Goal: Task Accomplishment & Management: Manage account settings

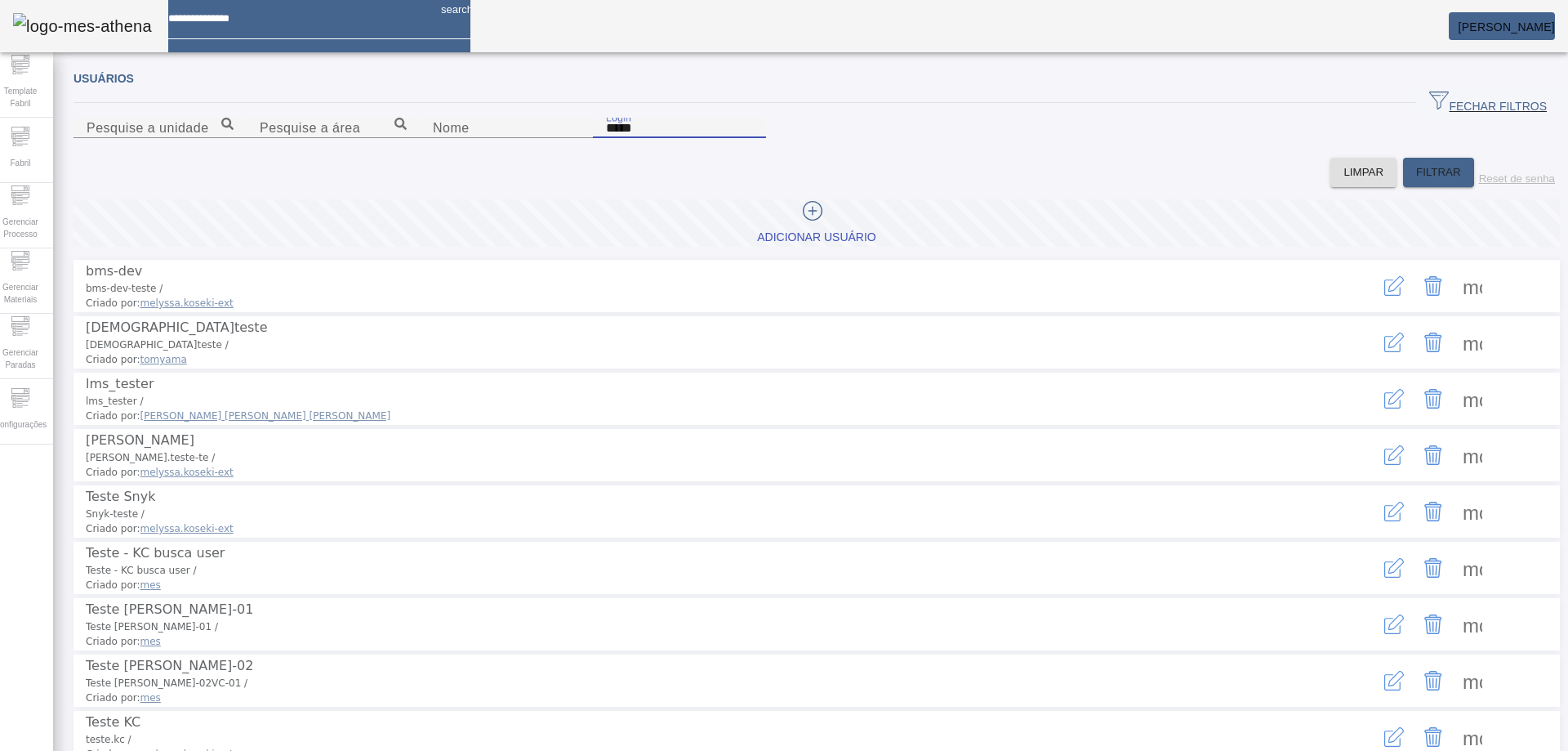
click at [753, 138] on div "Login *****" at bounding box center [680, 128] width 147 height 21
type input "**********"
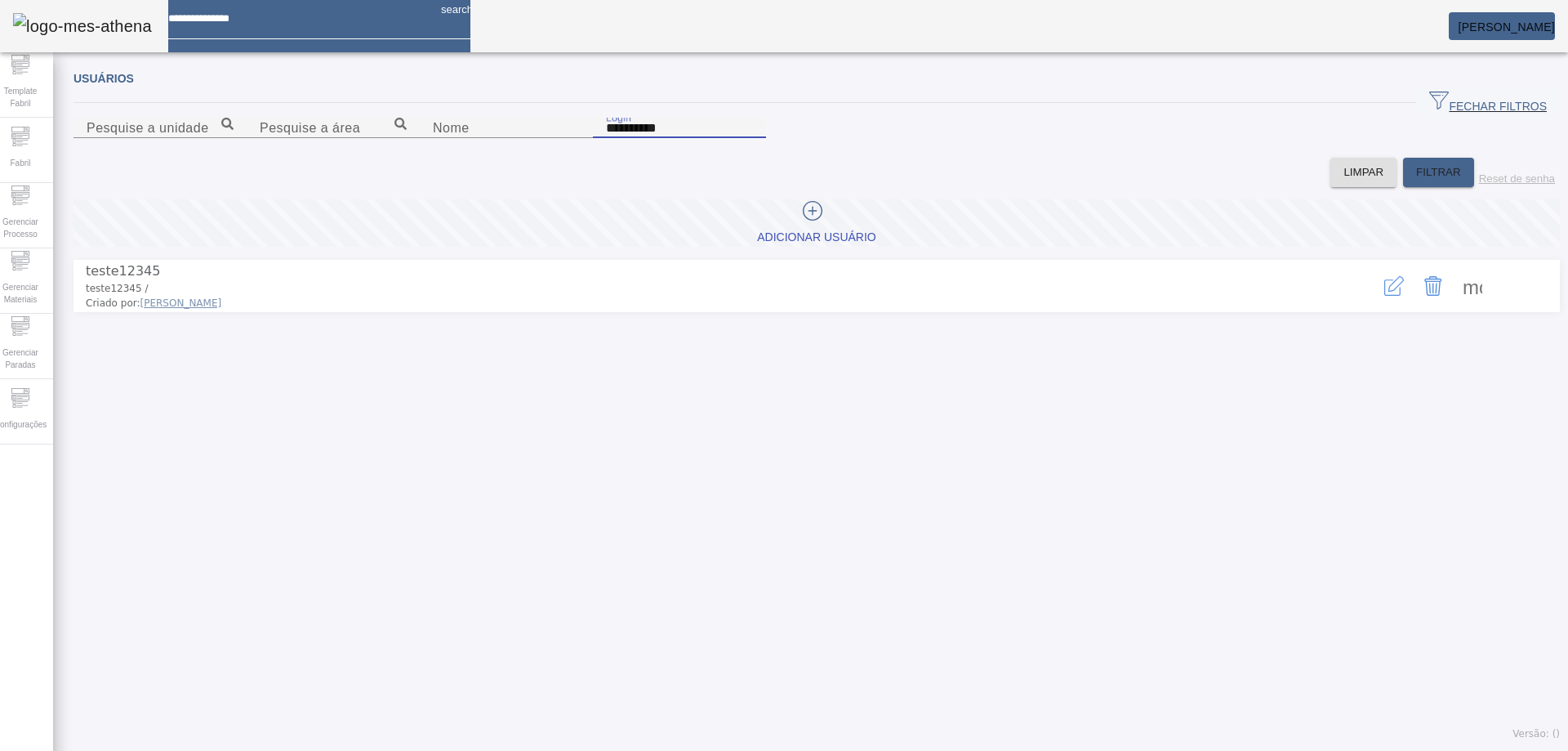
click at [1388, 292] on icon "button" at bounding box center [1396, 284] width 16 height 16
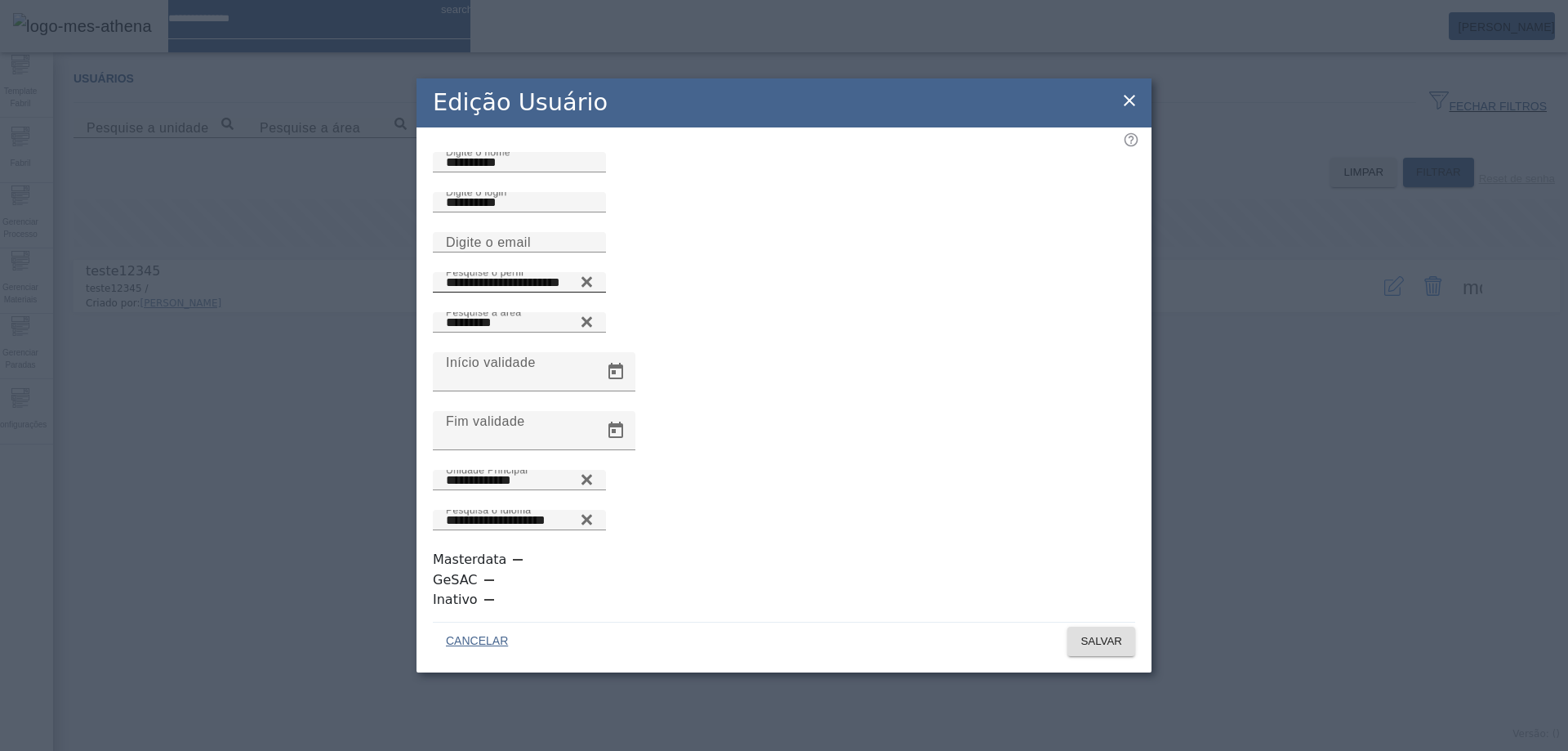
click at [592, 287] on icon at bounding box center [586, 281] width 11 height 11
click at [593, 285] on icon at bounding box center [586, 278] width 12 height 12
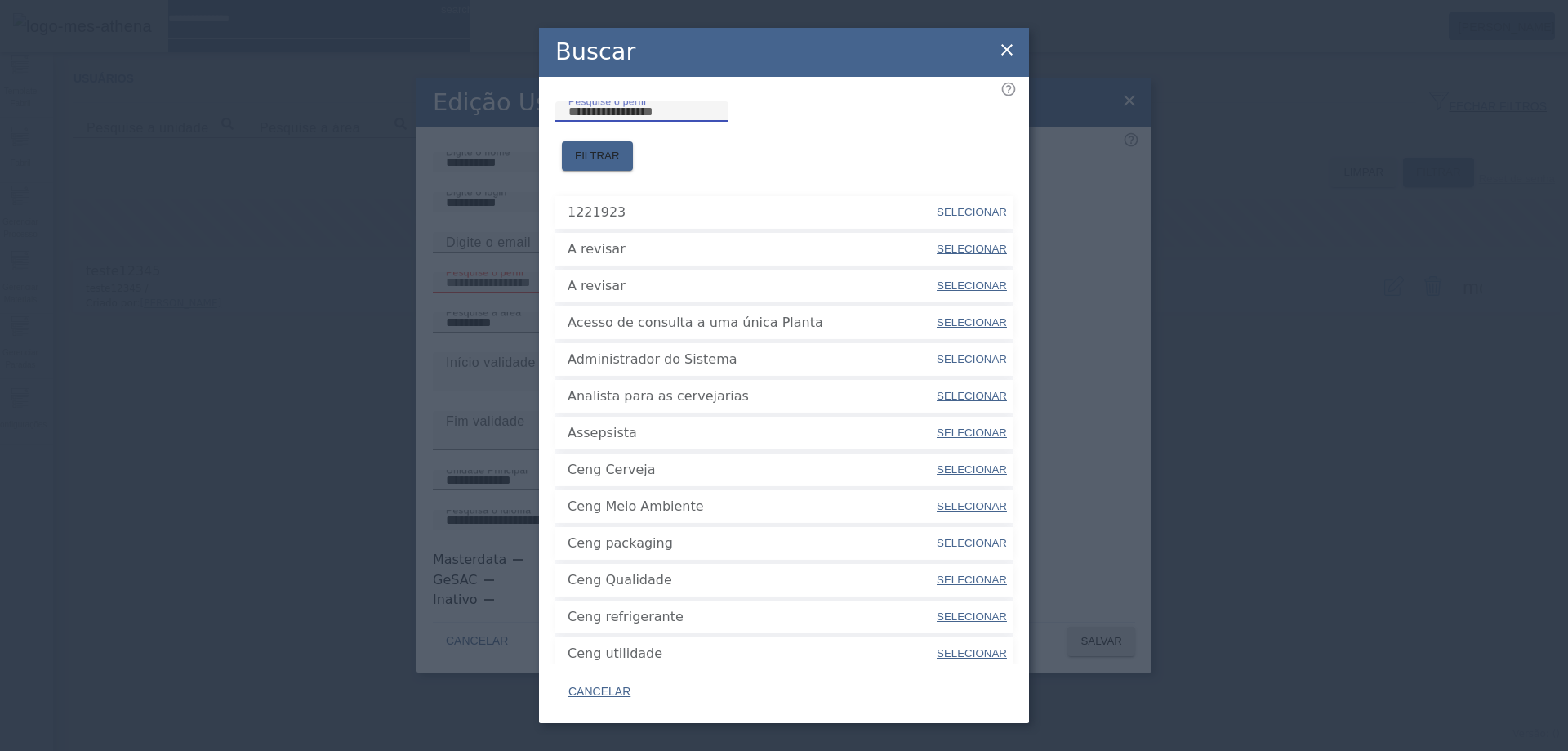
click at [715, 122] on input "Pesquise o perfil" at bounding box center [642, 112] width 147 height 20
type input "***"
click at [620, 148] on span "FILTRAR" at bounding box center [597, 156] width 45 height 17
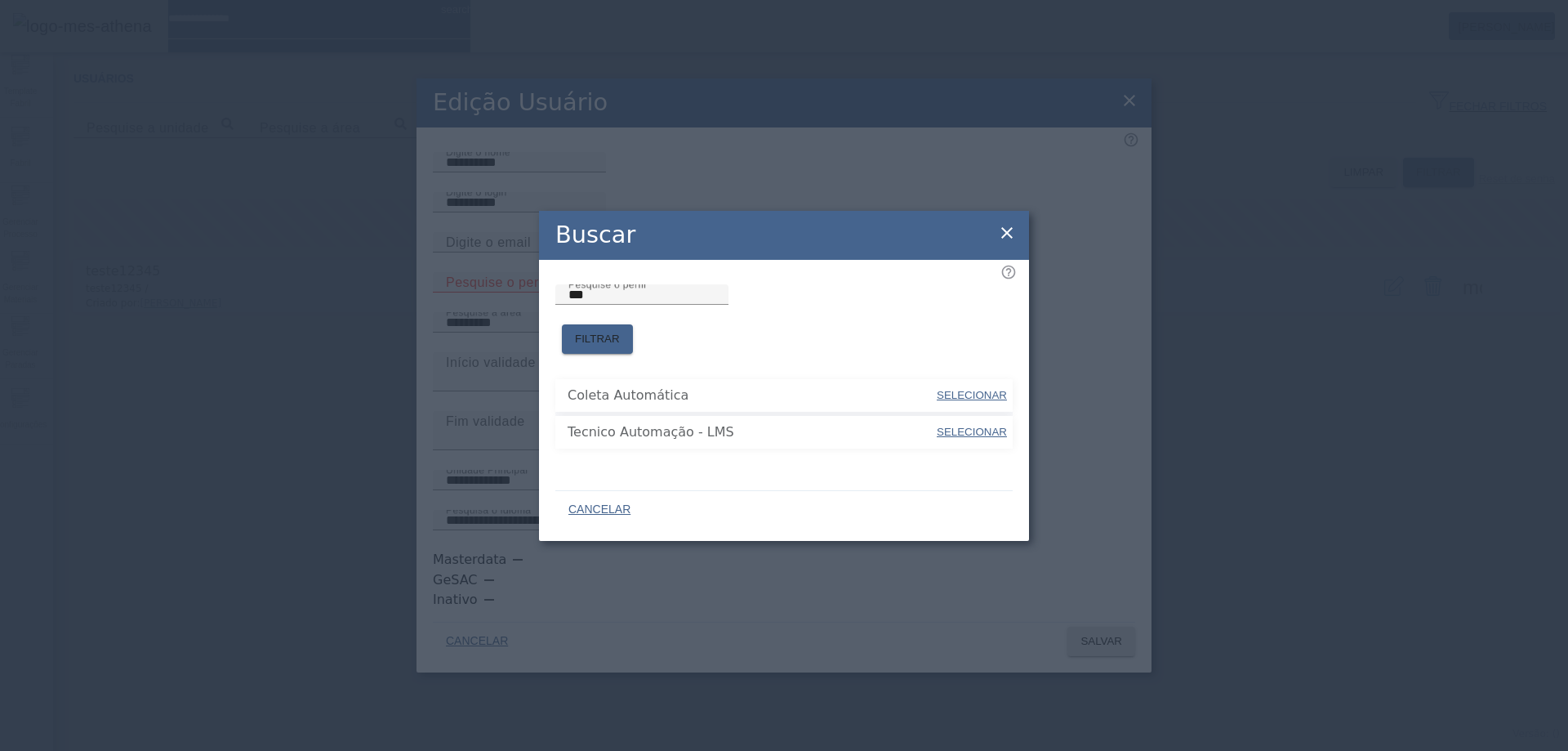
click at [950, 426] on span "SELECIONAR" at bounding box center [972, 432] width 70 height 12
type input "**********"
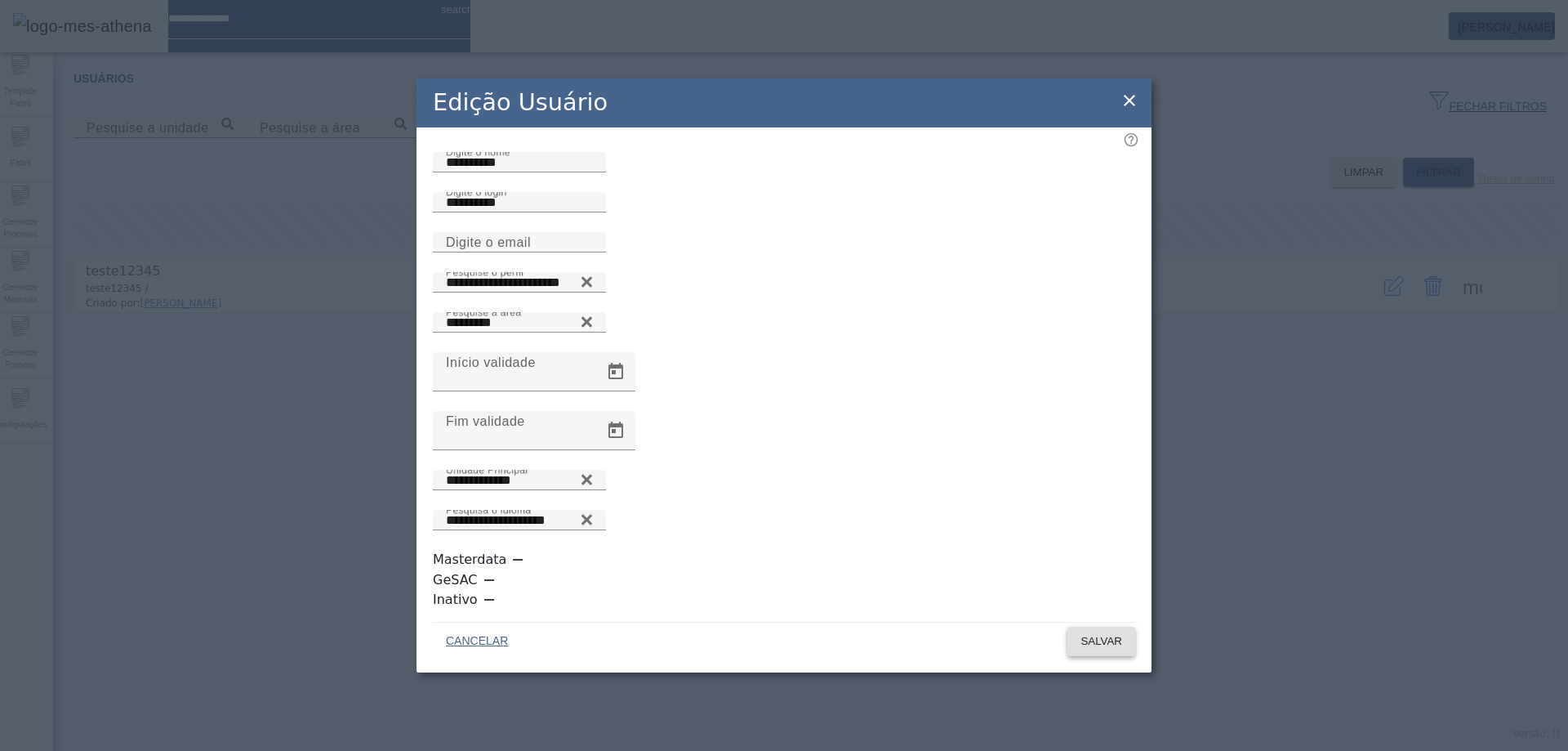
click at [1085, 633] on span "SALVAR" at bounding box center [1101, 641] width 42 height 17
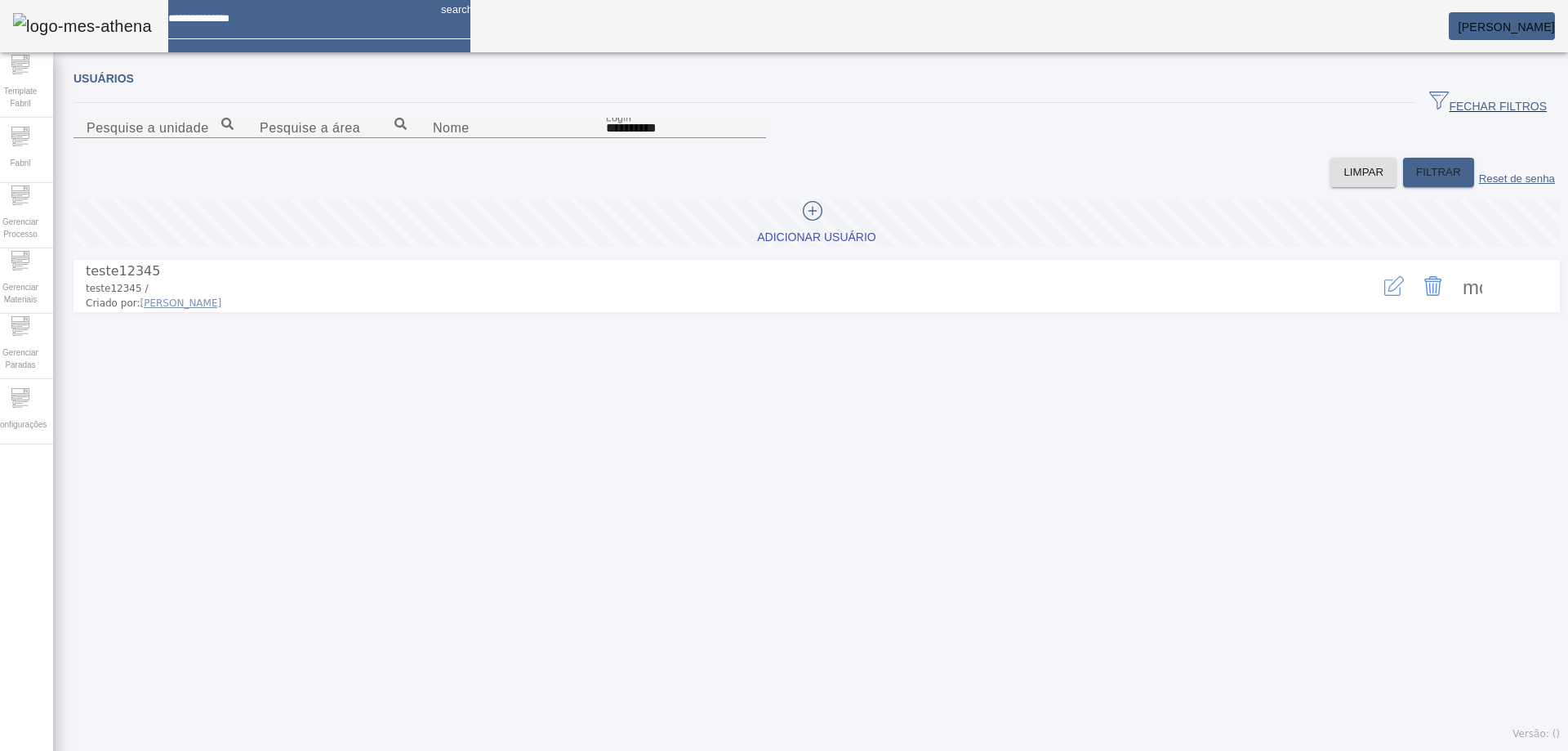
click at [1497, 24] on span "[PERSON_NAME]" at bounding box center [1507, 27] width 97 height 13
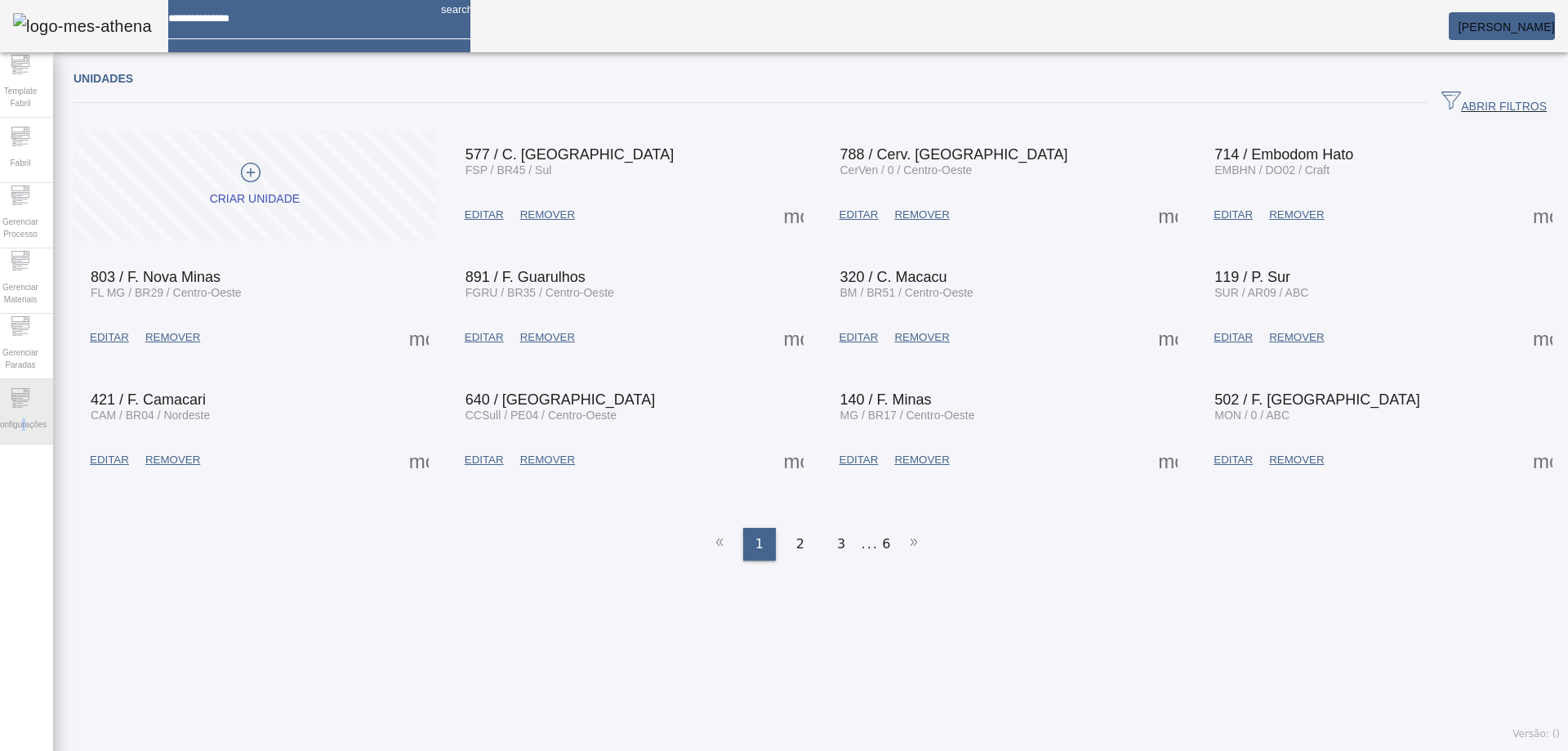
drag, startPoint x: 34, startPoint y: 417, endPoint x: 40, endPoint y: 394, distance: 23.8
click at [33, 417] on span "Configurações" at bounding box center [20, 424] width 62 height 22
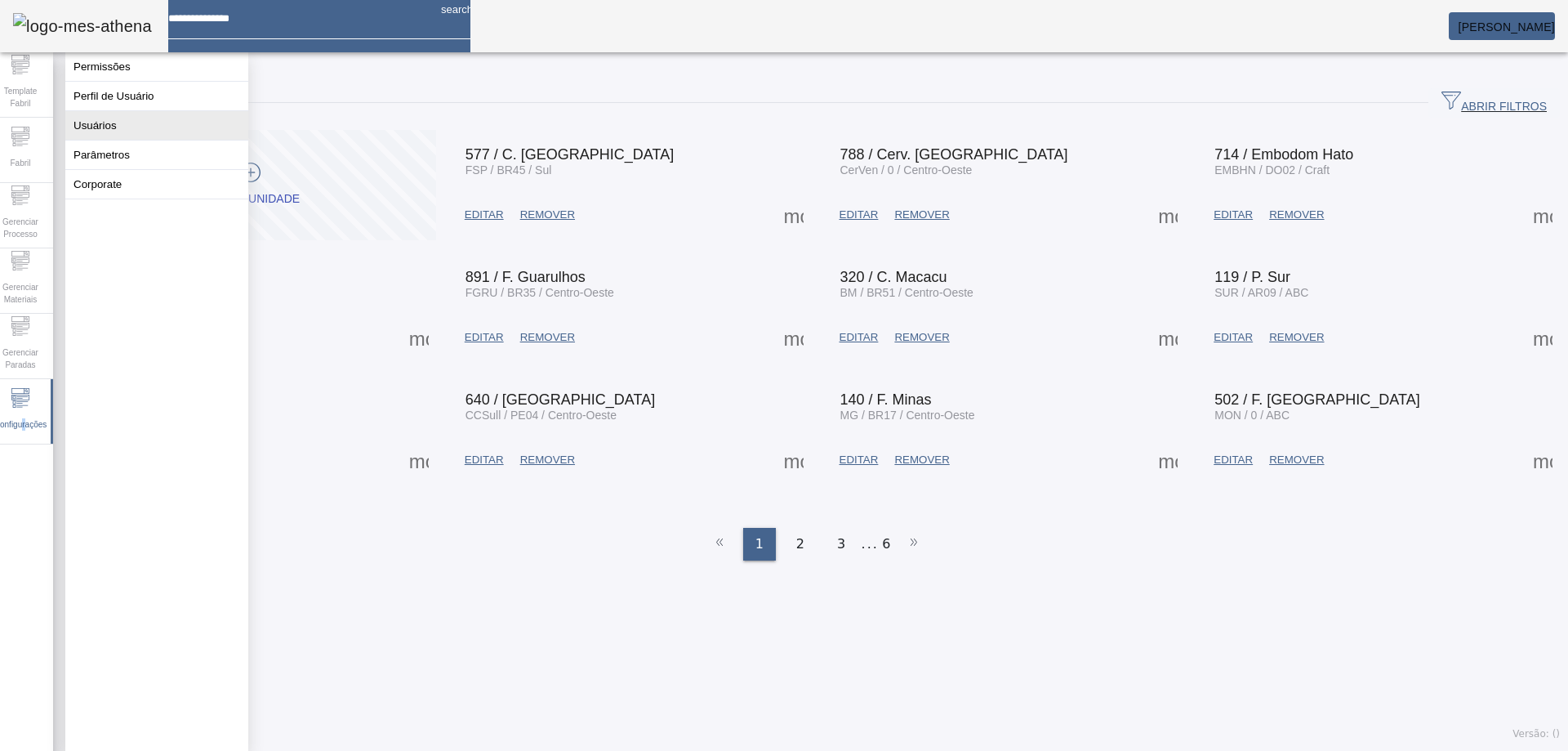
click at [139, 133] on button "Usuários" at bounding box center [157, 125] width 183 height 29
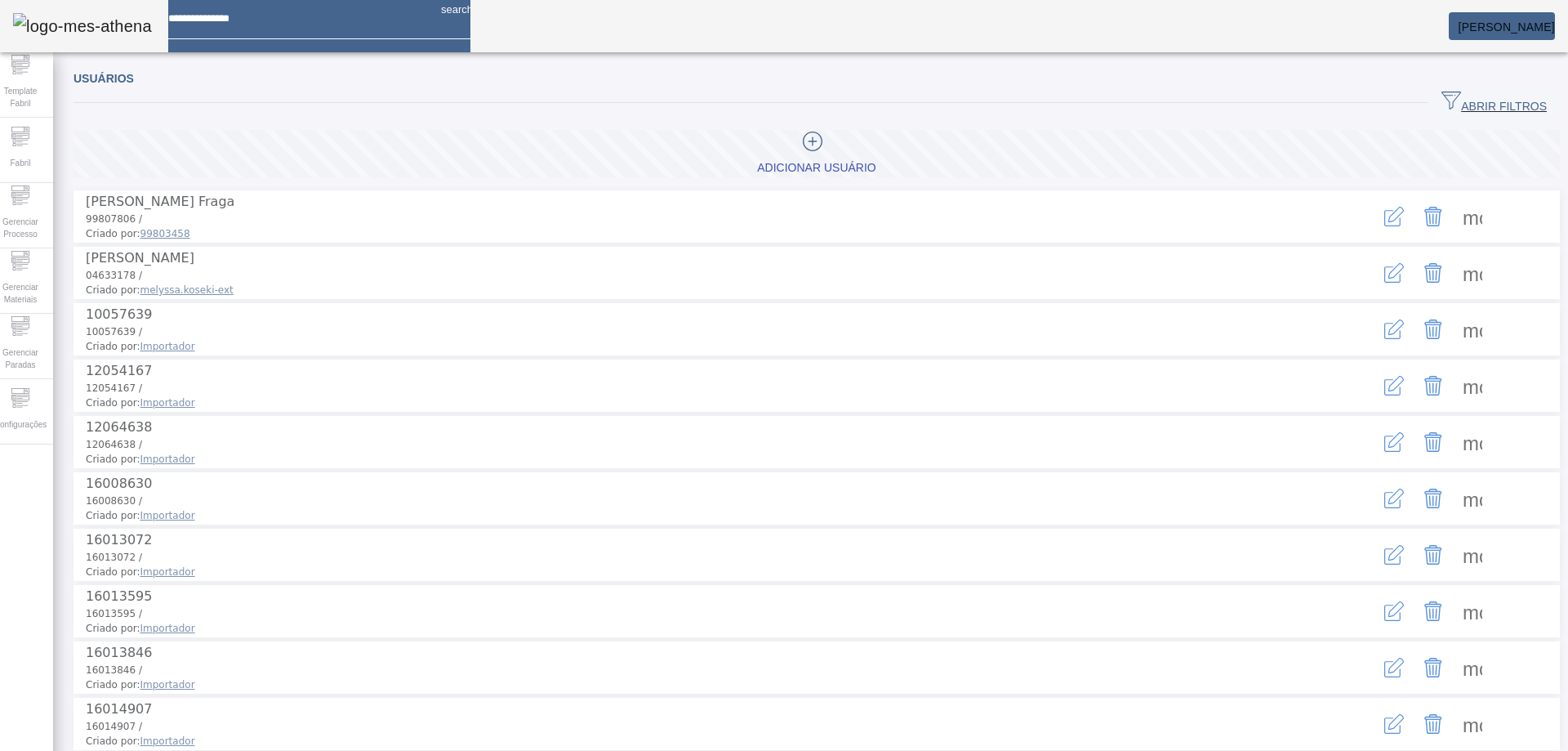
click at [1384, 220] on icon "button" at bounding box center [1394, 217] width 20 height 20
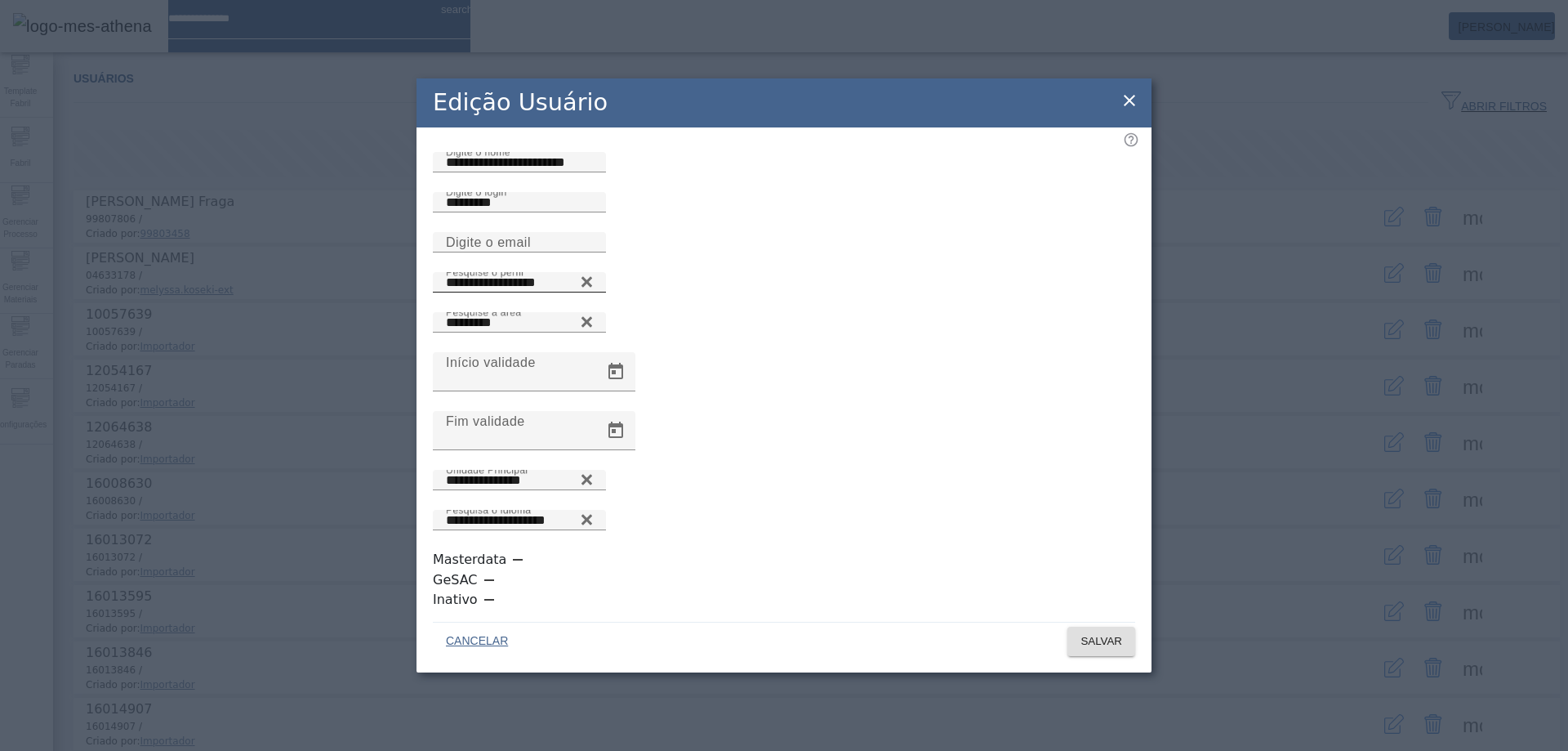
click at [593, 292] on icon at bounding box center [586, 282] width 12 height 20
click at [593, 293] on input "Pesquise o perfil" at bounding box center [520, 283] width 147 height 20
click at [593, 285] on icon at bounding box center [586, 278] width 12 height 12
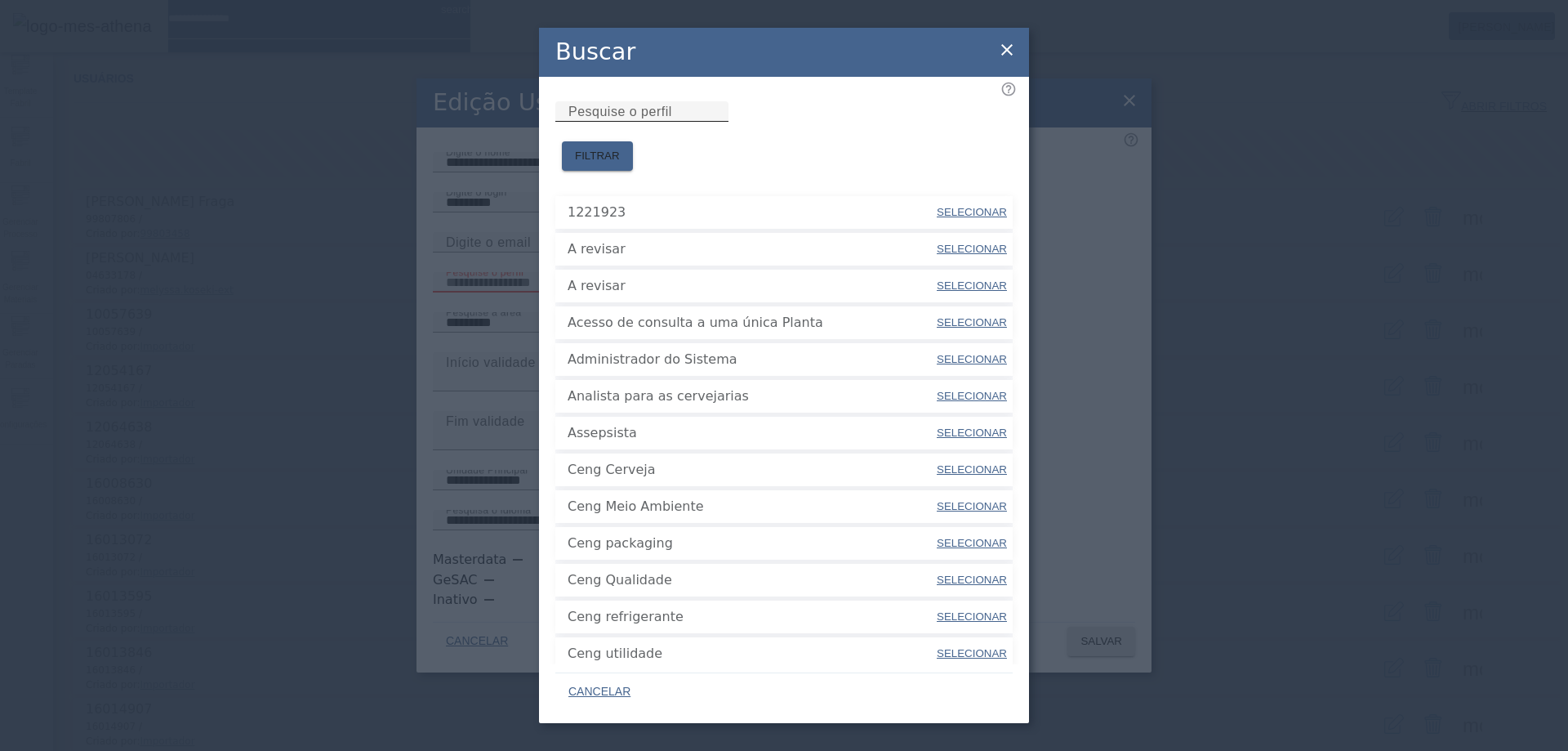
click at [715, 122] on div "Pesquise o perfil" at bounding box center [642, 111] width 147 height 21
click at [715, 122] on input "Pesquise o perfil" at bounding box center [642, 112] width 147 height 20
click at [633, 136] on span at bounding box center [597, 156] width 71 height 40
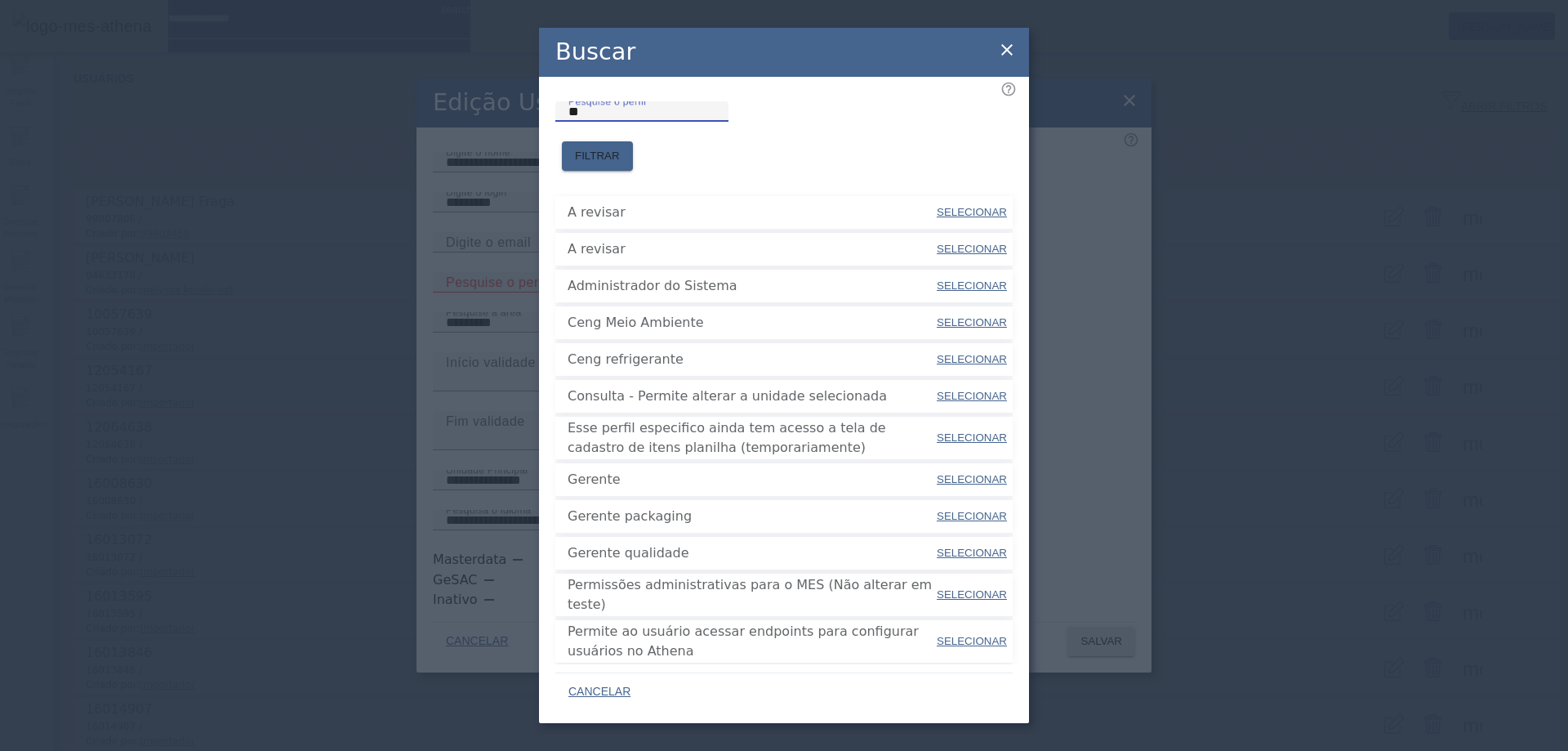
drag, startPoint x: 656, startPoint y: 135, endPoint x: 339, endPoint y: 132, distance: 317.0
click at [339, 132] on div "Buscar Pesquise o perfil ** FILTRAR A revisar SELECIONAR A revisar SELECIONAR A…" at bounding box center [784, 376] width 1568 height 751
type input "***"
click at [620, 148] on span "FILTRAR" at bounding box center [597, 156] width 45 height 17
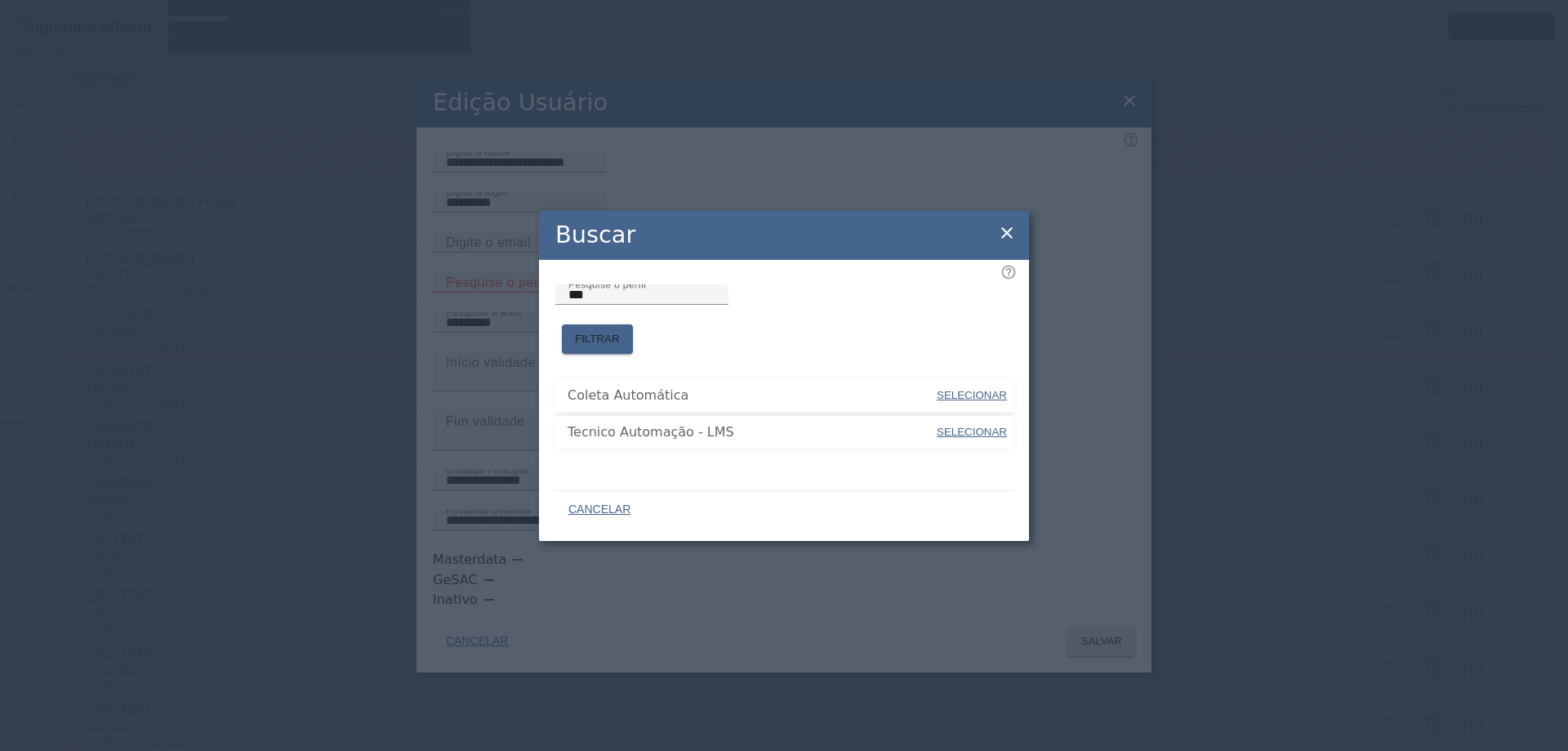
click at [1005, 239] on icon at bounding box center [1007, 233] width 12 height 12
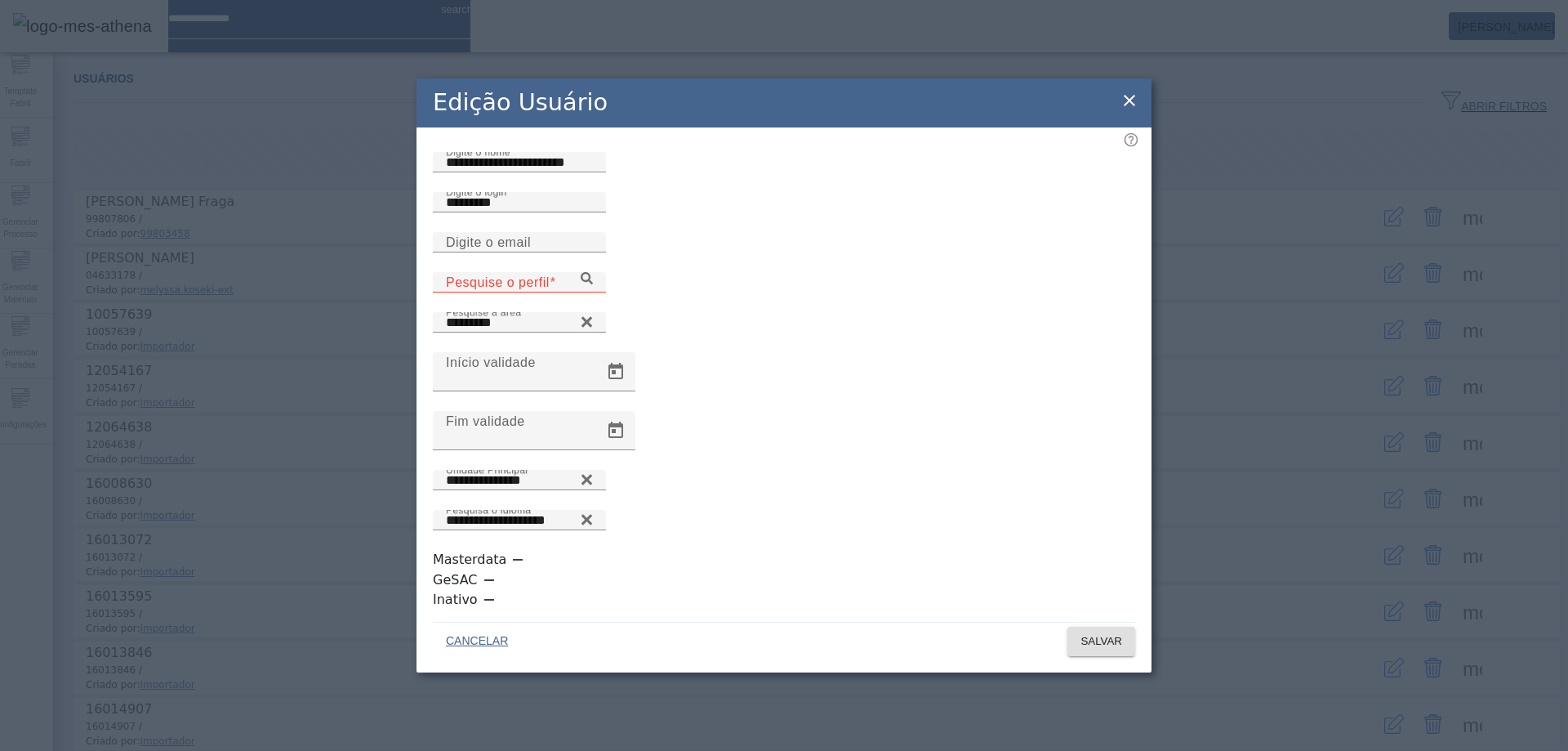
click at [1135, 111] on icon at bounding box center [1130, 101] width 20 height 20
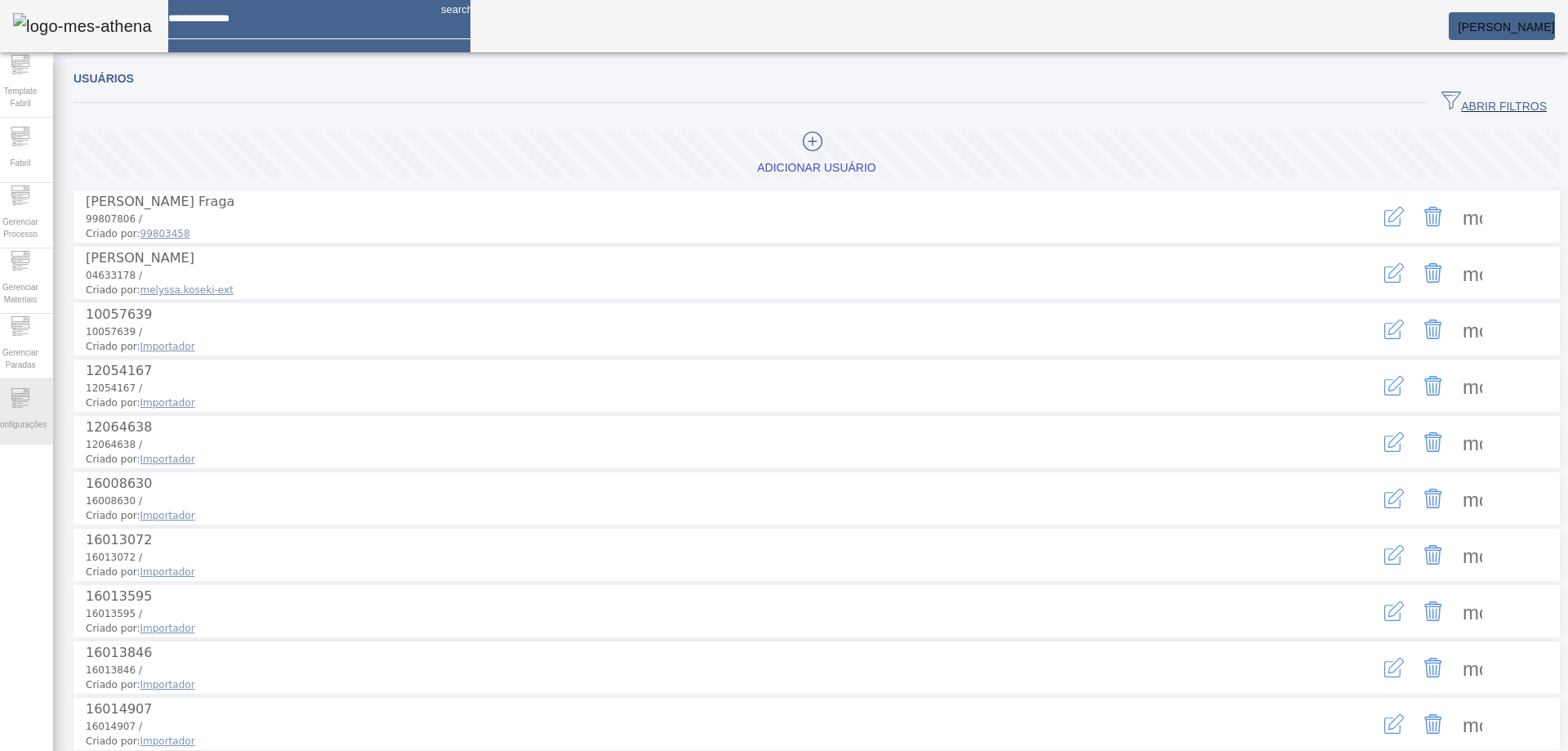
click at [36, 413] on span "Configurações" at bounding box center [20, 424] width 62 height 22
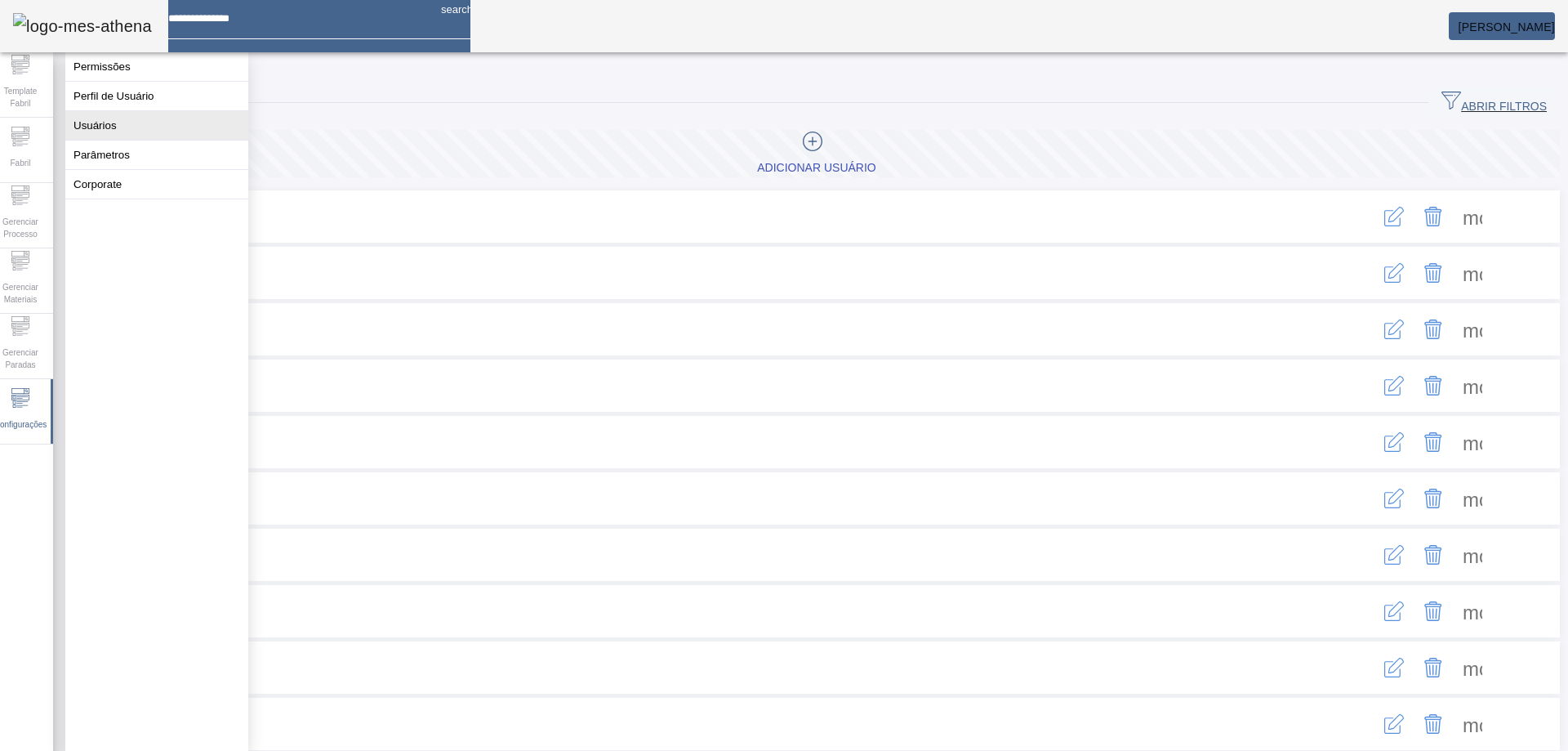
click at [117, 139] on button "Usuários" at bounding box center [157, 125] width 183 height 29
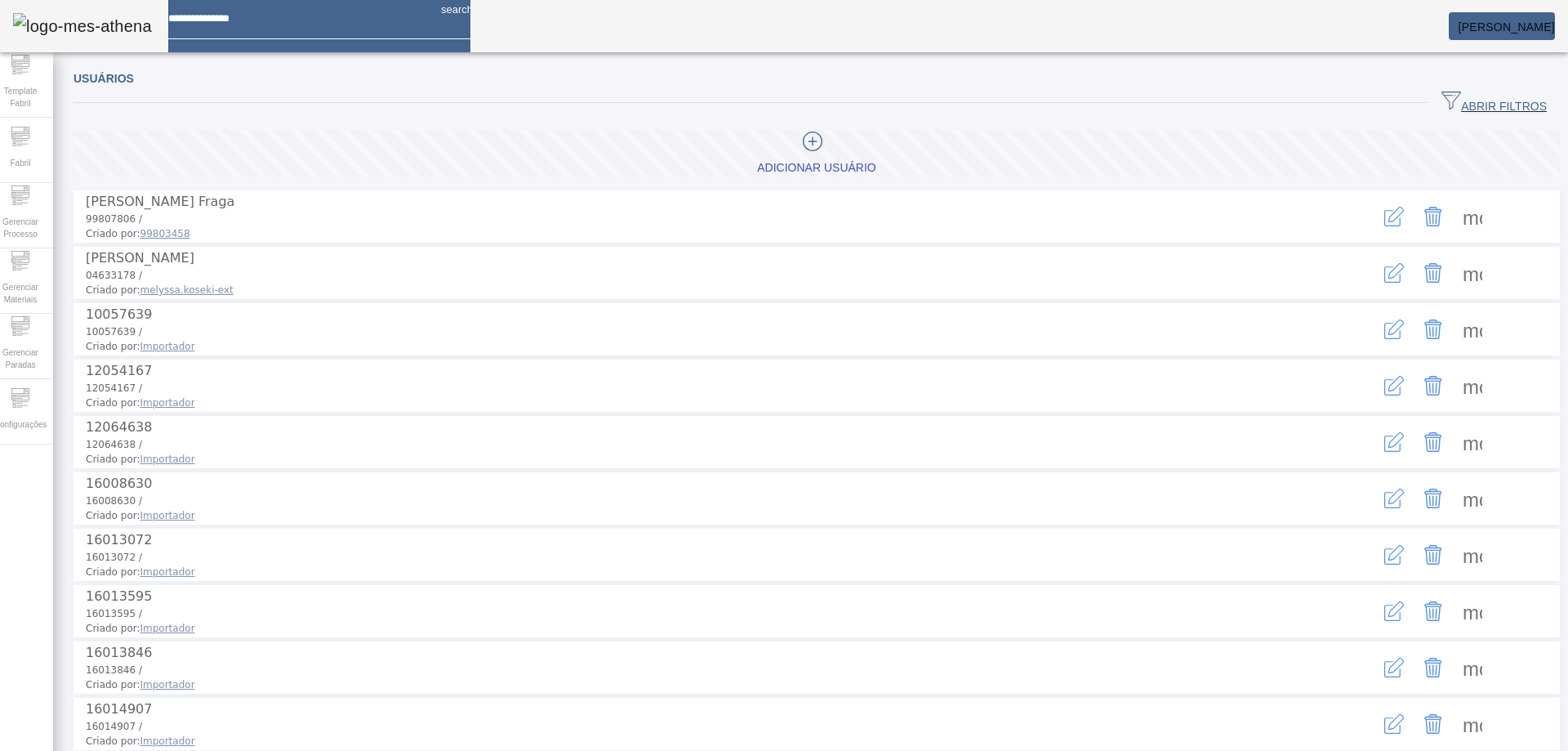
click at [1471, 94] on span "ABRIR FILTROS" at bounding box center [1495, 103] width 106 height 25
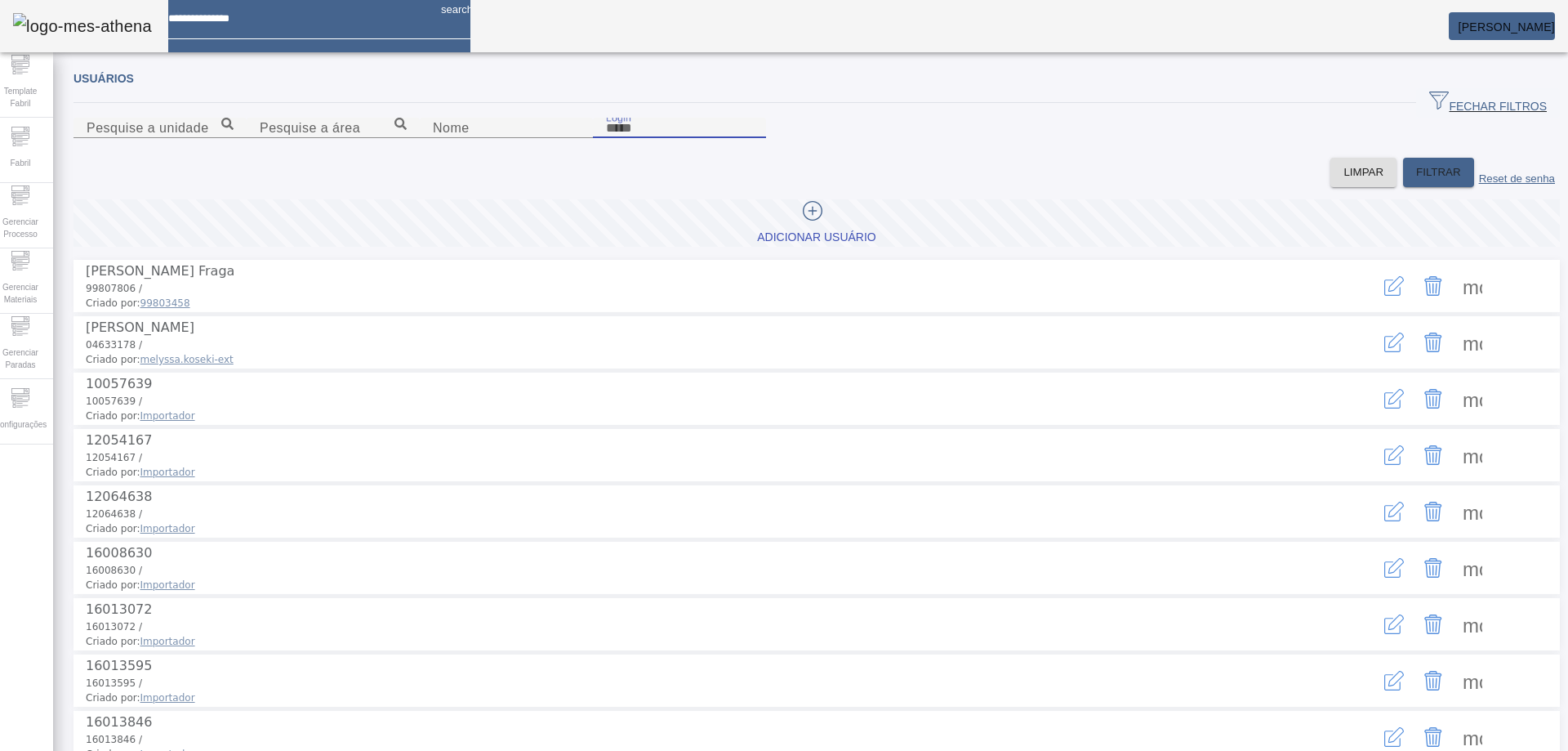
click at [753, 138] on input "Login" at bounding box center [680, 129] width 147 height 20
type input "***"
click at [1388, 292] on icon "button" at bounding box center [1396, 284] width 16 height 16
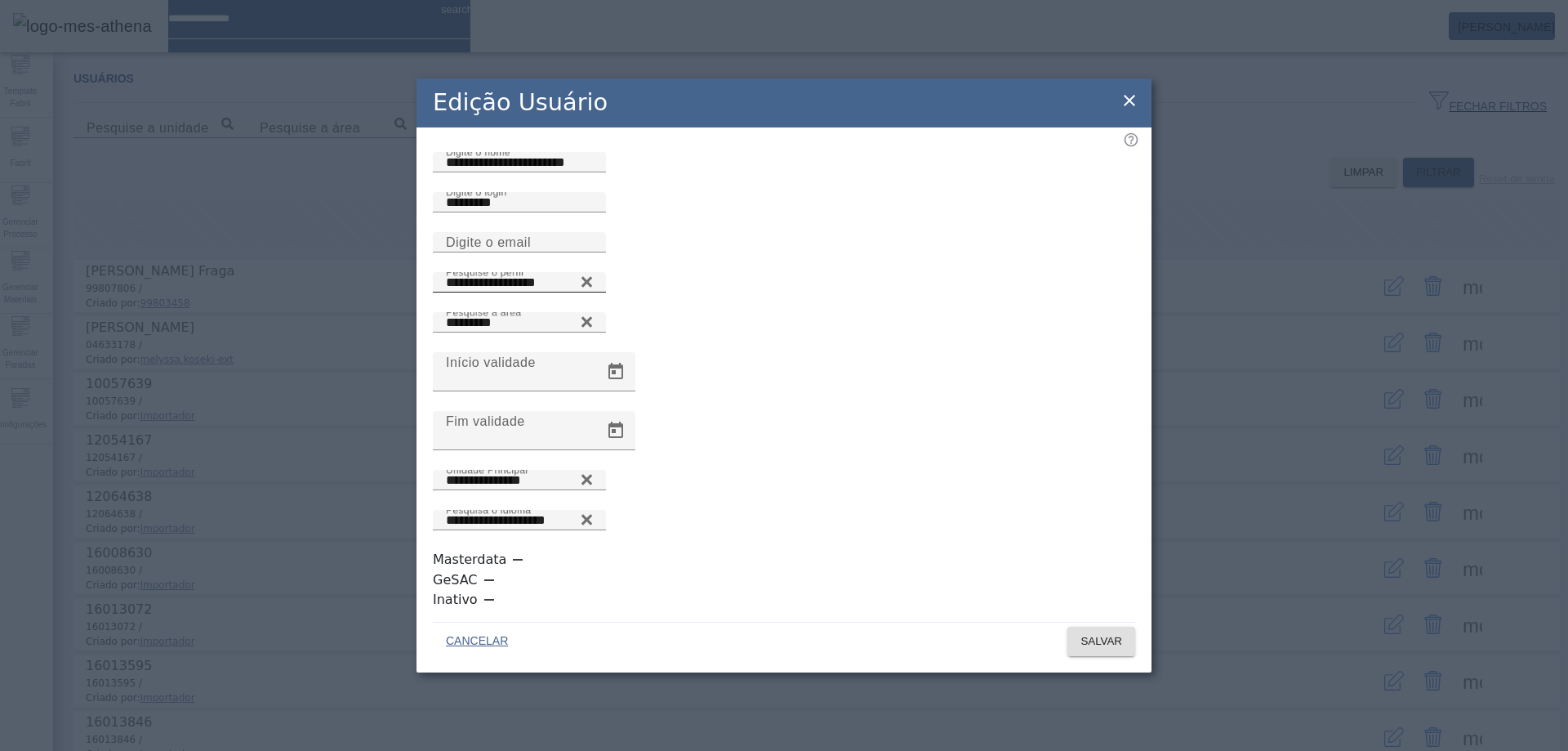
click at [592, 287] on icon at bounding box center [586, 281] width 11 height 11
click at [593, 285] on icon at bounding box center [586, 278] width 12 height 12
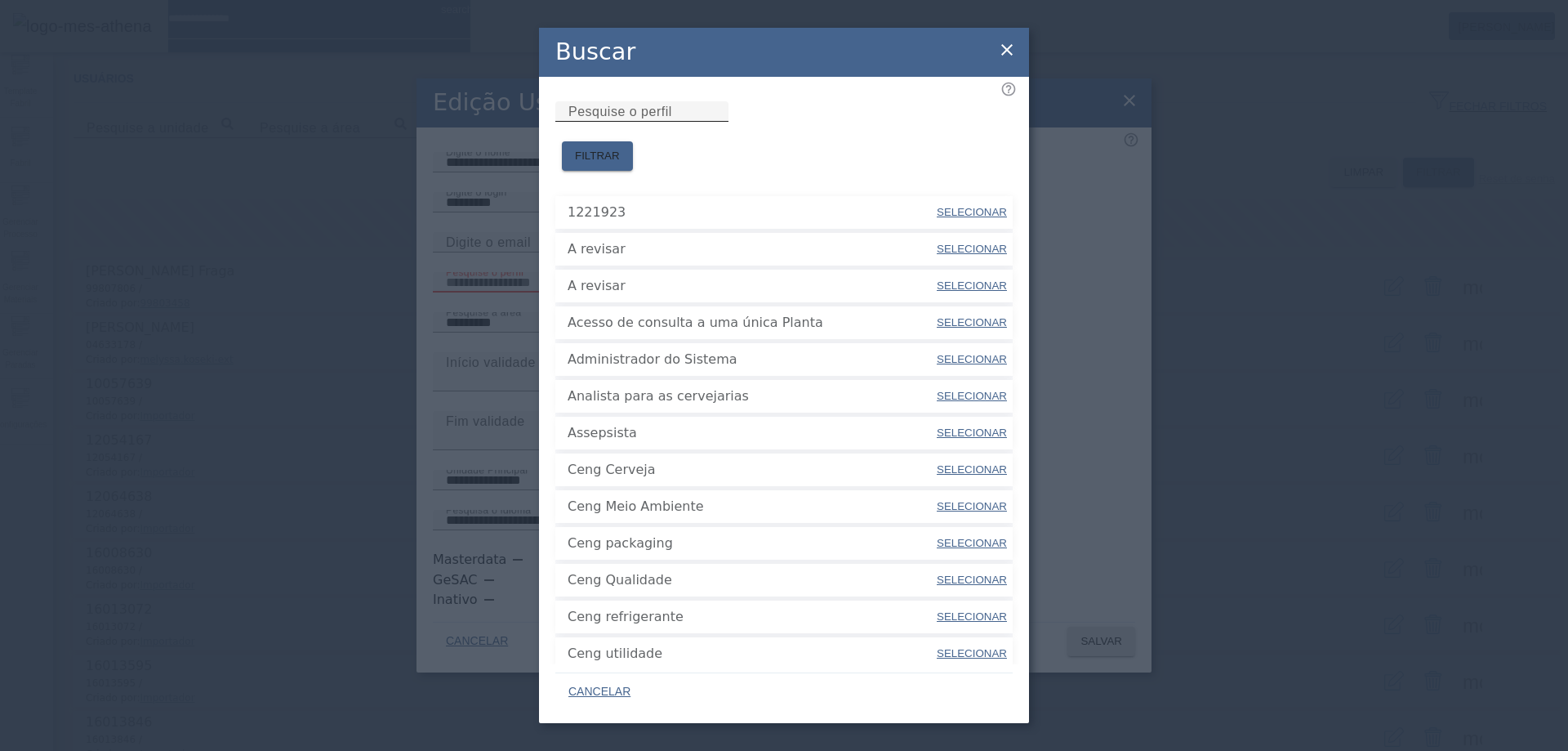
click at [715, 122] on input "Pesquise o perfil" at bounding box center [642, 112] width 147 height 20
type input "****"
click at [633, 136] on span at bounding box center [597, 156] width 71 height 40
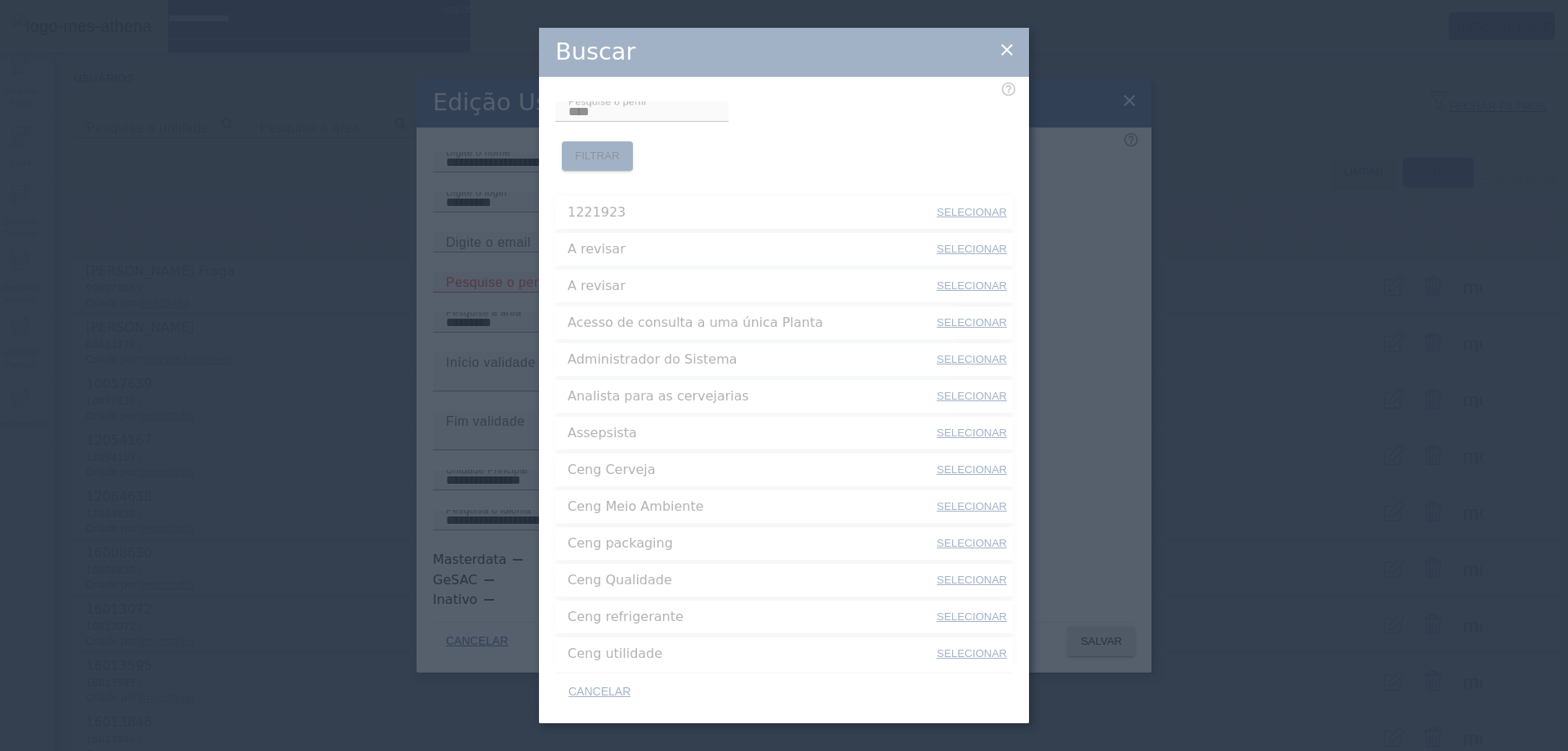
click at [987, 128] on div "Buscar Pesquise o perfil **** FILTRAR 1221923 SELECIONAR A revisar SELECIONAR A…" at bounding box center [784, 376] width 1568 height 751
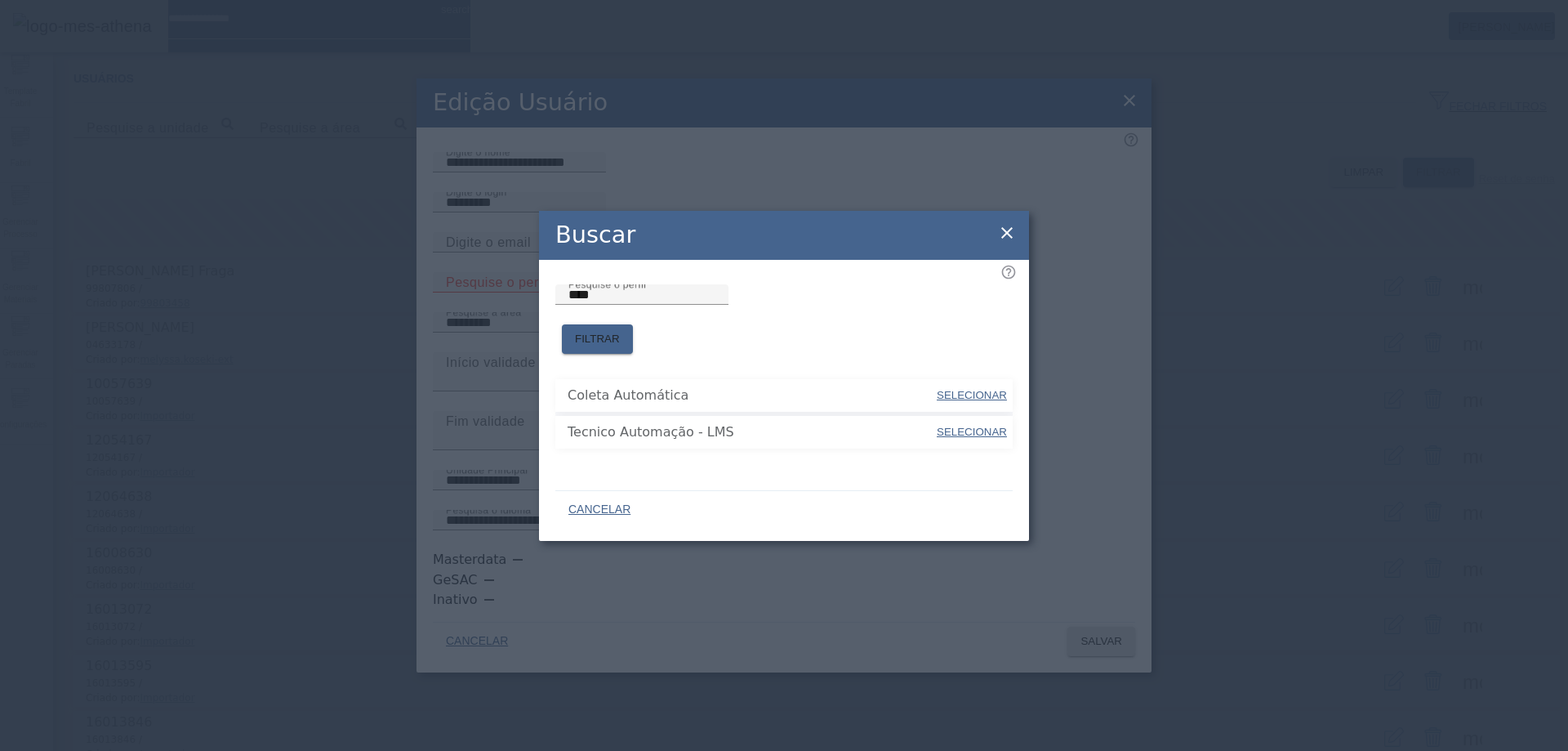
drag, startPoint x: 1012, startPoint y: 229, endPoint x: 1010, endPoint y: 241, distance: 12.2
click at [1012, 231] on div "Buscar" at bounding box center [784, 234] width 490 height 49
click at [1010, 241] on icon at bounding box center [1007, 233] width 20 height 20
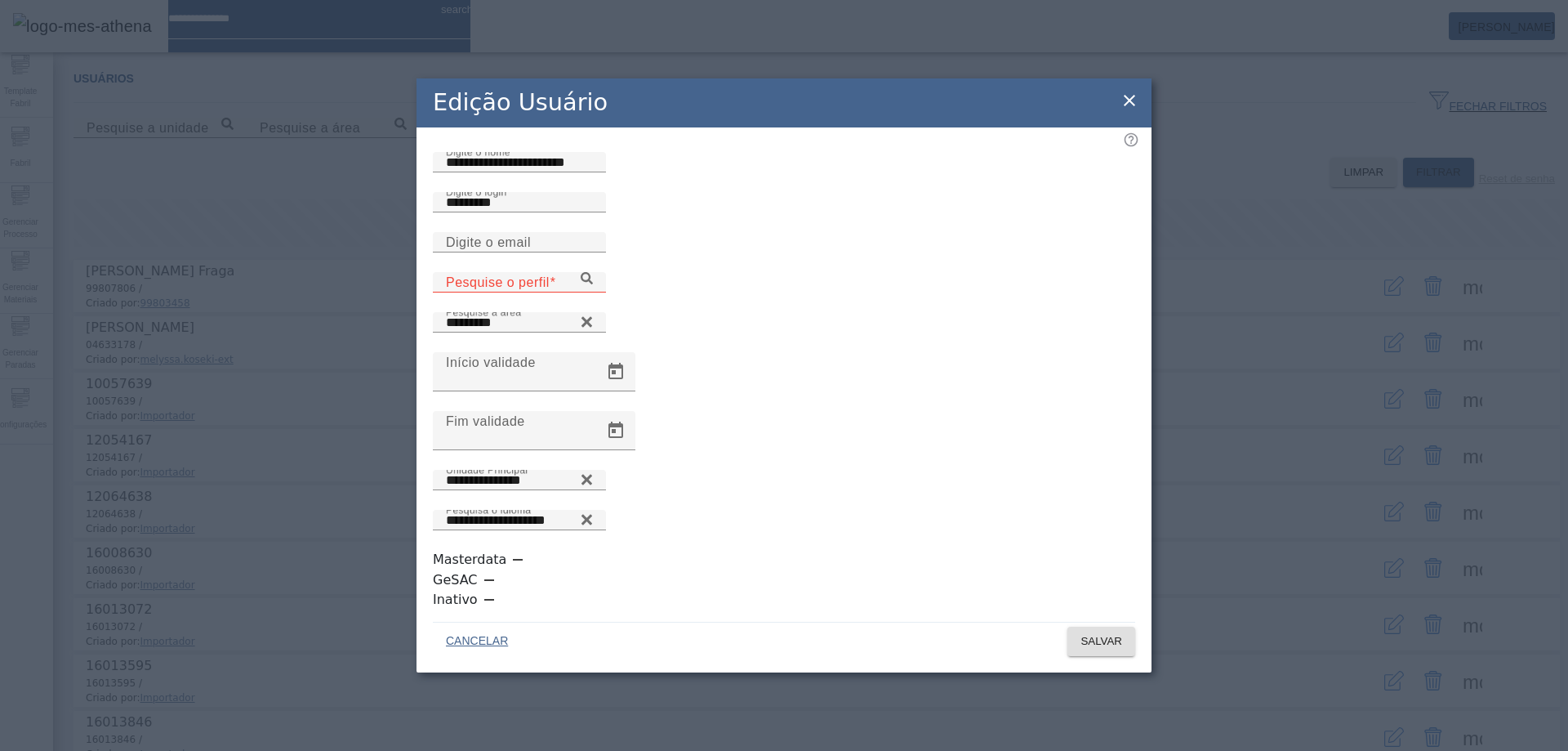
click at [1131, 106] on icon at bounding box center [1130, 101] width 12 height 12
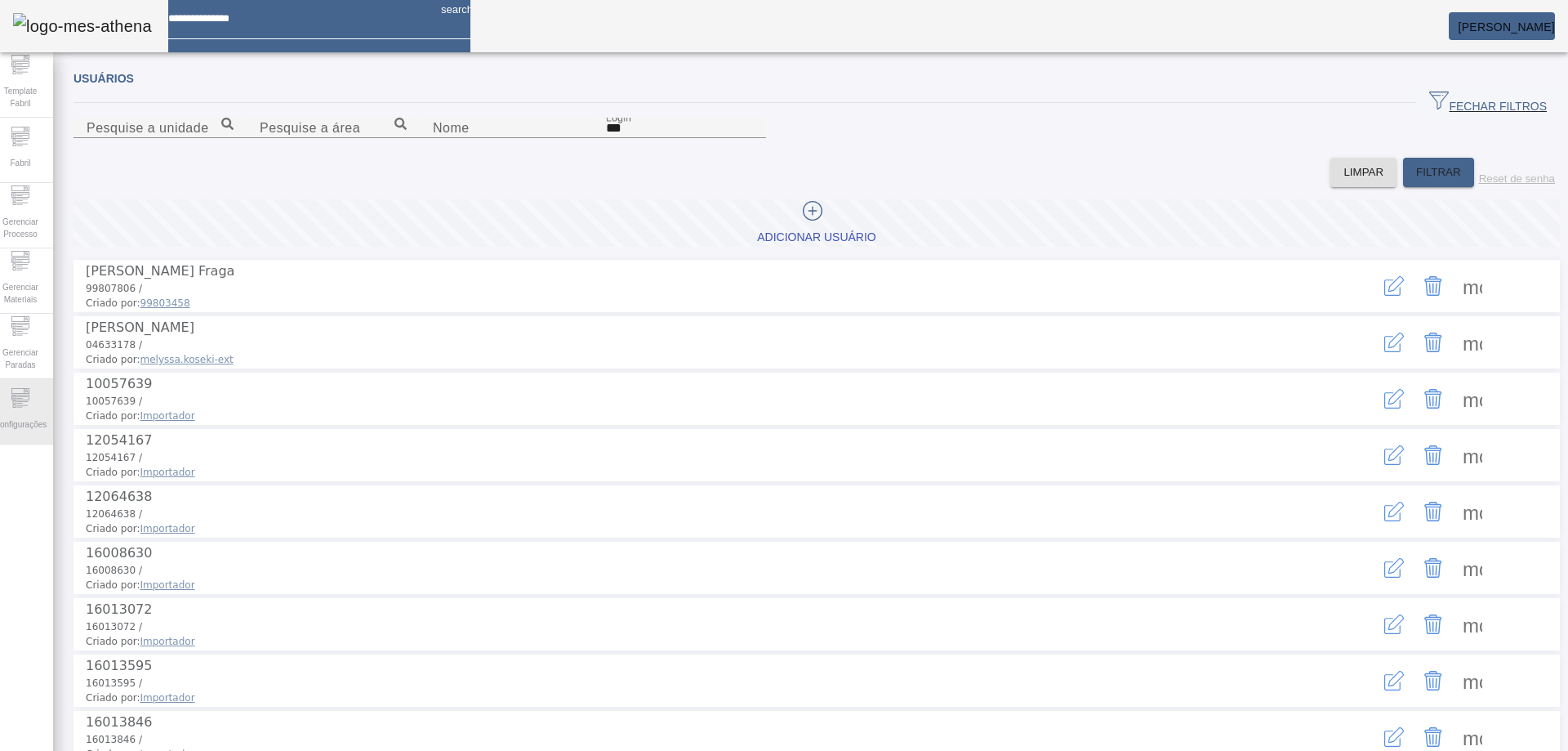
click at [45, 413] on span "Configurações" at bounding box center [20, 424] width 62 height 22
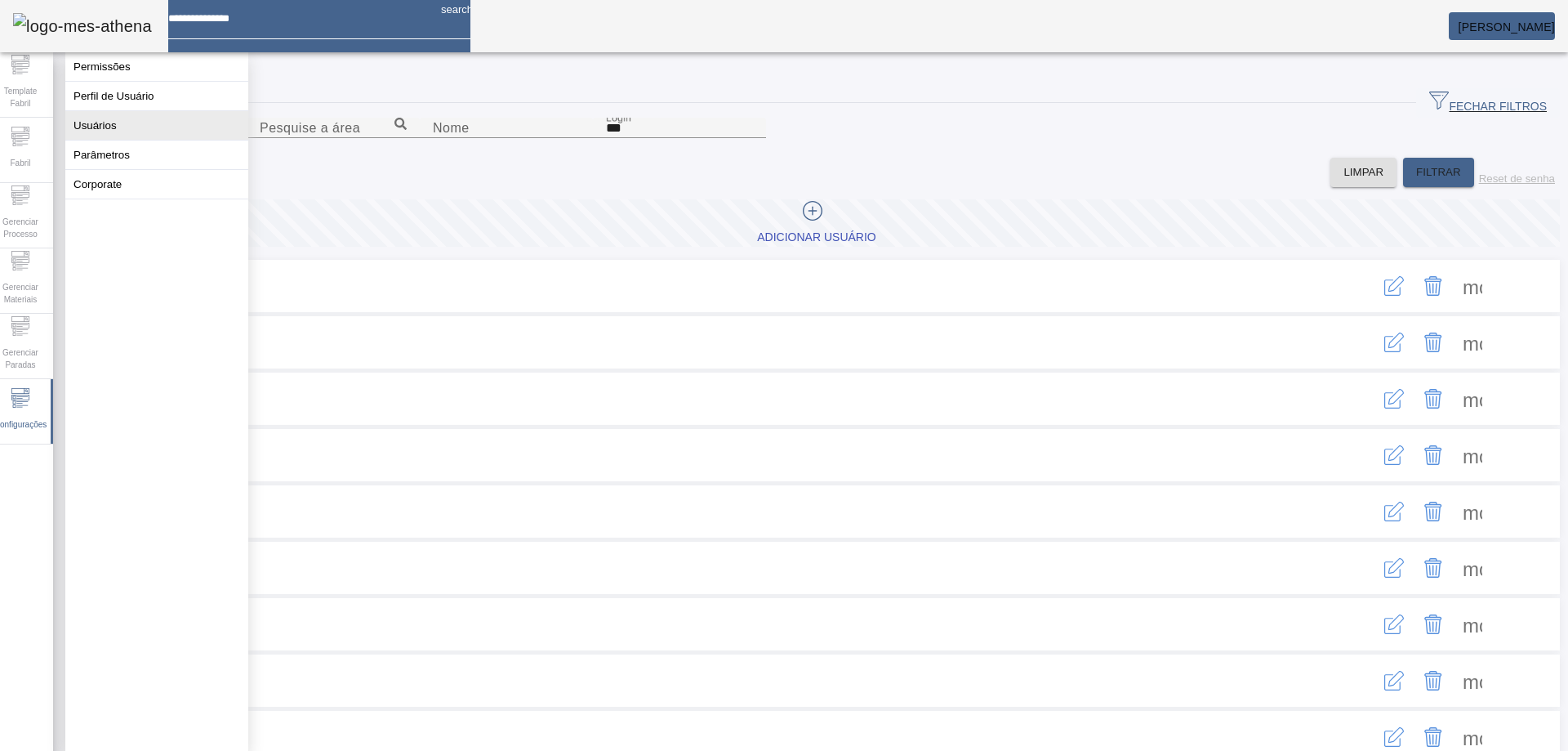
click at [117, 139] on button "Usuários" at bounding box center [157, 125] width 183 height 29
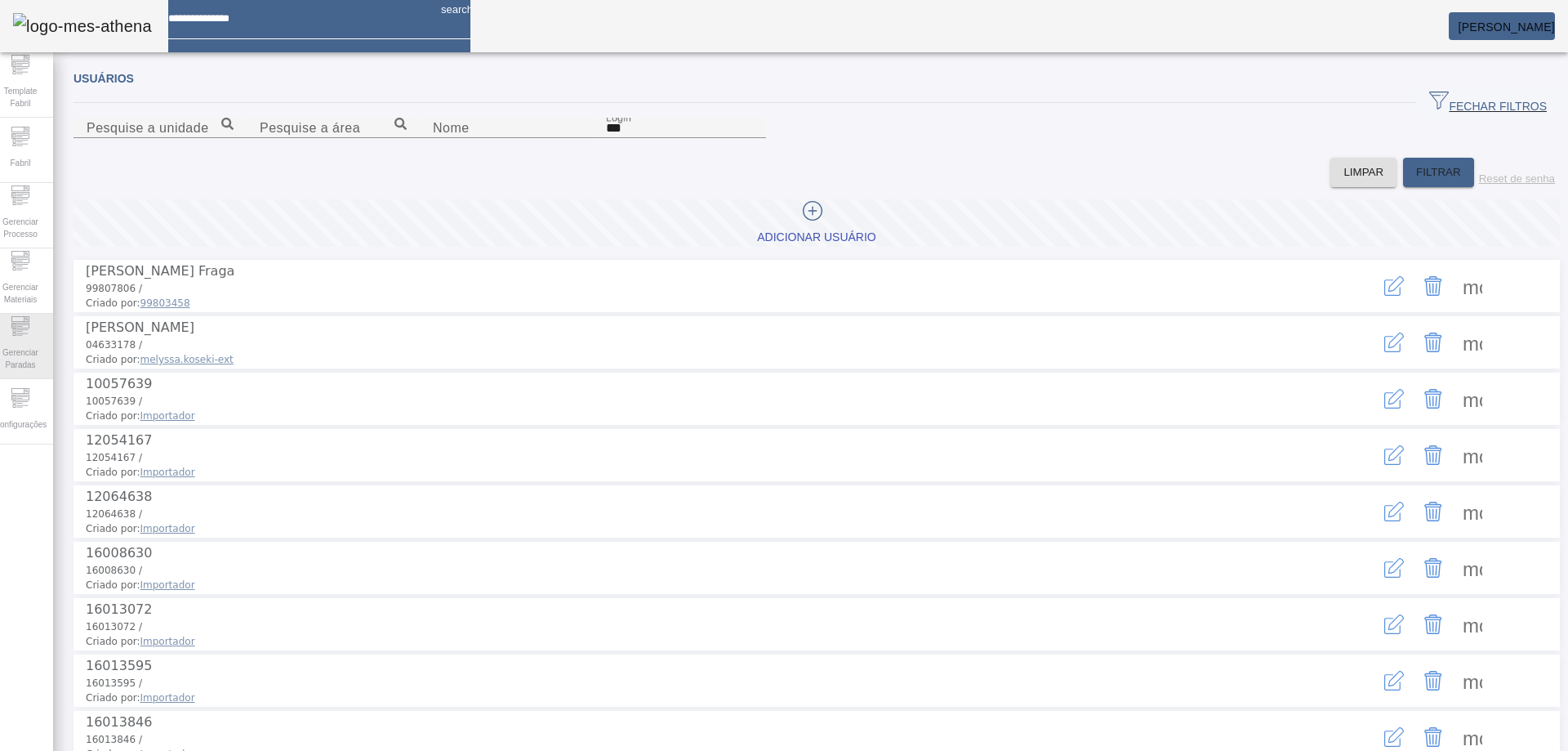
click at [37, 377] on div "Gerenciar Paradas" at bounding box center [20, 346] width 65 height 65
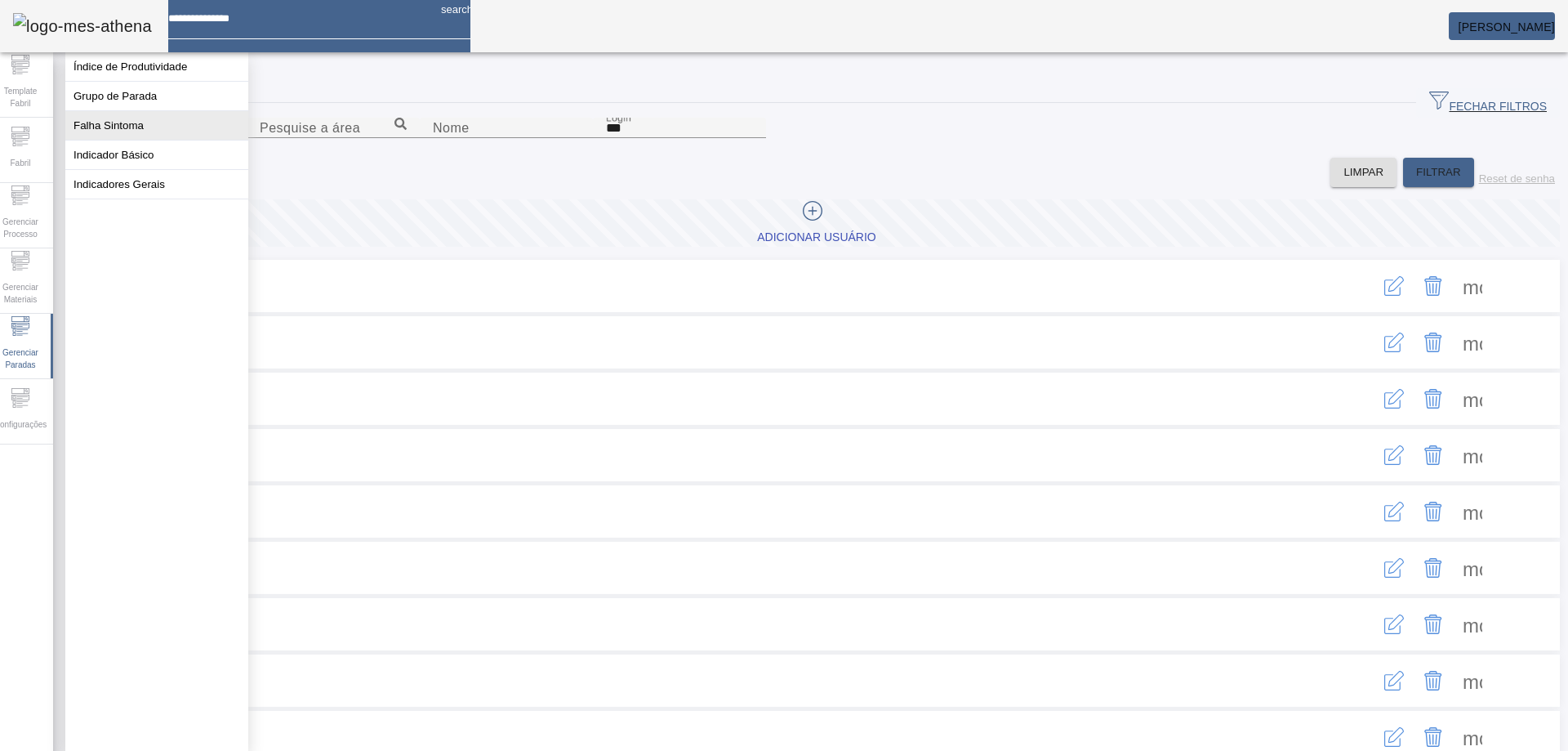
click at [116, 139] on button "Falha Sintoma" at bounding box center [157, 125] width 183 height 29
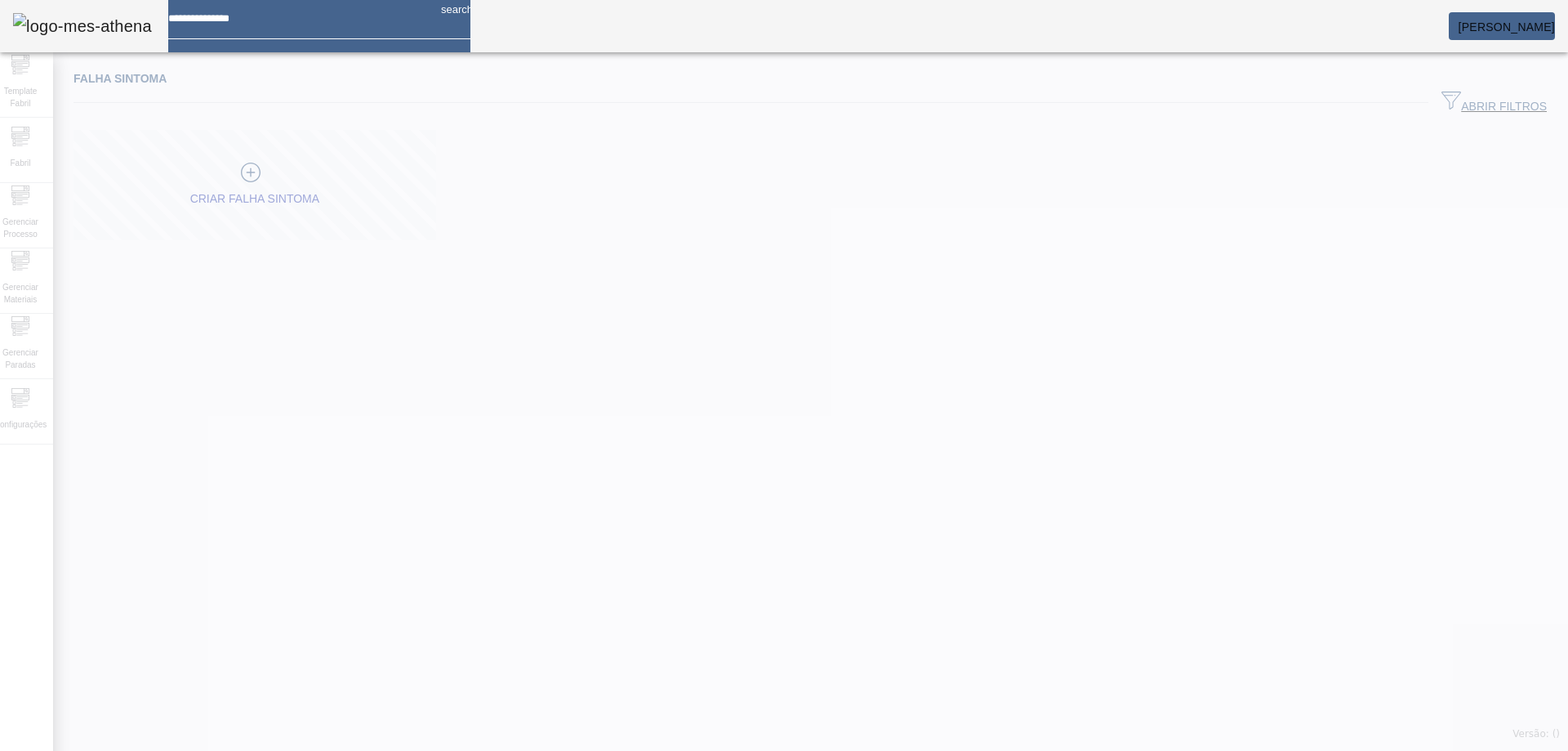
click at [41, 410] on div at bounding box center [784, 376] width 1568 height 751
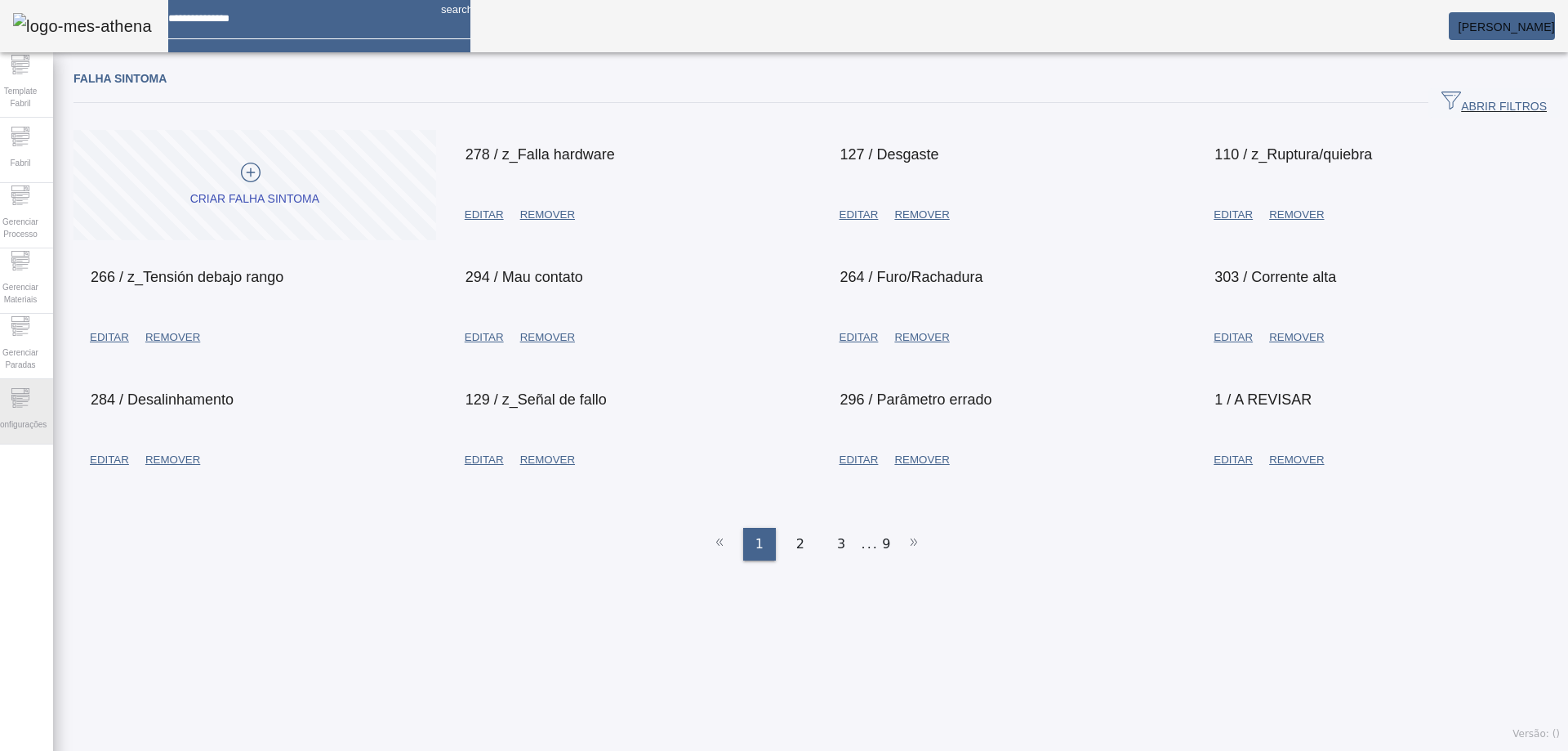
click at [5, 380] on div "Configurações" at bounding box center [20, 411] width 65 height 65
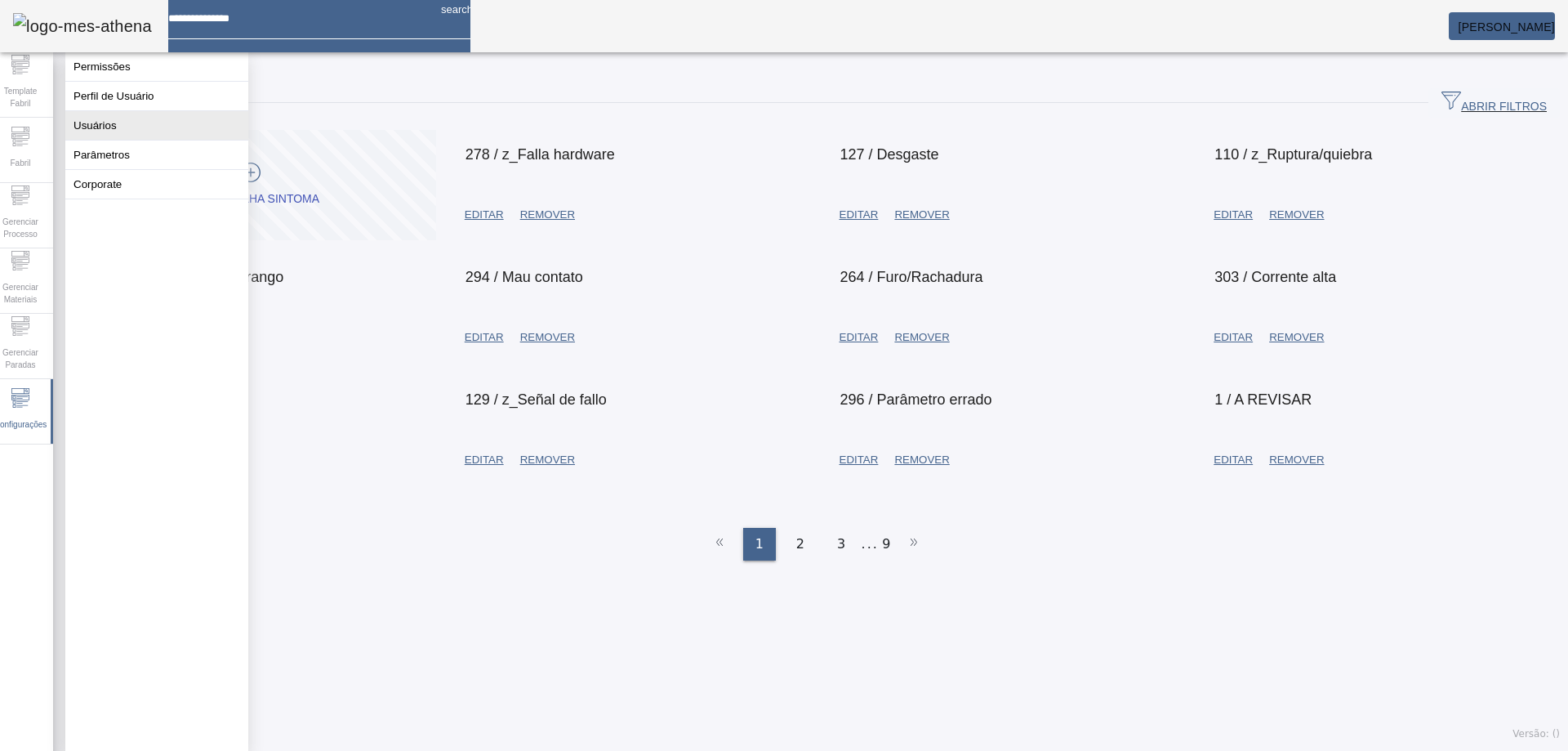
click at [127, 135] on button "Usuários" at bounding box center [157, 125] width 183 height 29
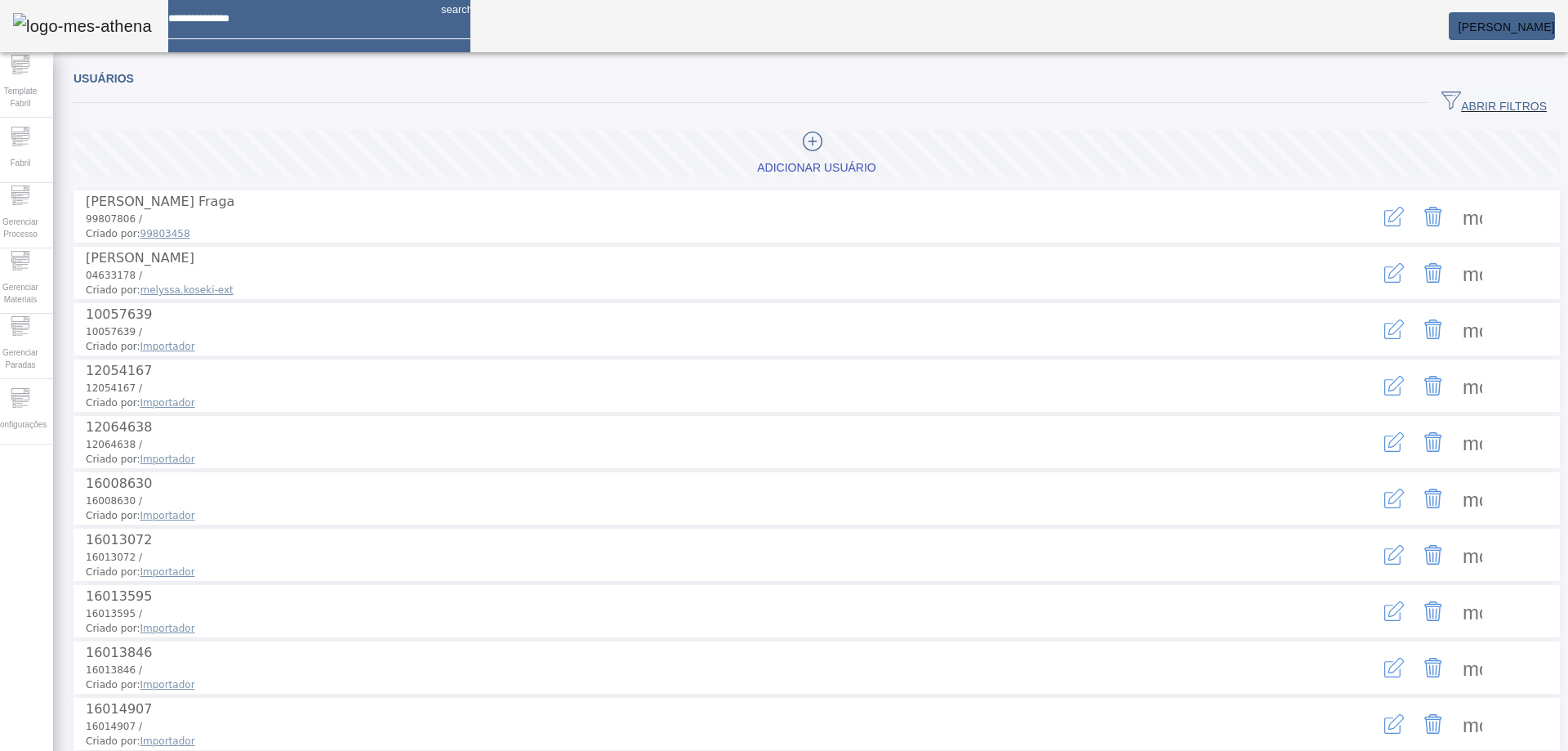
click at [1384, 213] on icon "button" at bounding box center [1392, 218] width 16 height 17
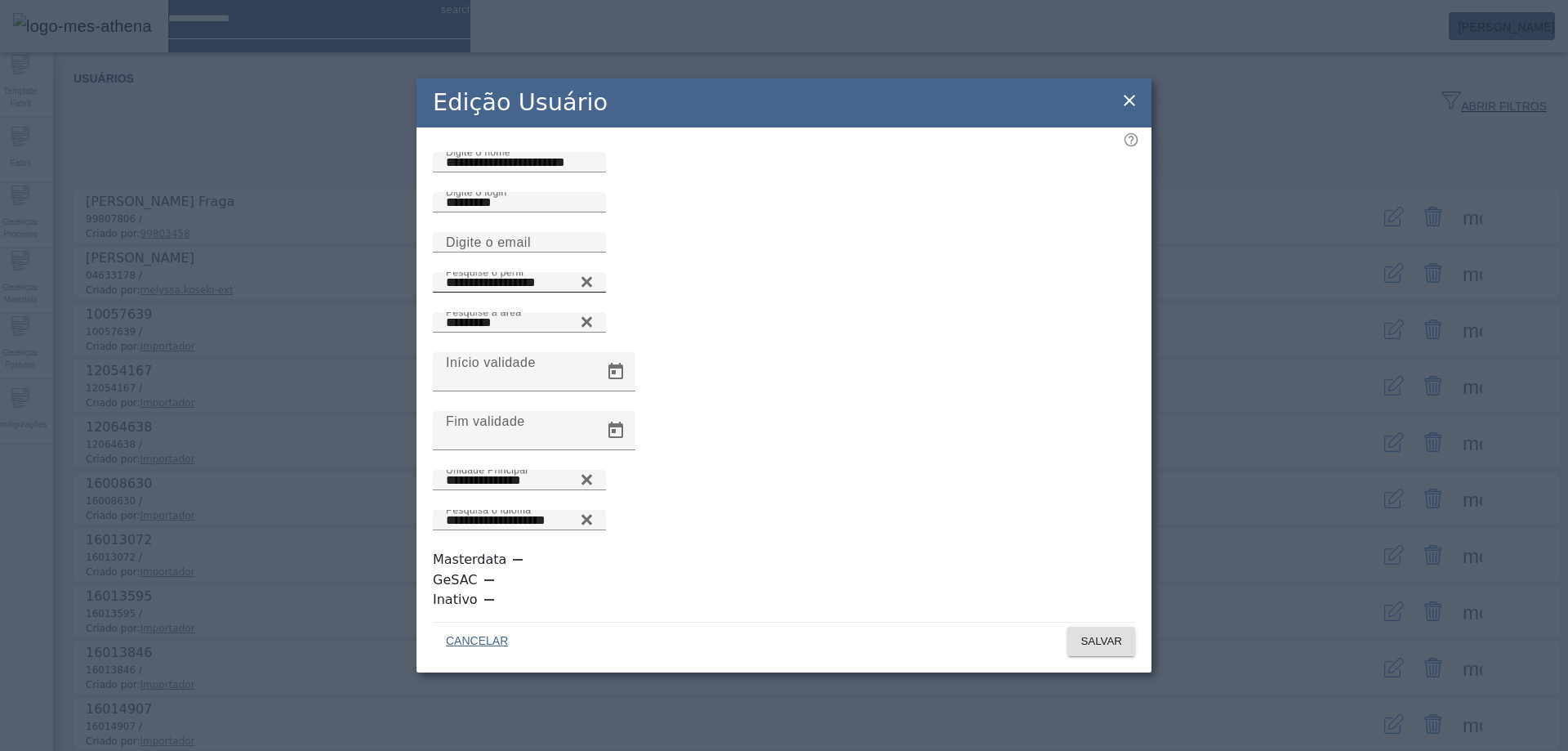
click at [593, 292] on icon at bounding box center [586, 282] width 12 height 20
click at [593, 285] on icon at bounding box center [586, 278] width 12 height 12
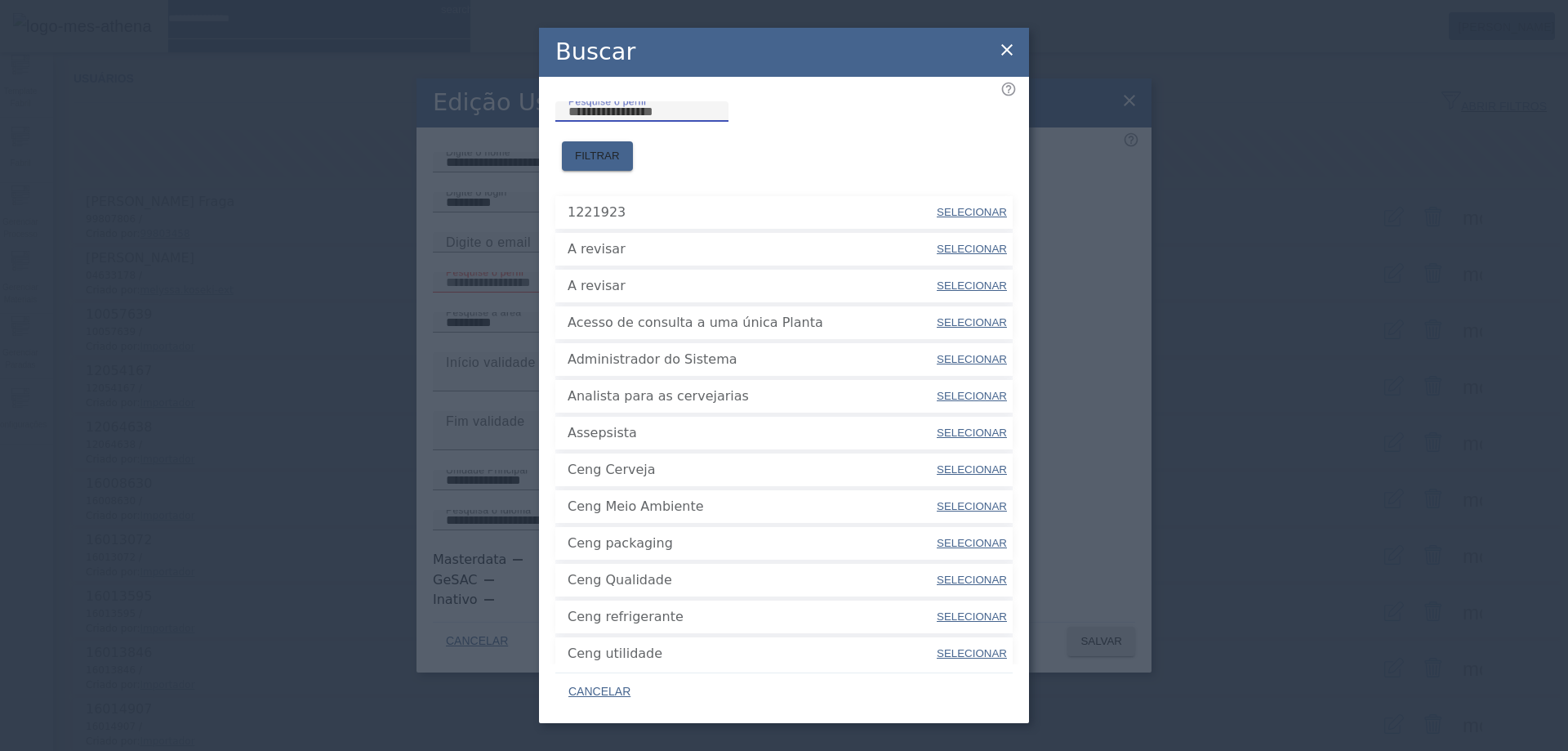
click at [715, 122] on input "Pesquise o perfil" at bounding box center [642, 112] width 147 height 20
type input "***"
click at [1001, 95] on icon at bounding box center [1009, 89] width 16 height 17
click at [620, 148] on span "FILTRAR" at bounding box center [597, 156] width 45 height 17
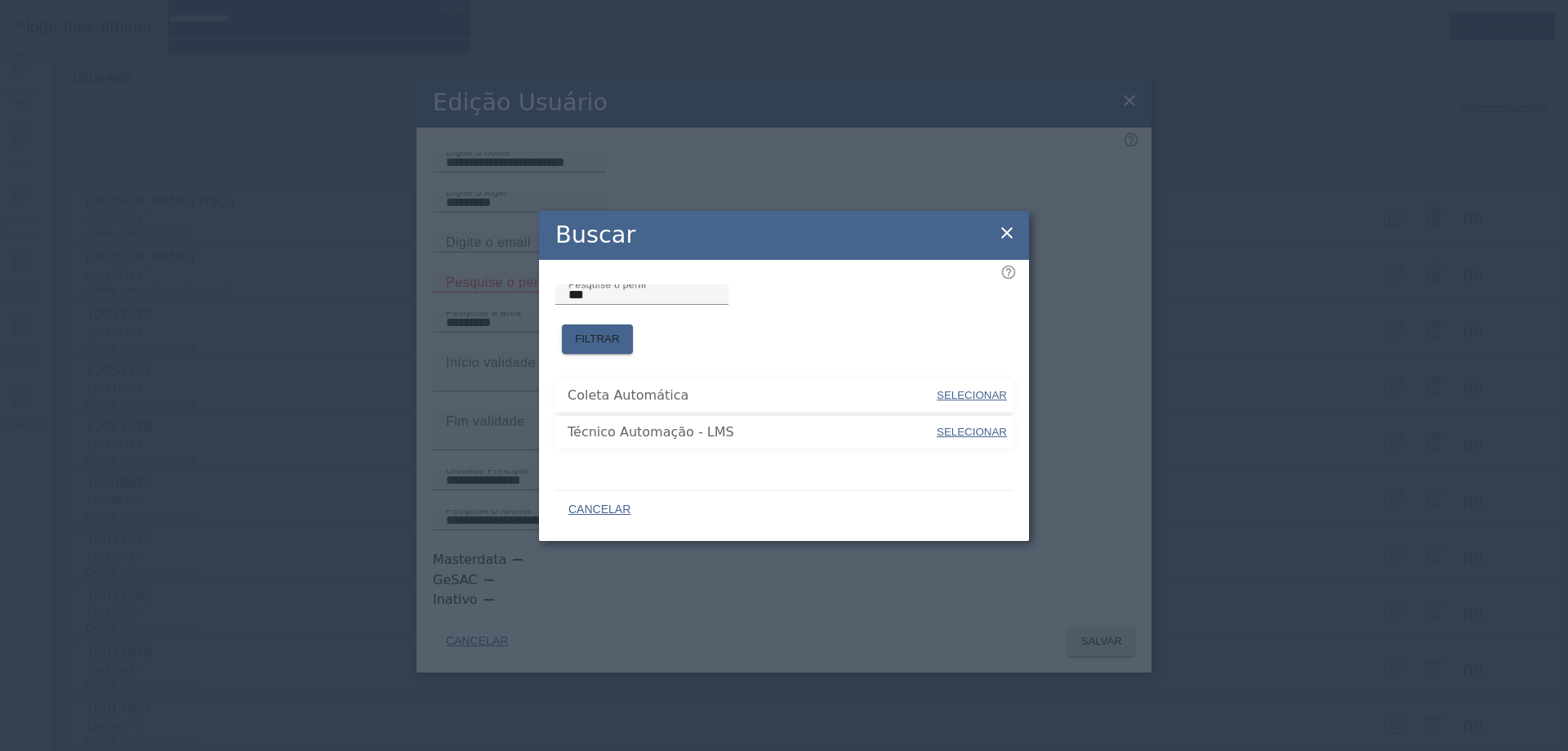
drag, startPoint x: 685, startPoint y: 424, endPoint x: 911, endPoint y: 430, distance: 226.1
click at [911, 430] on span "Técnico Automação - LMS" at bounding box center [751, 432] width 368 height 20
click at [1010, 232] on icon at bounding box center [1007, 233] width 20 height 20
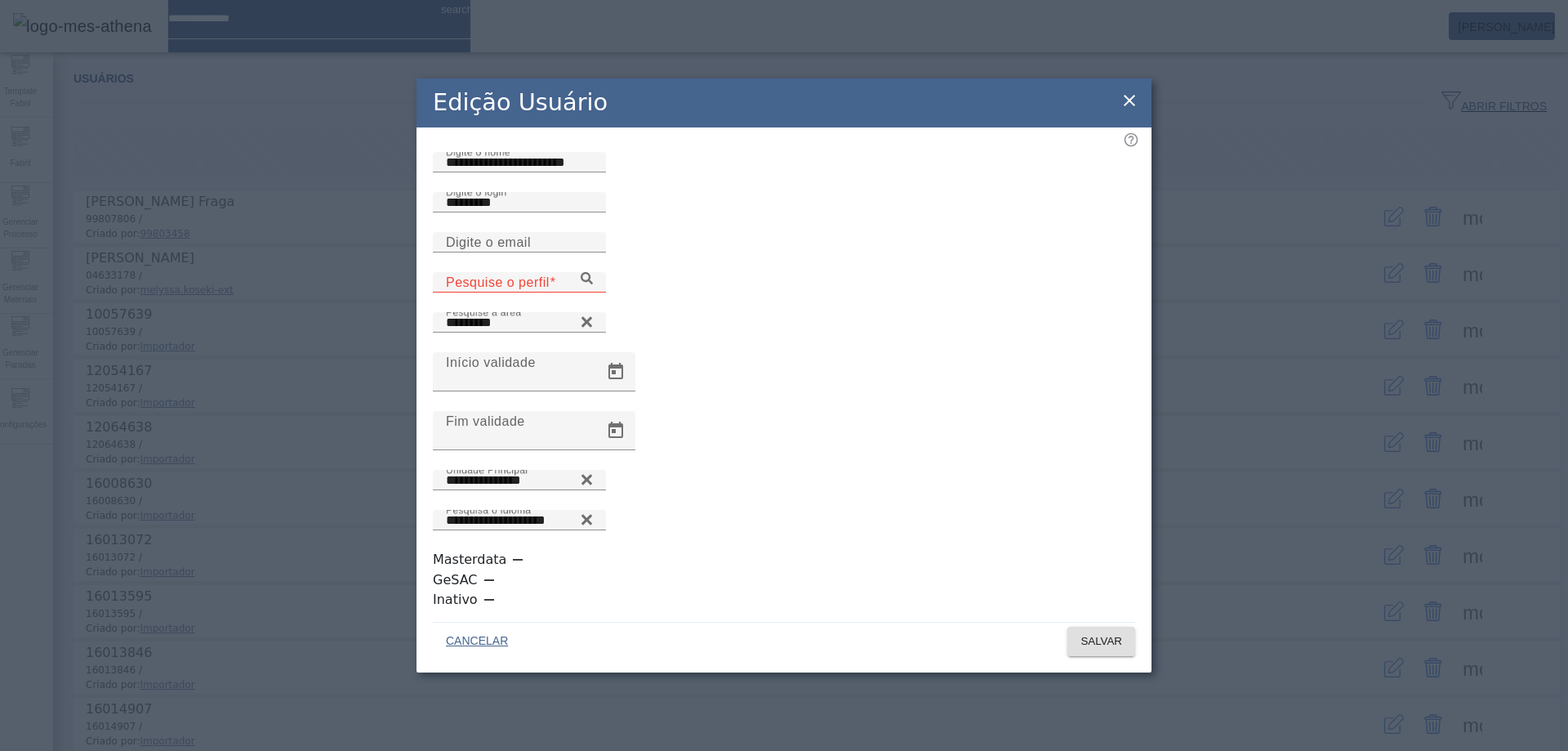
click at [1116, 125] on div "Edição Usuário" at bounding box center [784, 102] width 735 height 49
click at [1128, 111] on icon at bounding box center [1130, 101] width 20 height 20
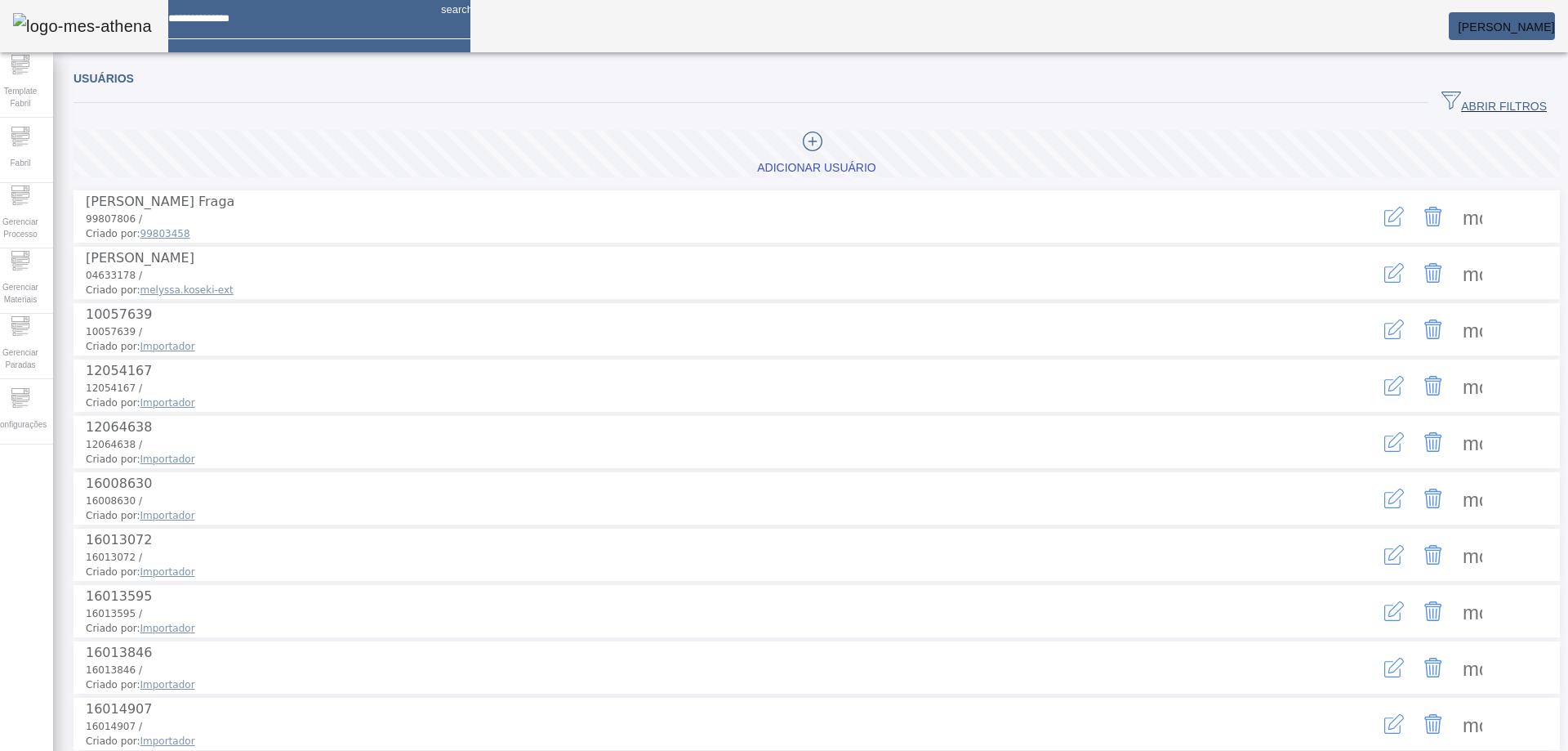
click at [1522, 33] on span "[PERSON_NAME]" at bounding box center [1507, 27] width 97 height 13
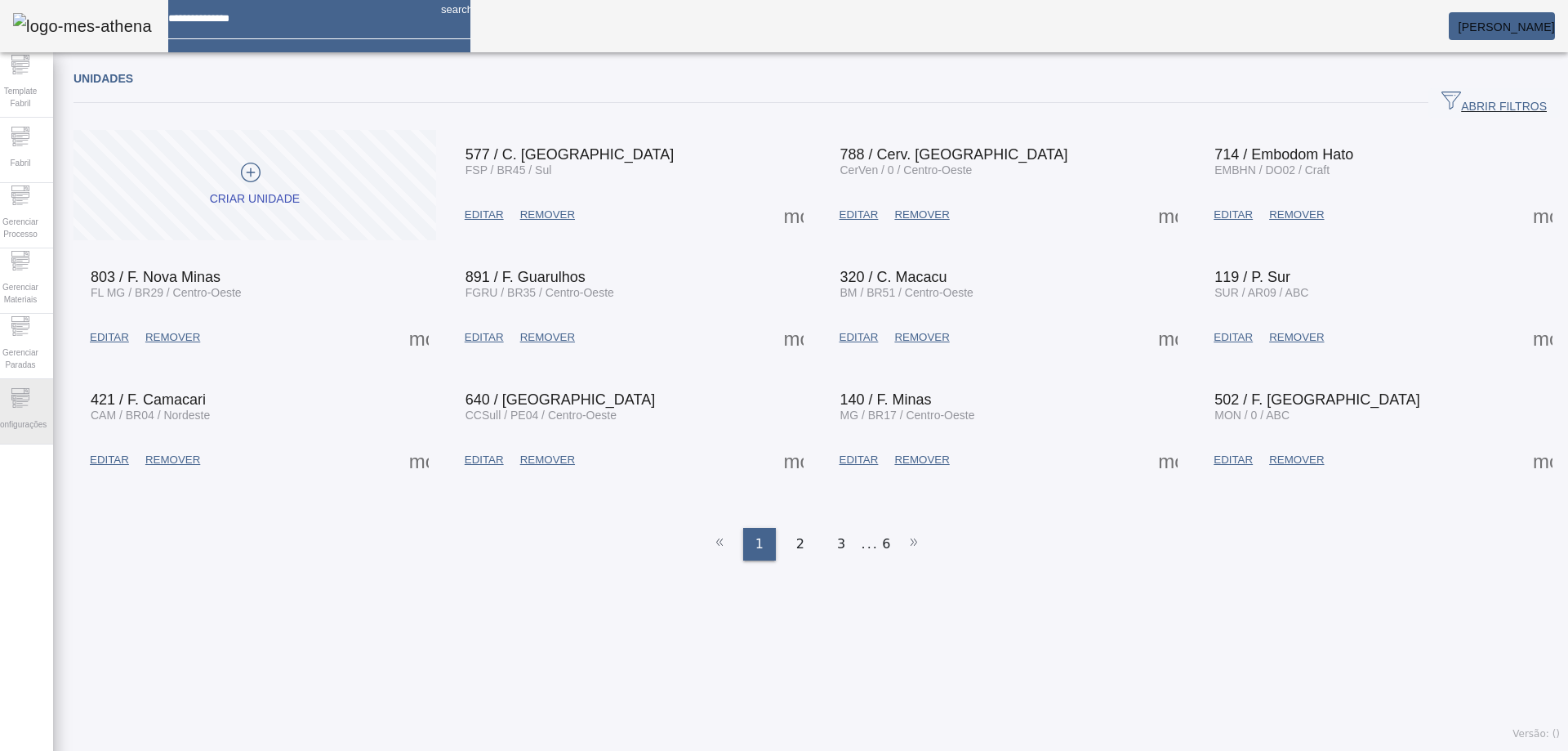
click at [17, 410] on div "Configurações" at bounding box center [20, 411] width 65 height 65
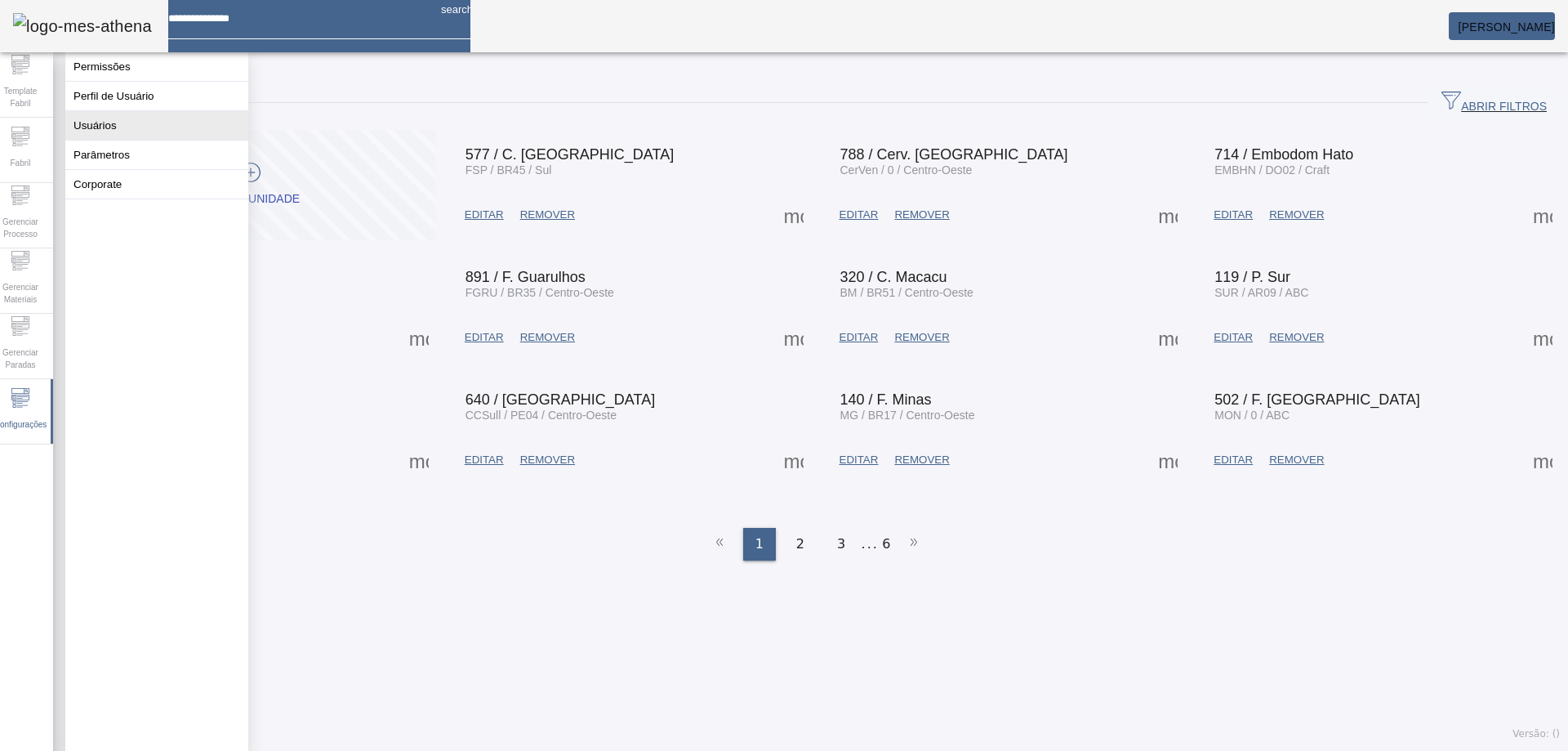
click at [108, 134] on button "Usuários" at bounding box center [157, 125] width 183 height 29
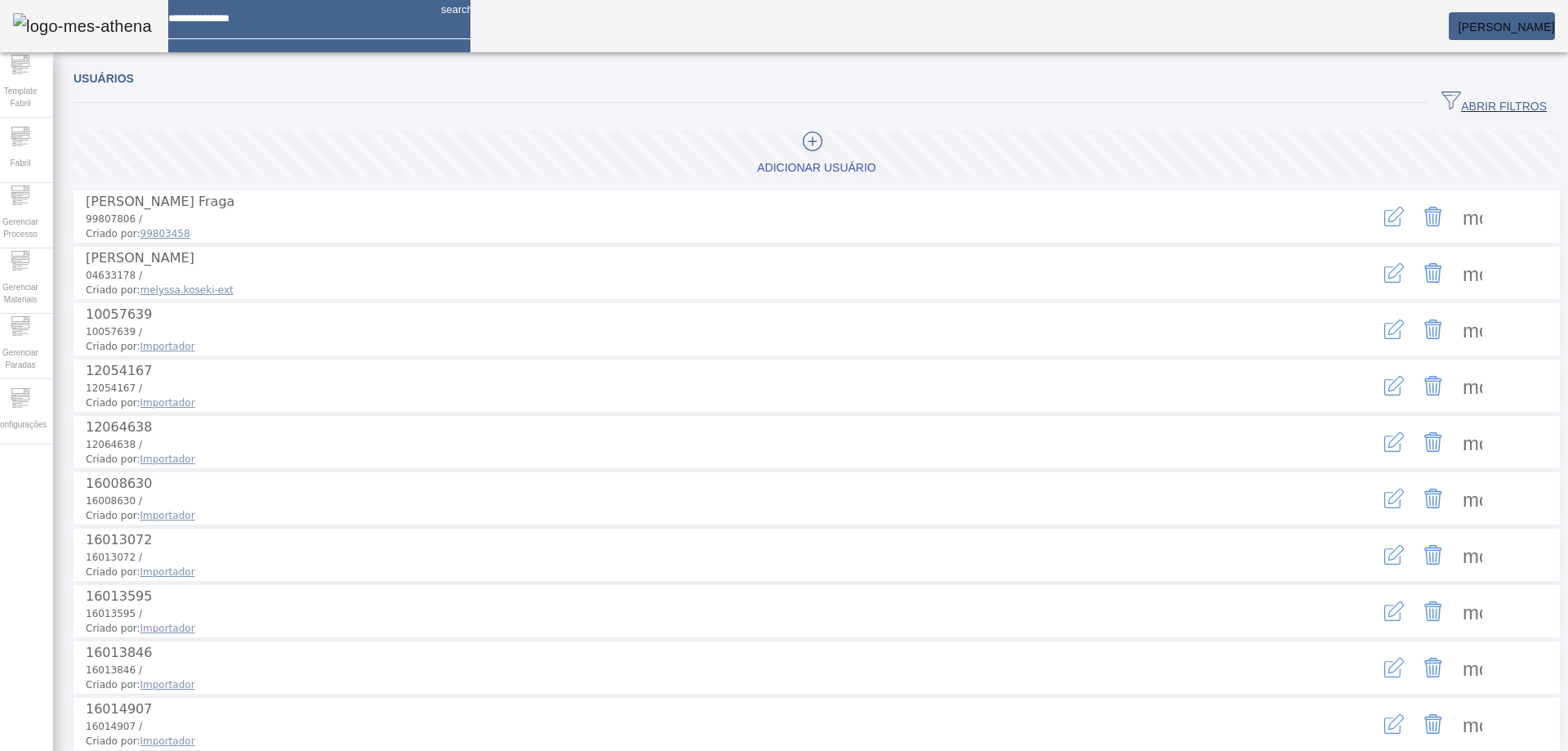
click at [1477, 105] on span "ABRIR FILTROS" at bounding box center [1495, 103] width 106 height 25
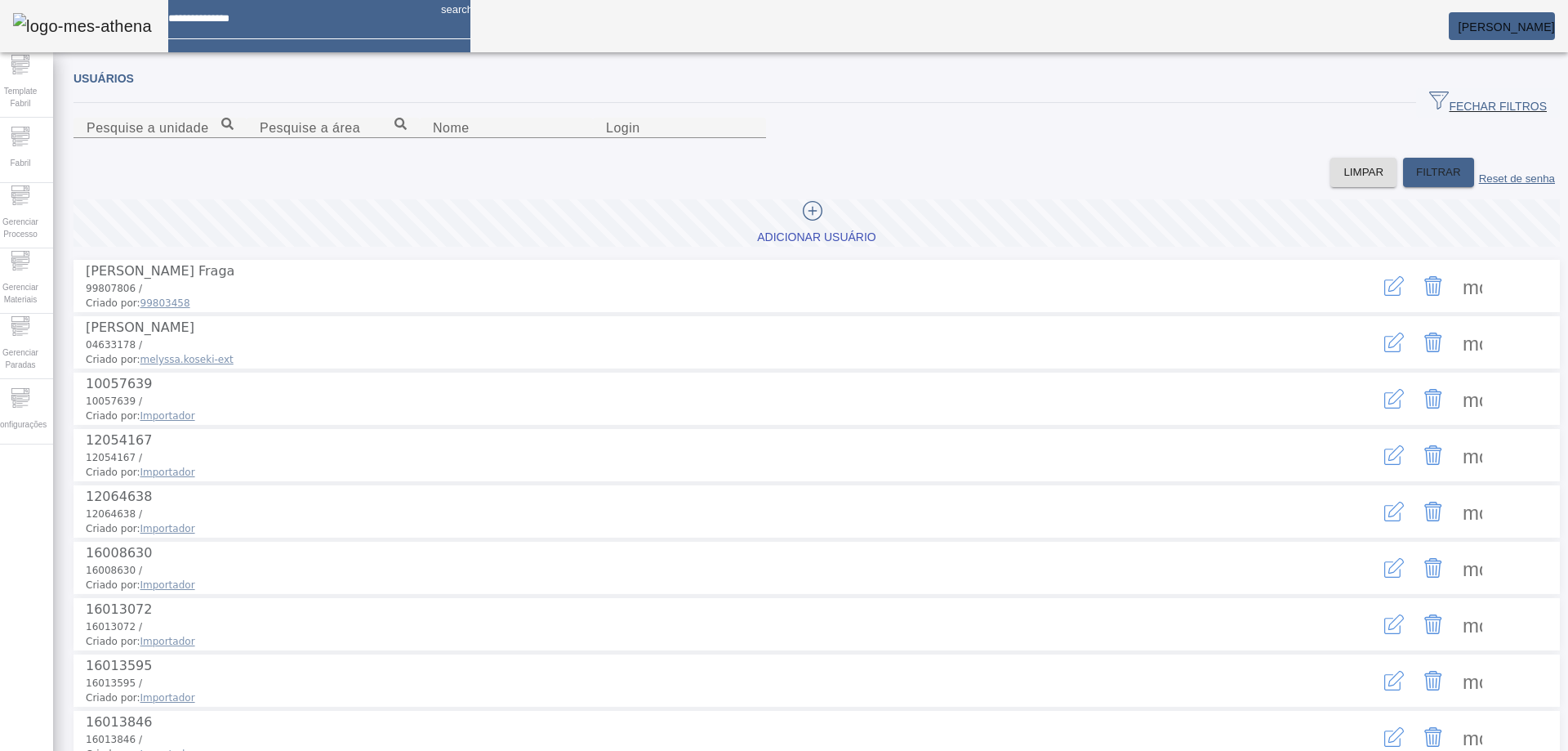
click at [1384, 295] on icon "button" at bounding box center [1394, 286] width 20 height 20
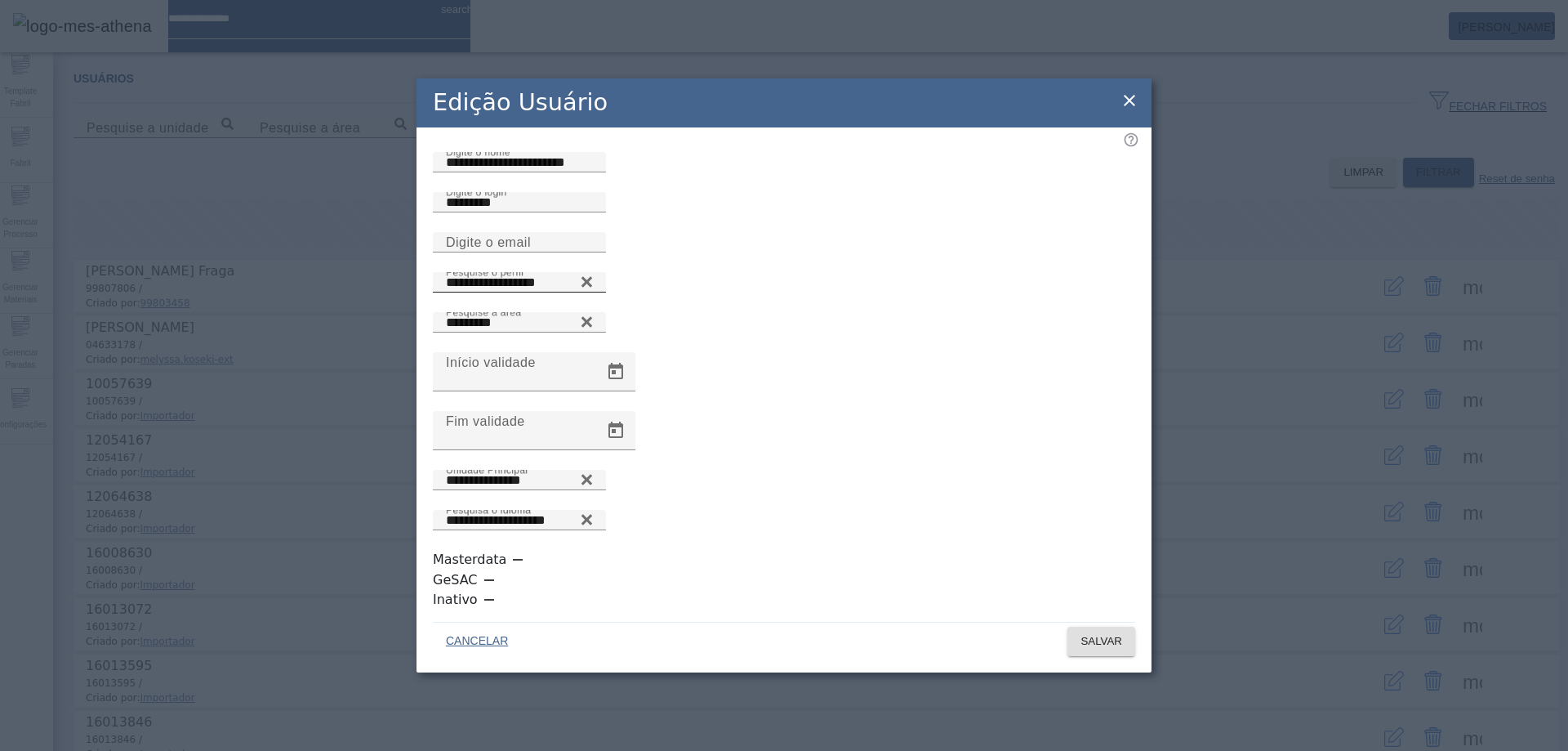
click at [769, 312] on div "**********" at bounding box center [784, 292] width 703 height 40
click at [593, 292] on icon at bounding box center [586, 282] width 12 height 20
click at [593, 293] on input "Pesquise o perfil" at bounding box center [520, 283] width 147 height 20
type input "***"
click at [593, 285] on icon at bounding box center [586, 278] width 12 height 12
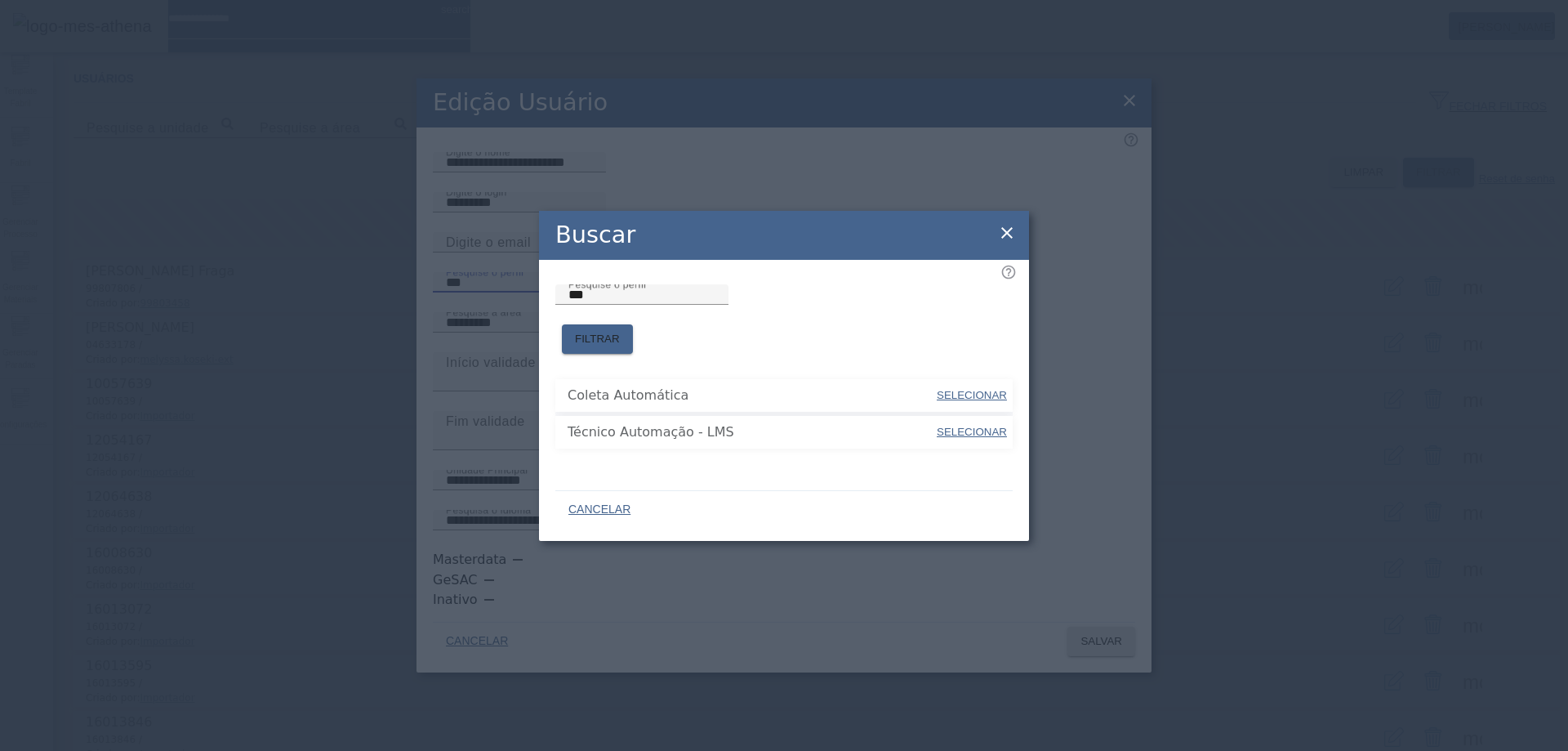
click at [1009, 239] on icon at bounding box center [1007, 233] width 12 height 12
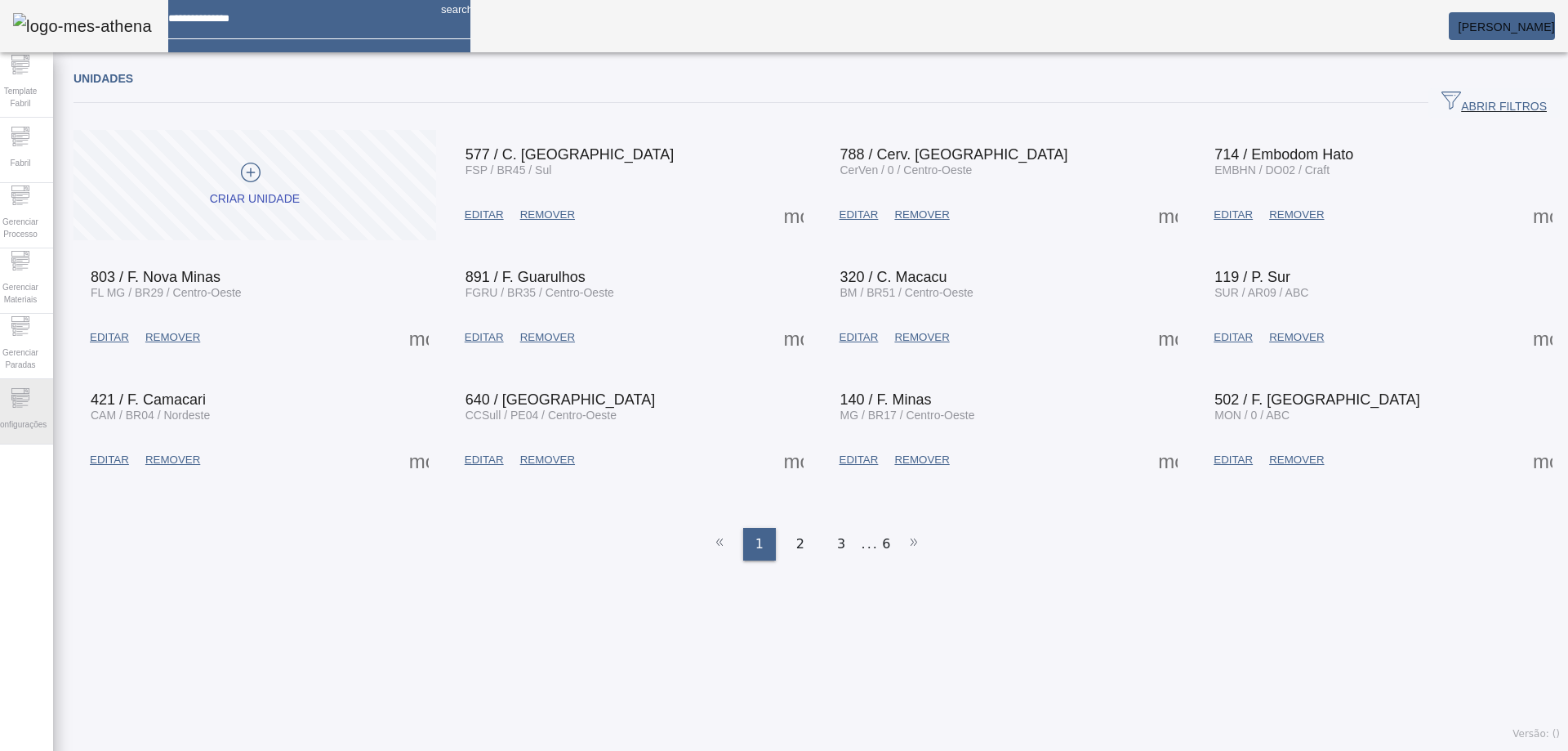
click at [51, 419] on span "Configurações" at bounding box center [20, 424] width 62 height 22
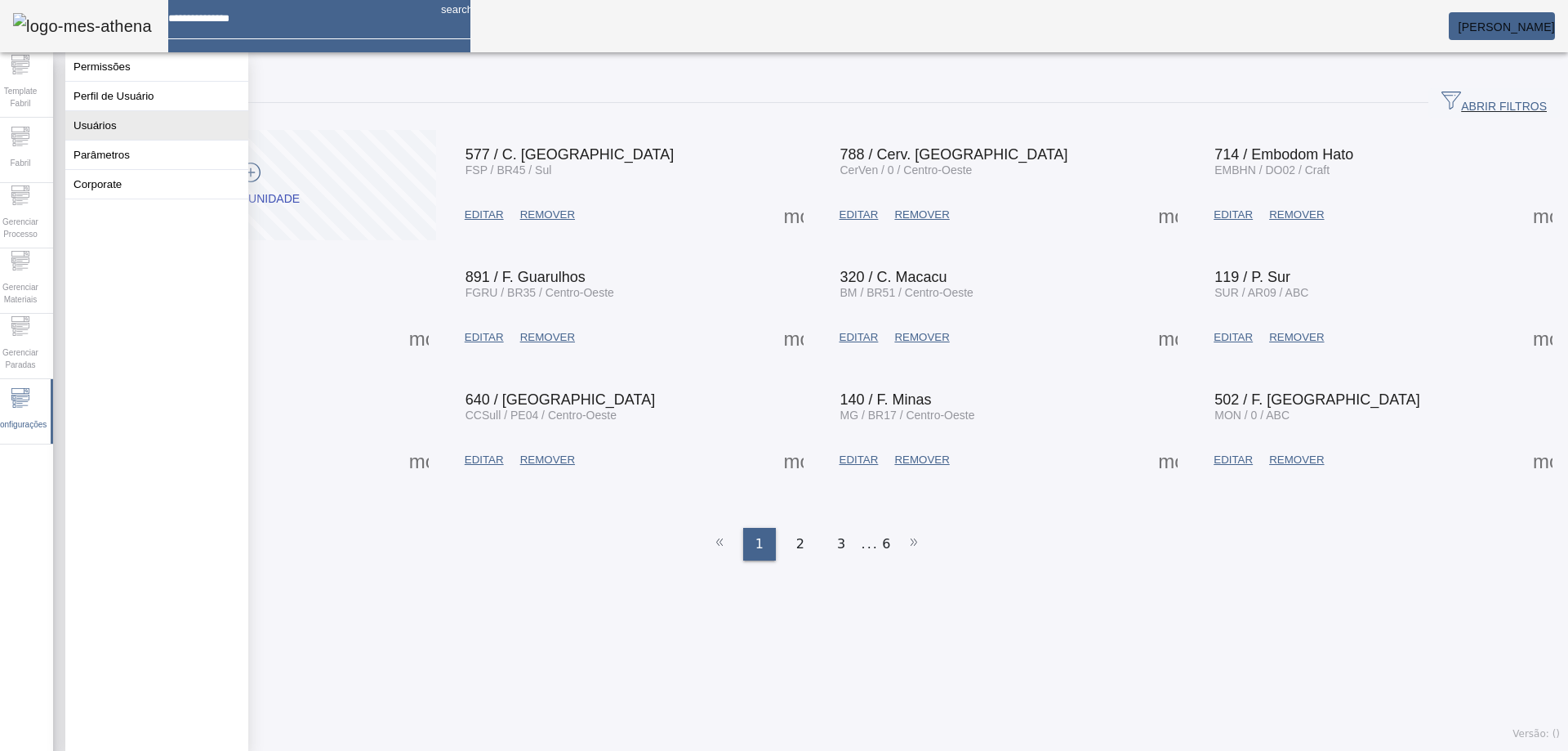
click at [133, 136] on button "Usuários" at bounding box center [157, 125] width 183 height 29
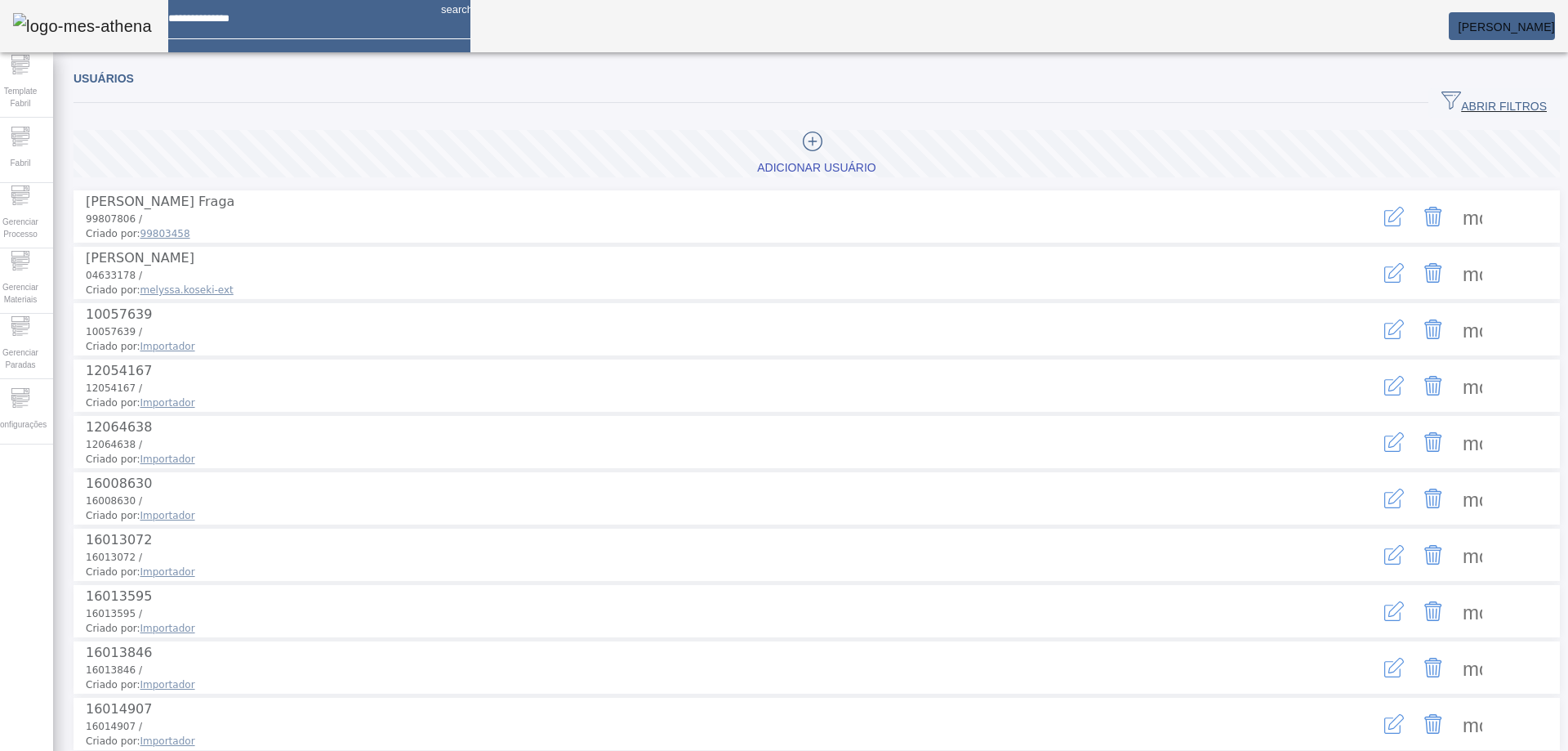
click at [1384, 214] on icon "button" at bounding box center [1394, 217] width 20 height 20
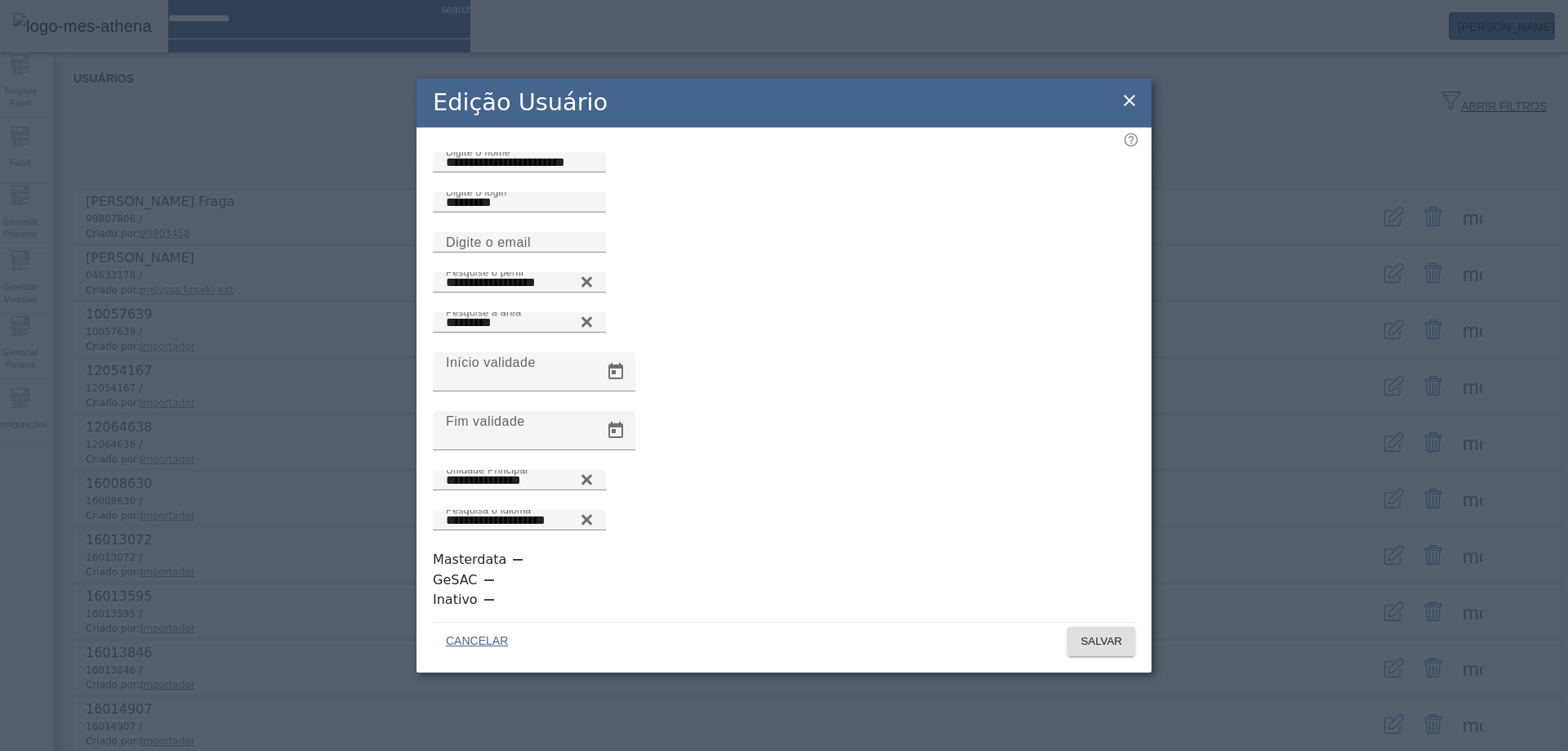
click at [769, 312] on div "**********" at bounding box center [784, 292] width 703 height 40
click at [592, 287] on icon at bounding box center [586, 281] width 11 height 11
click at [593, 285] on icon at bounding box center [586, 278] width 12 height 12
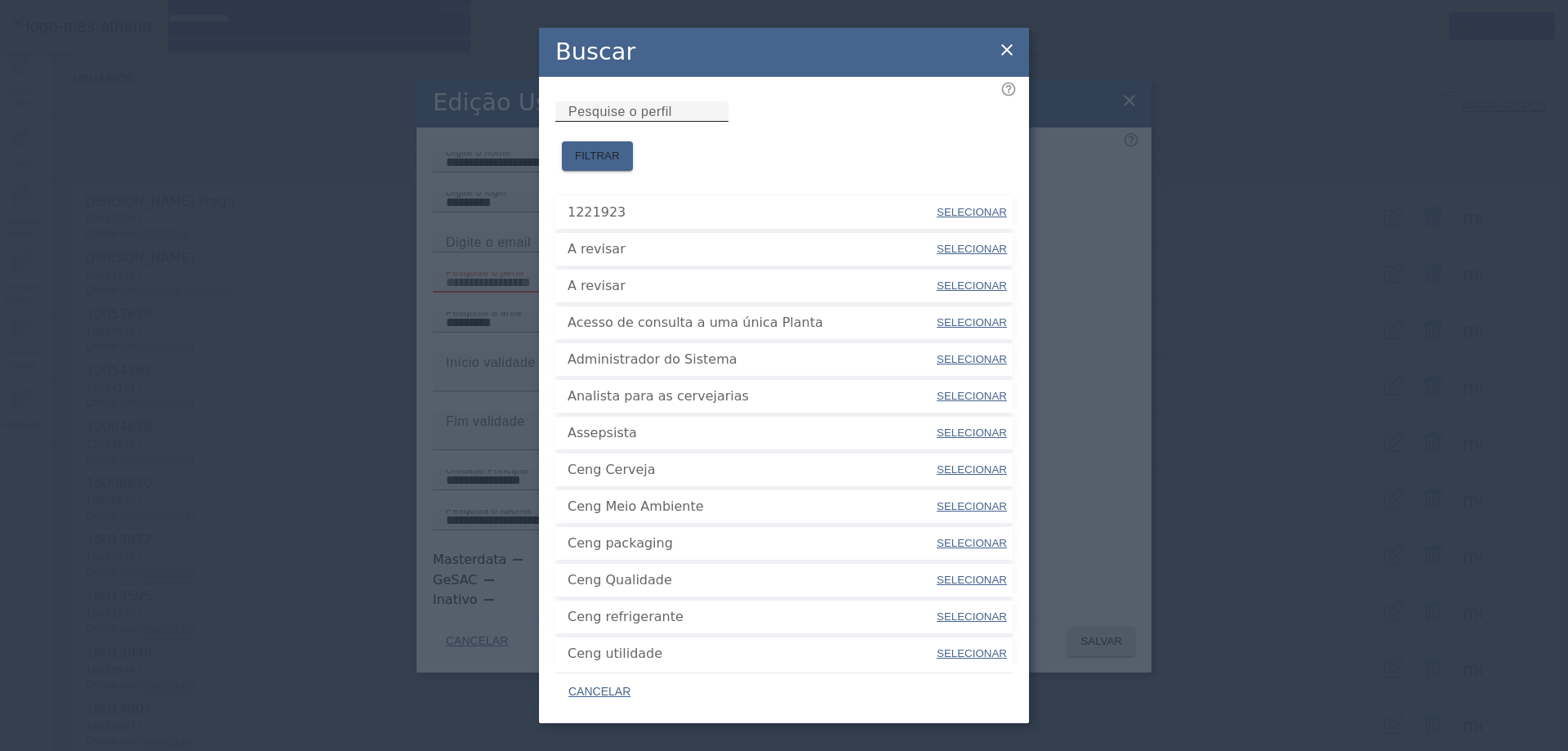
click at [715, 122] on input "Pesquise o perfil" at bounding box center [642, 112] width 147 height 20
type input "***"
click at [620, 148] on span "FILTRAR" at bounding box center [597, 156] width 45 height 17
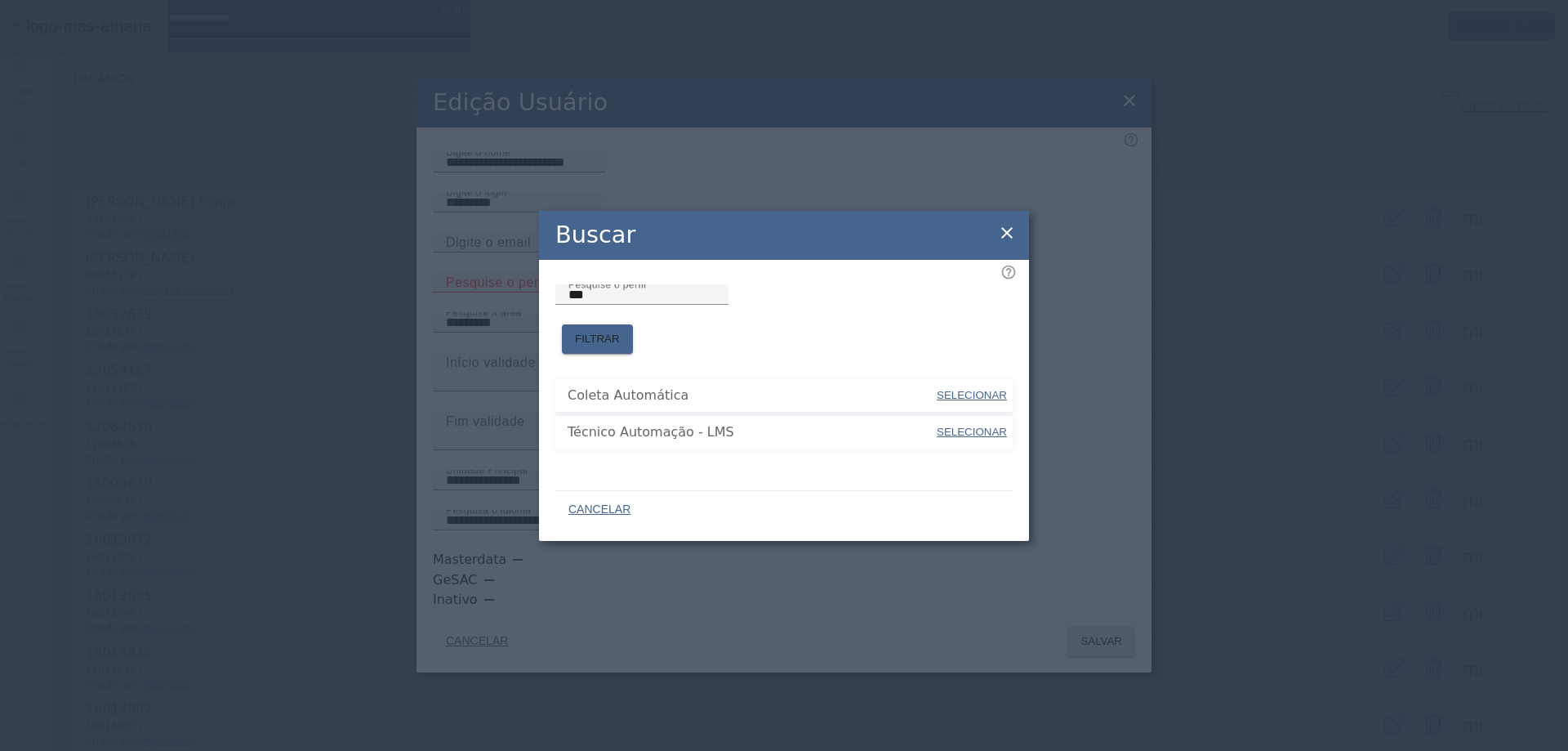
click at [1004, 232] on icon at bounding box center [1007, 233] width 20 height 20
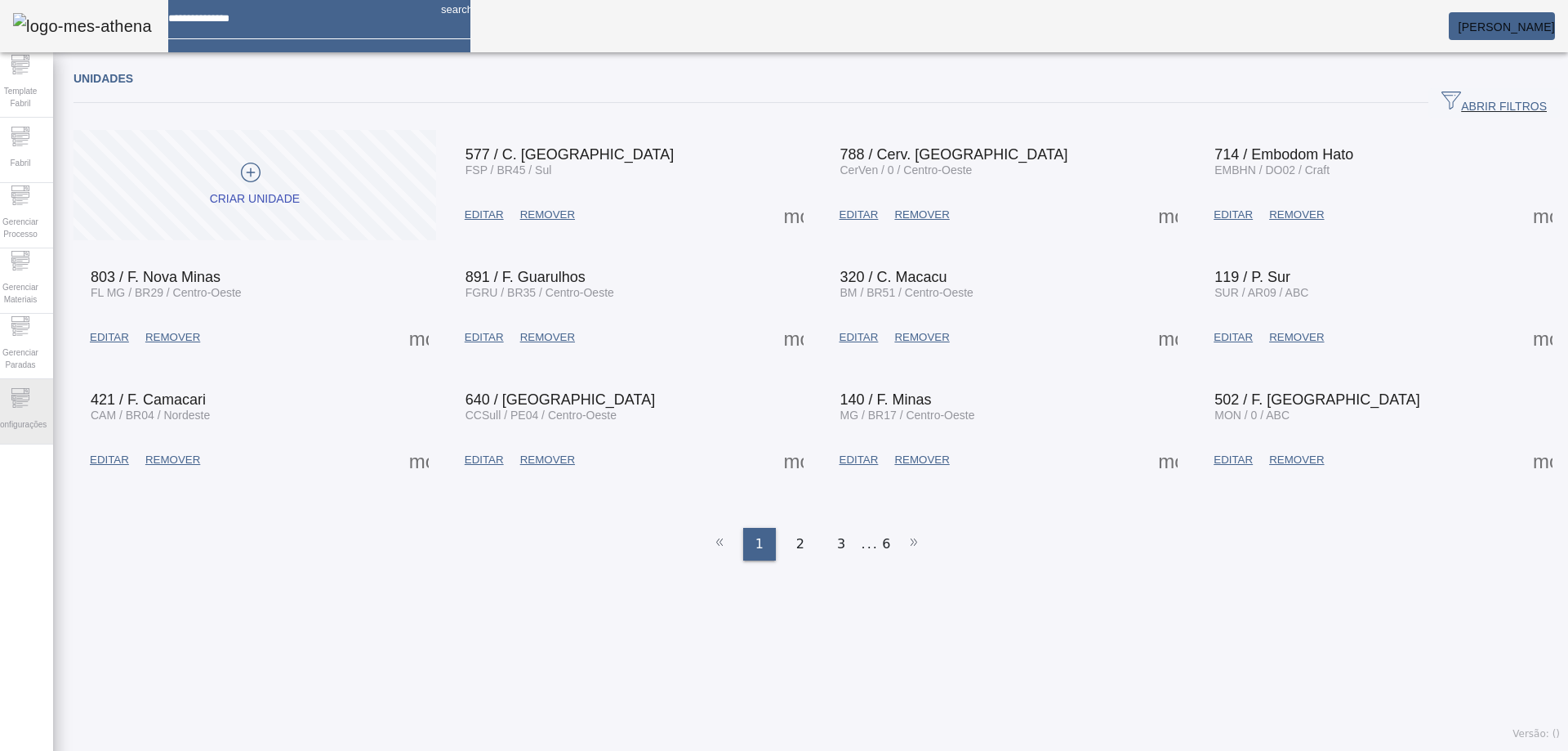
click at [51, 418] on span "Configurações" at bounding box center [20, 424] width 62 height 22
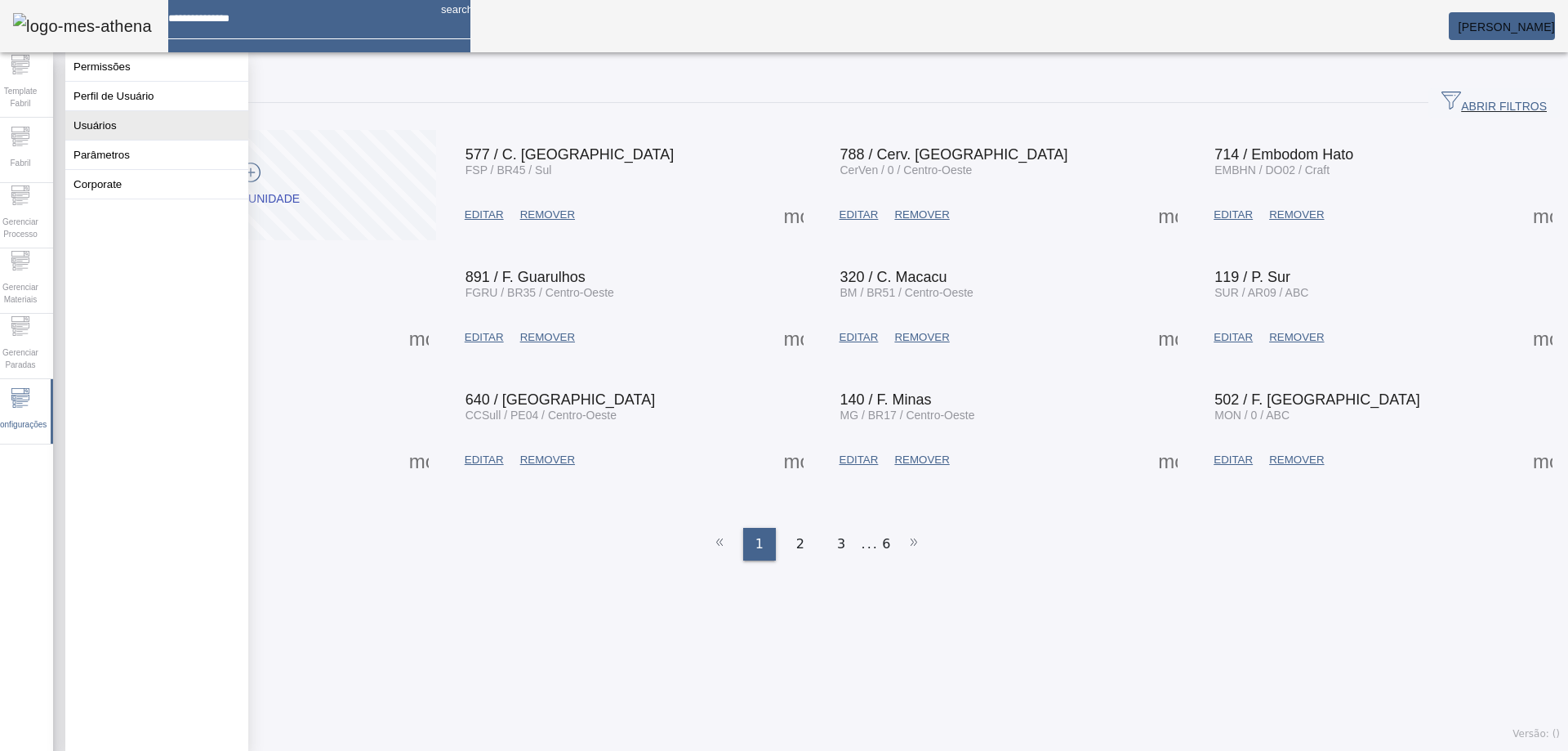
click at [127, 139] on button "Usuários" at bounding box center [157, 125] width 183 height 29
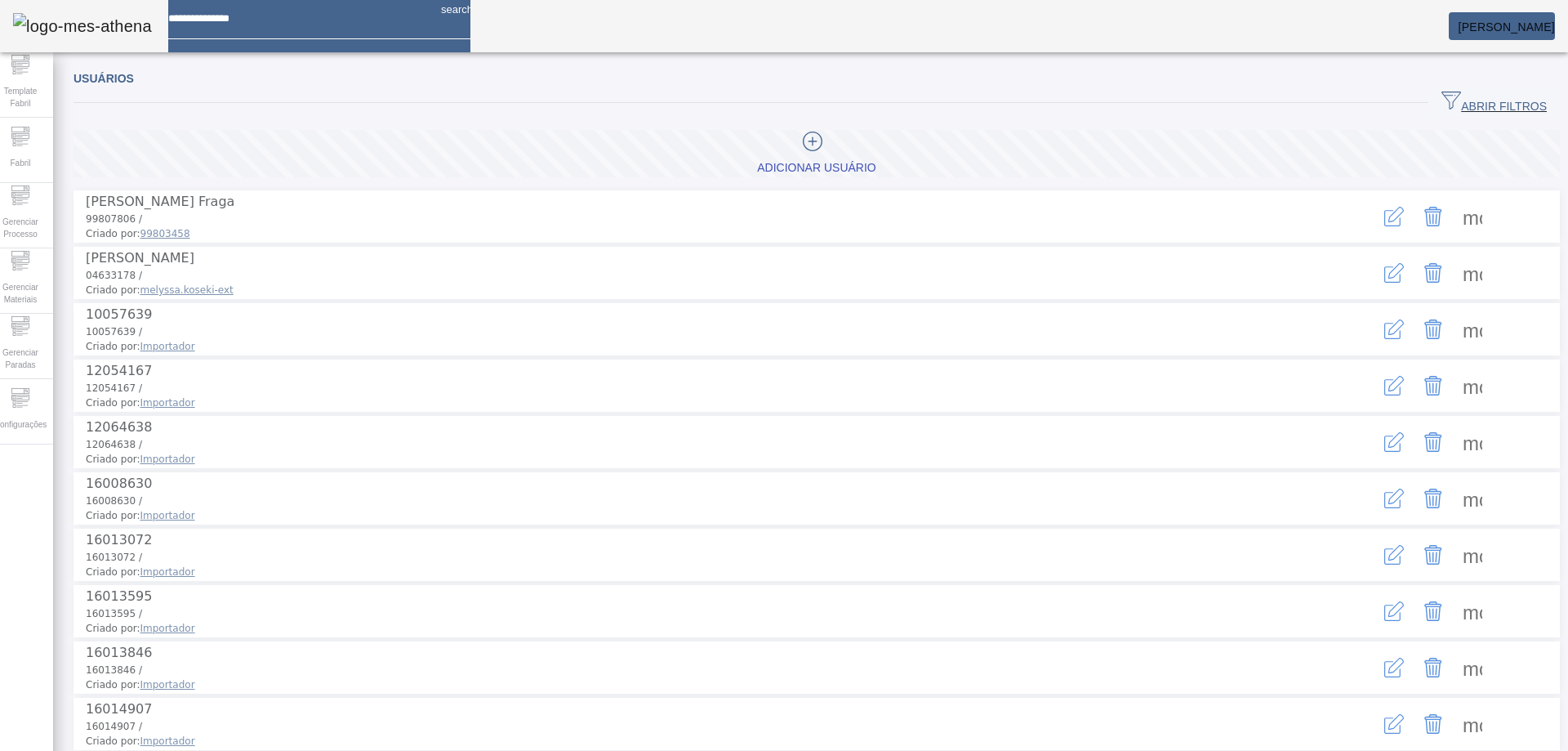
click at [1384, 210] on icon "button" at bounding box center [1394, 217] width 20 height 20
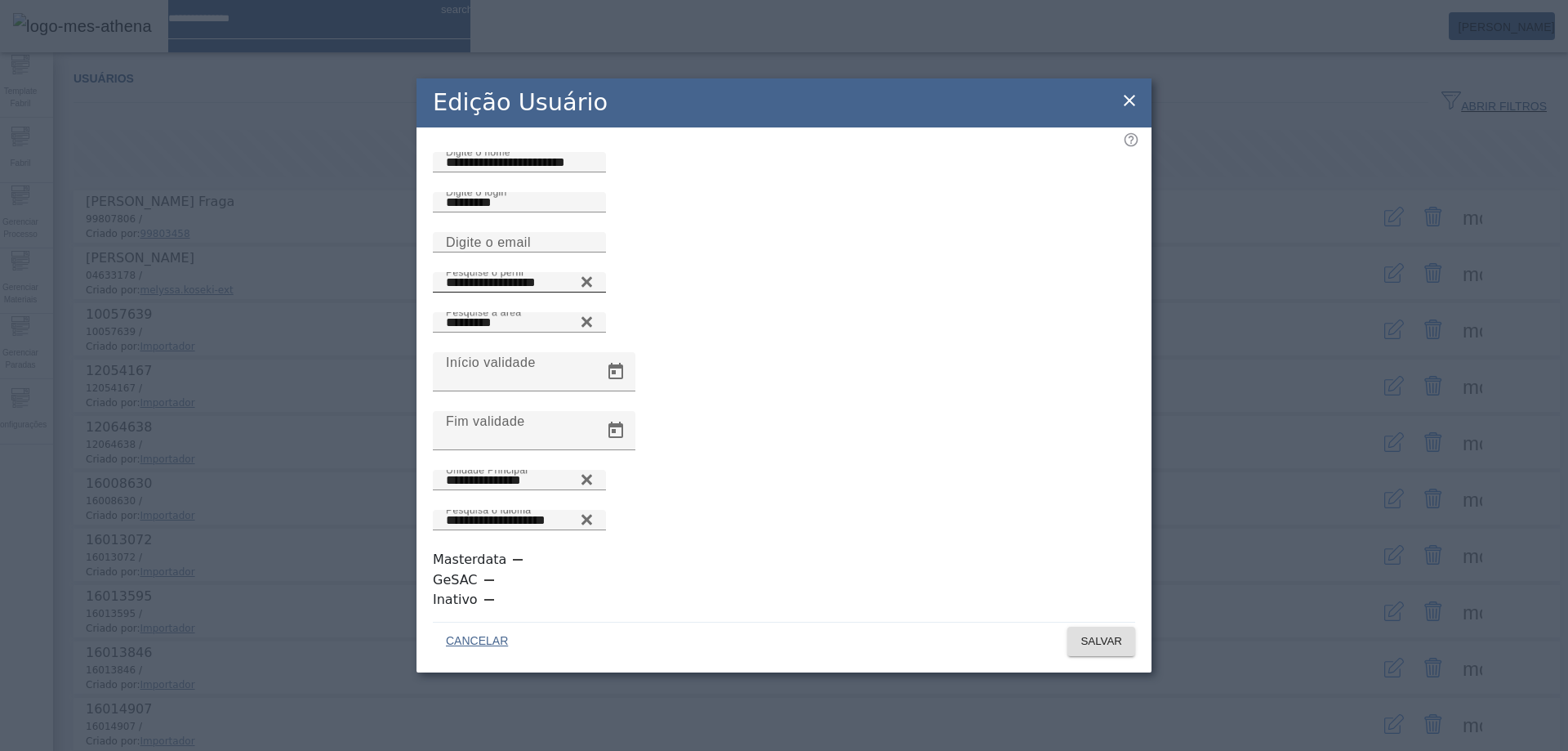
click at [593, 292] on icon at bounding box center [586, 282] width 12 height 20
click at [593, 293] on input "Pesquise o perfil" at bounding box center [520, 283] width 147 height 20
type input "*"
click at [593, 285] on icon at bounding box center [586, 278] width 12 height 12
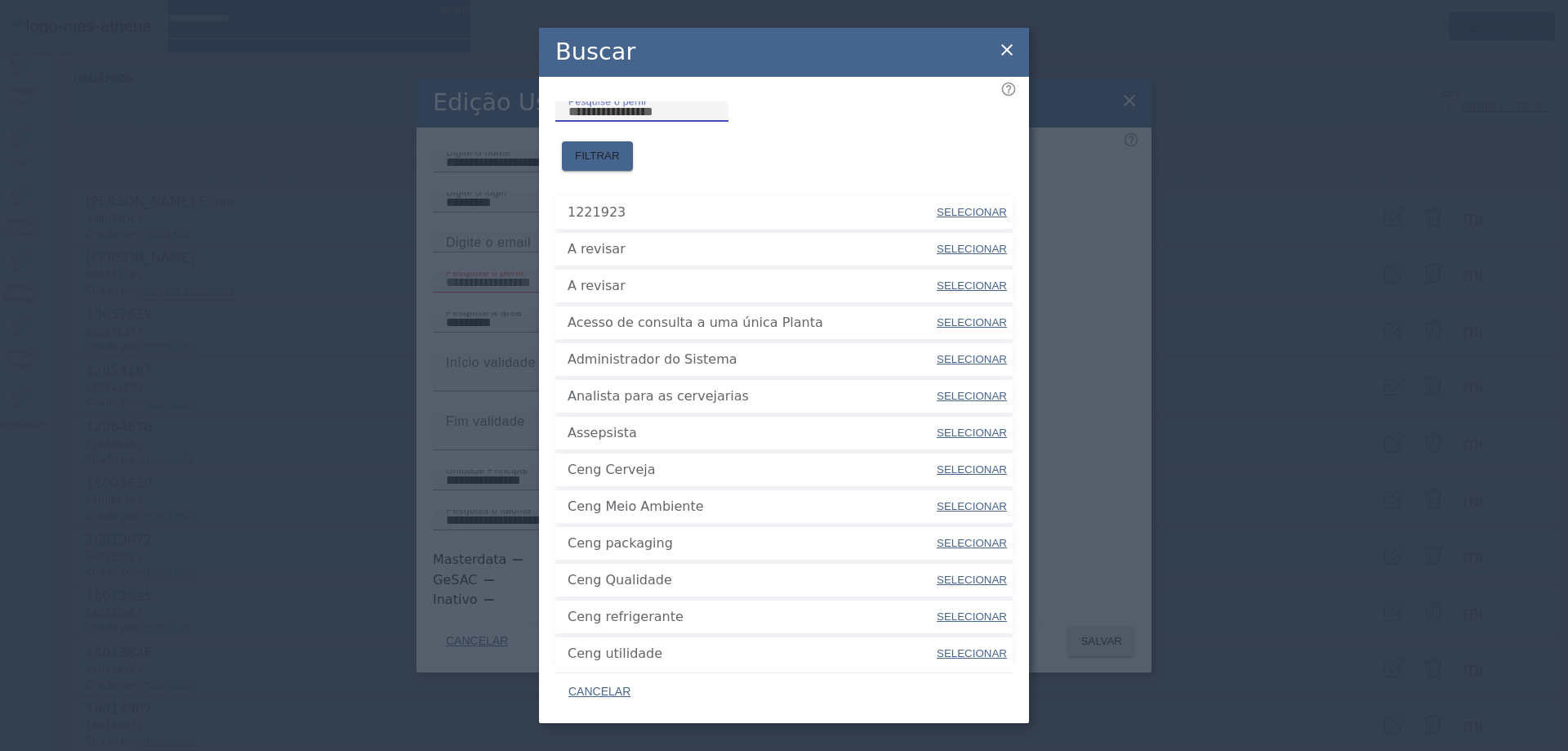
click at [712, 122] on input "Pesquise o perfil" at bounding box center [642, 112] width 147 height 20
type input "***"
click at [633, 136] on span at bounding box center [597, 156] width 71 height 40
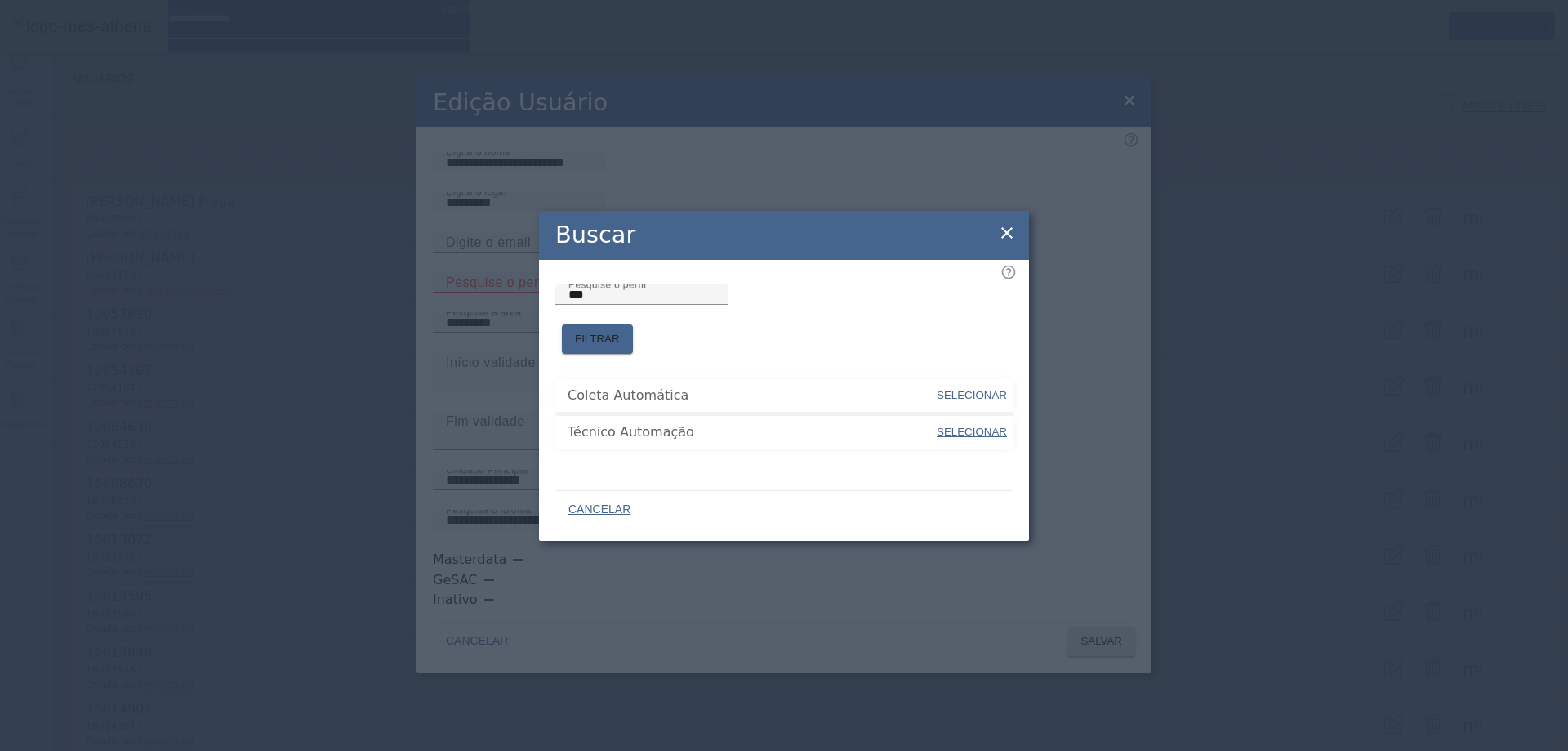
click at [1002, 243] on icon at bounding box center [1007, 233] width 20 height 20
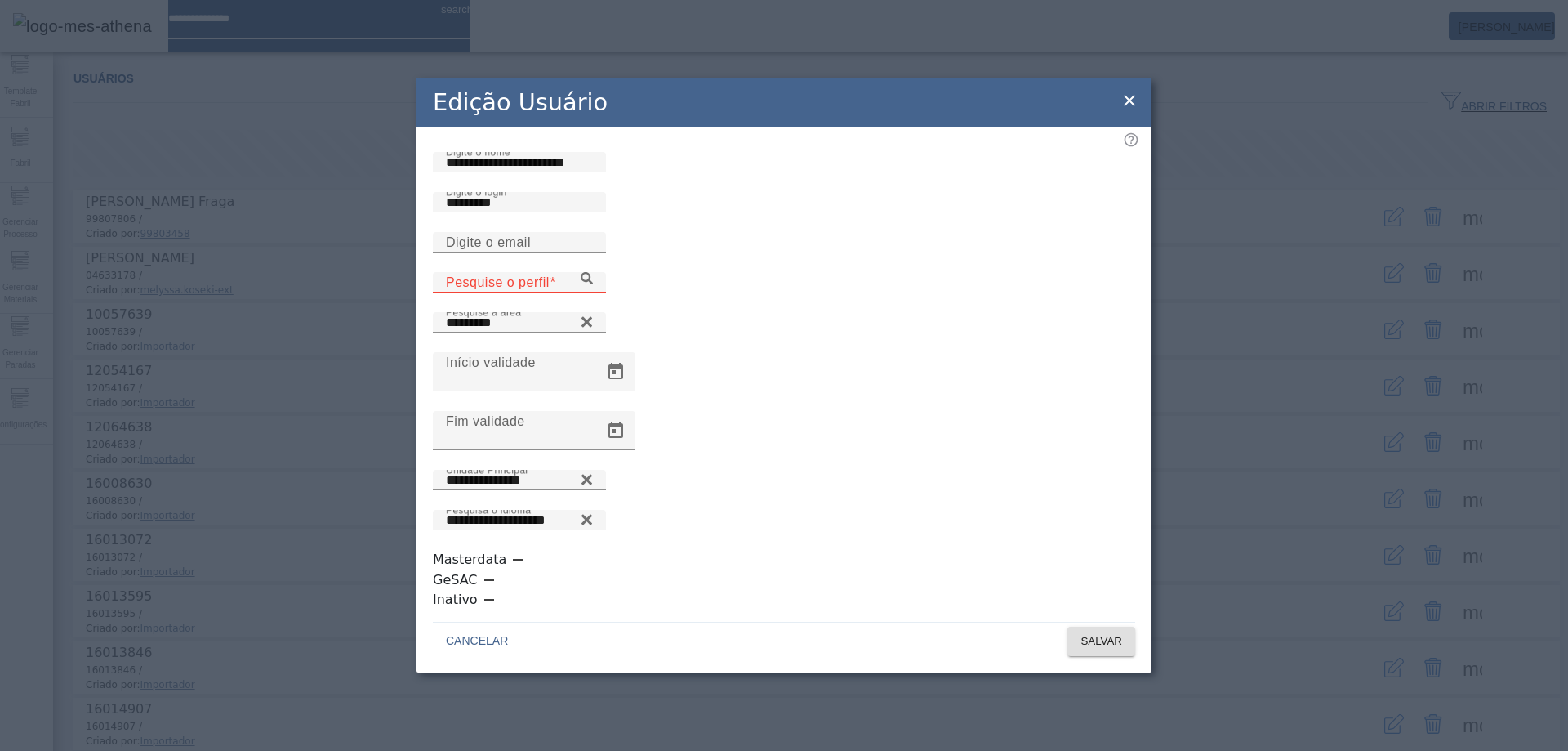
click at [1130, 111] on icon at bounding box center [1130, 101] width 20 height 20
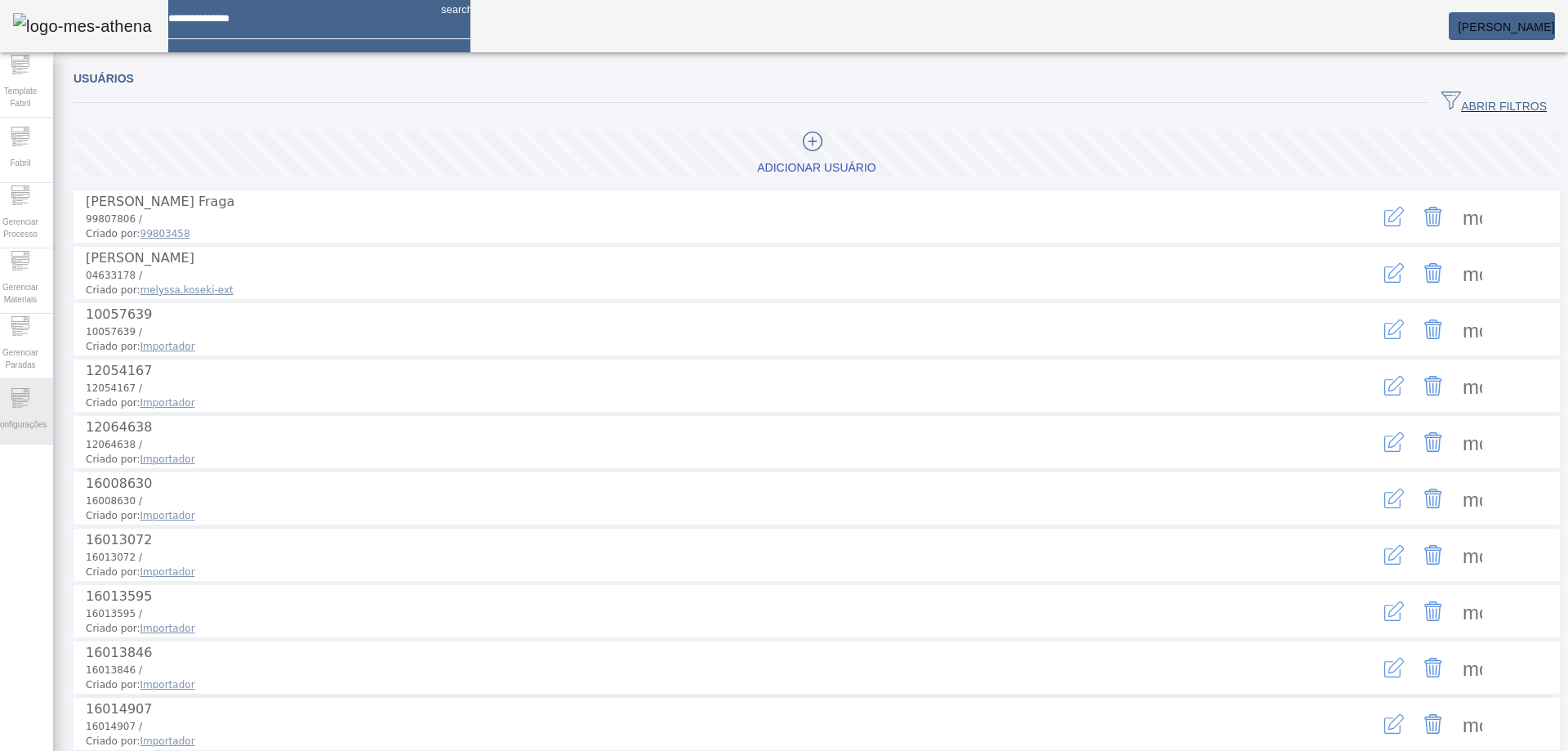
click at [44, 398] on div "Configurações" at bounding box center [20, 411] width 65 height 65
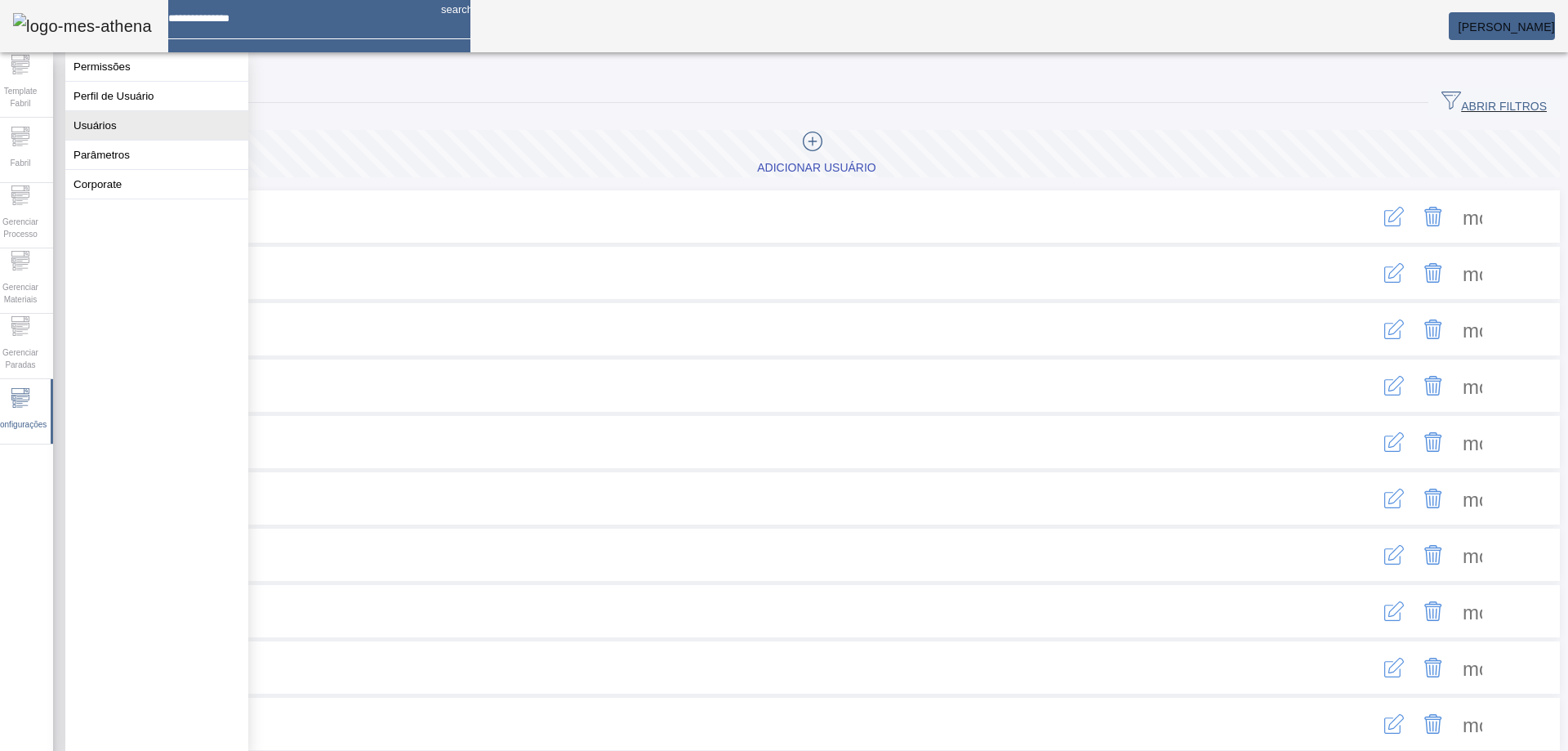
click at [117, 129] on button "Usuários" at bounding box center [157, 125] width 183 height 29
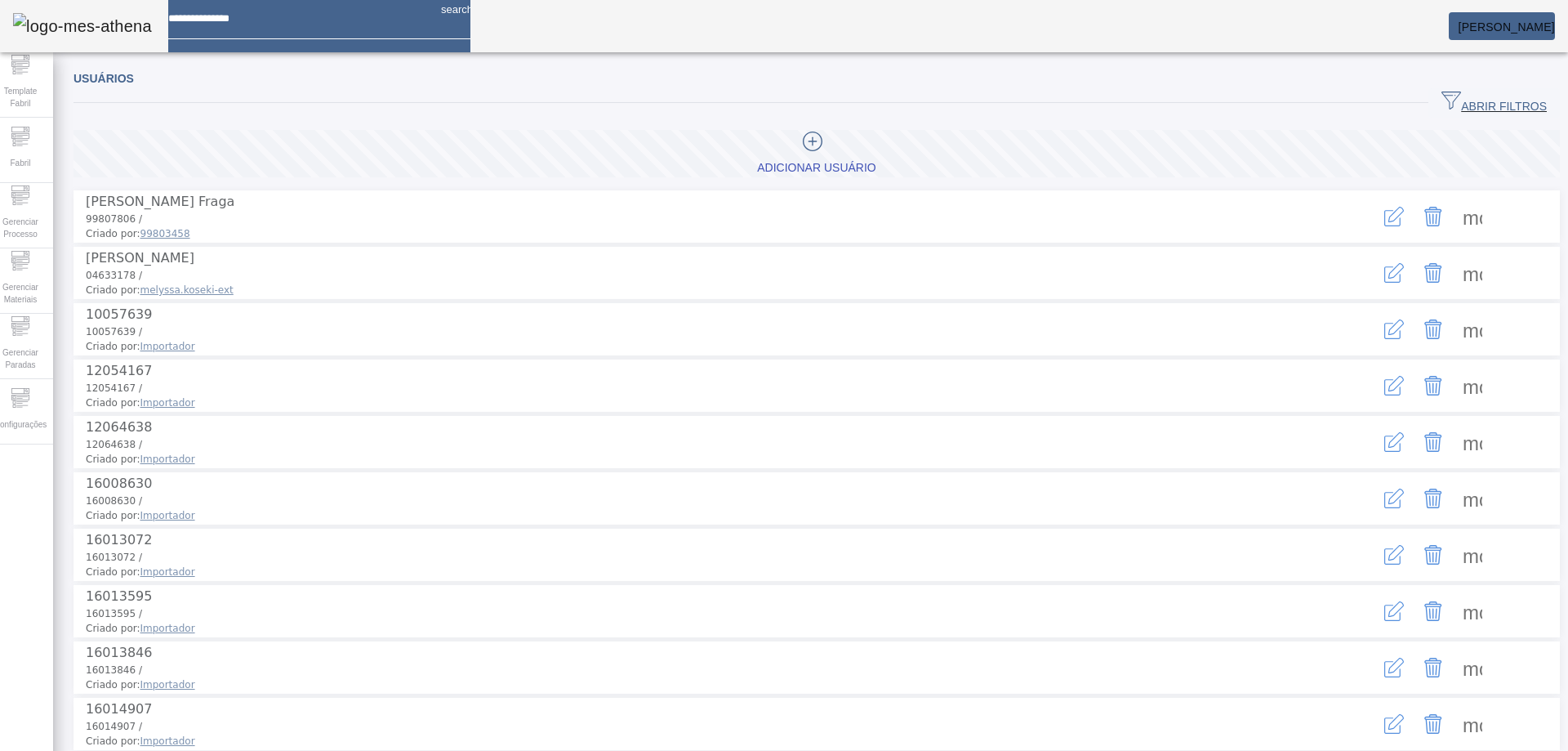
click at [1465, 84] on span "button" at bounding box center [1494, 103] width 131 height 40
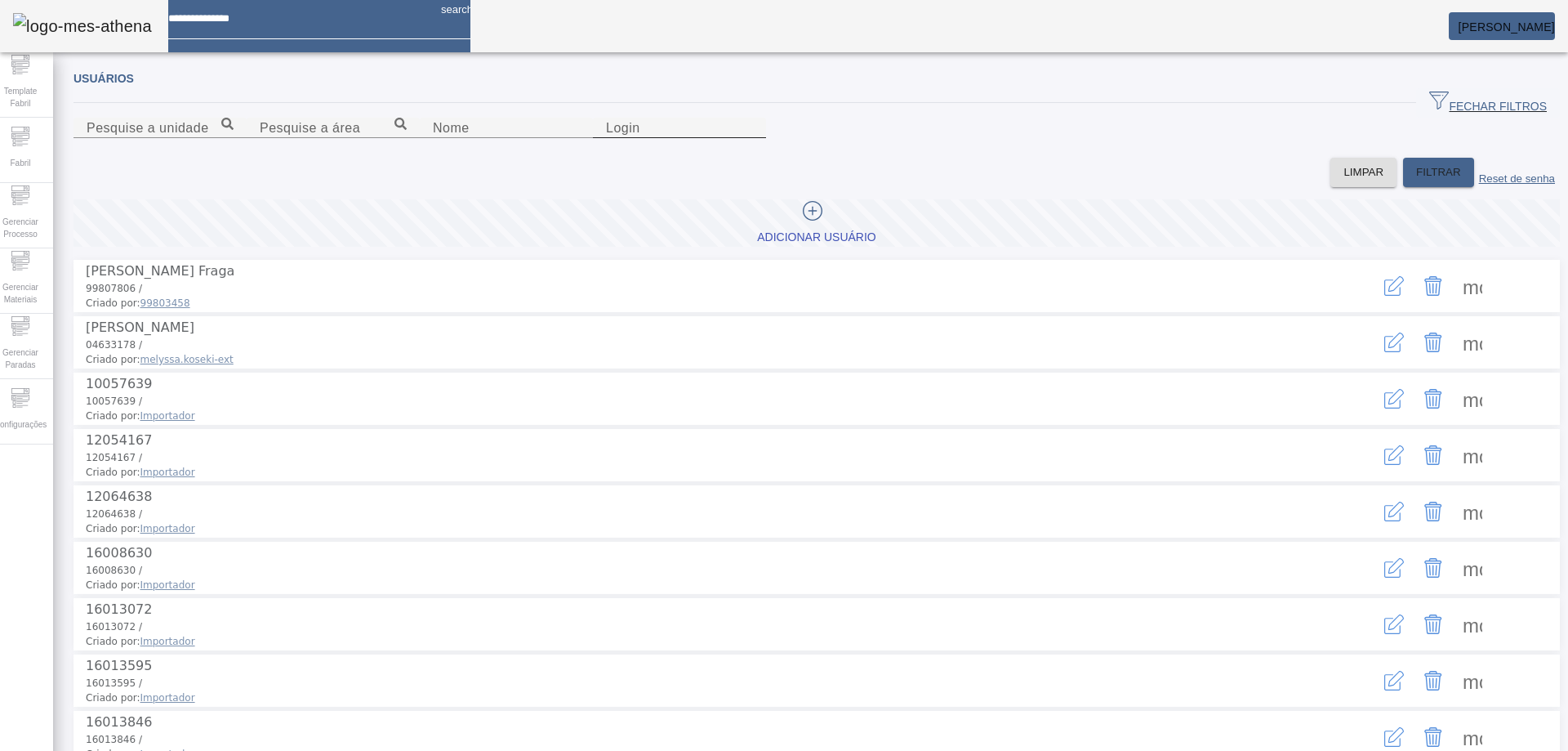
click at [753, 138] on input "Login" at bounding box center [680, 129] width 147 height 20
drag, startPoint x: 1372, startPoint y: 366, endPoint x: 1359, endPoint y: 361, distance: 13.9
click at [1384, 295] on icon "button" at bounding box center [1394, 286] width 20 height 20
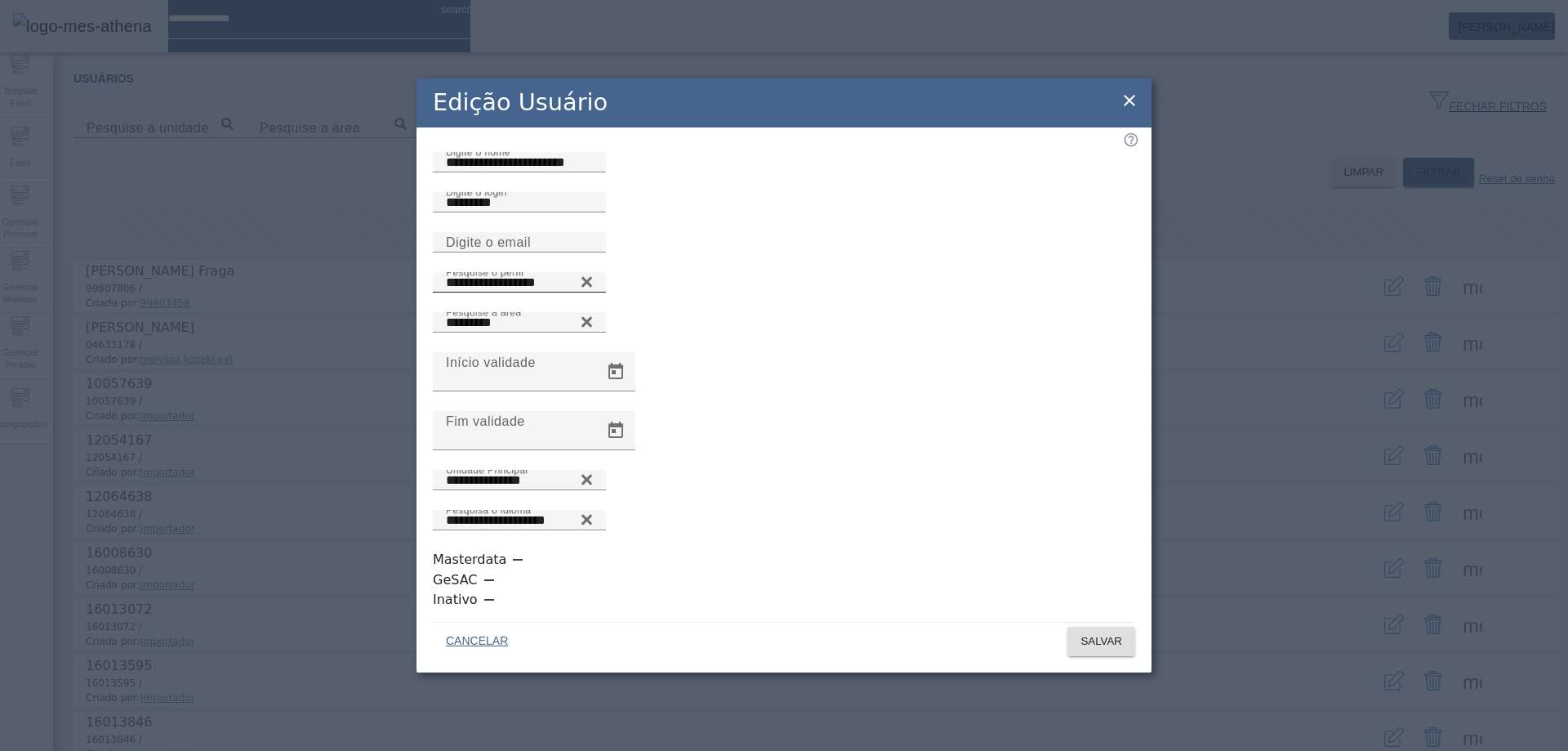
click at [593, 292] on icon at bounding box center [586, 282] width 12 height 20
click at [593, 285] on icon at bounding box center [586, 278] width 12 height 12
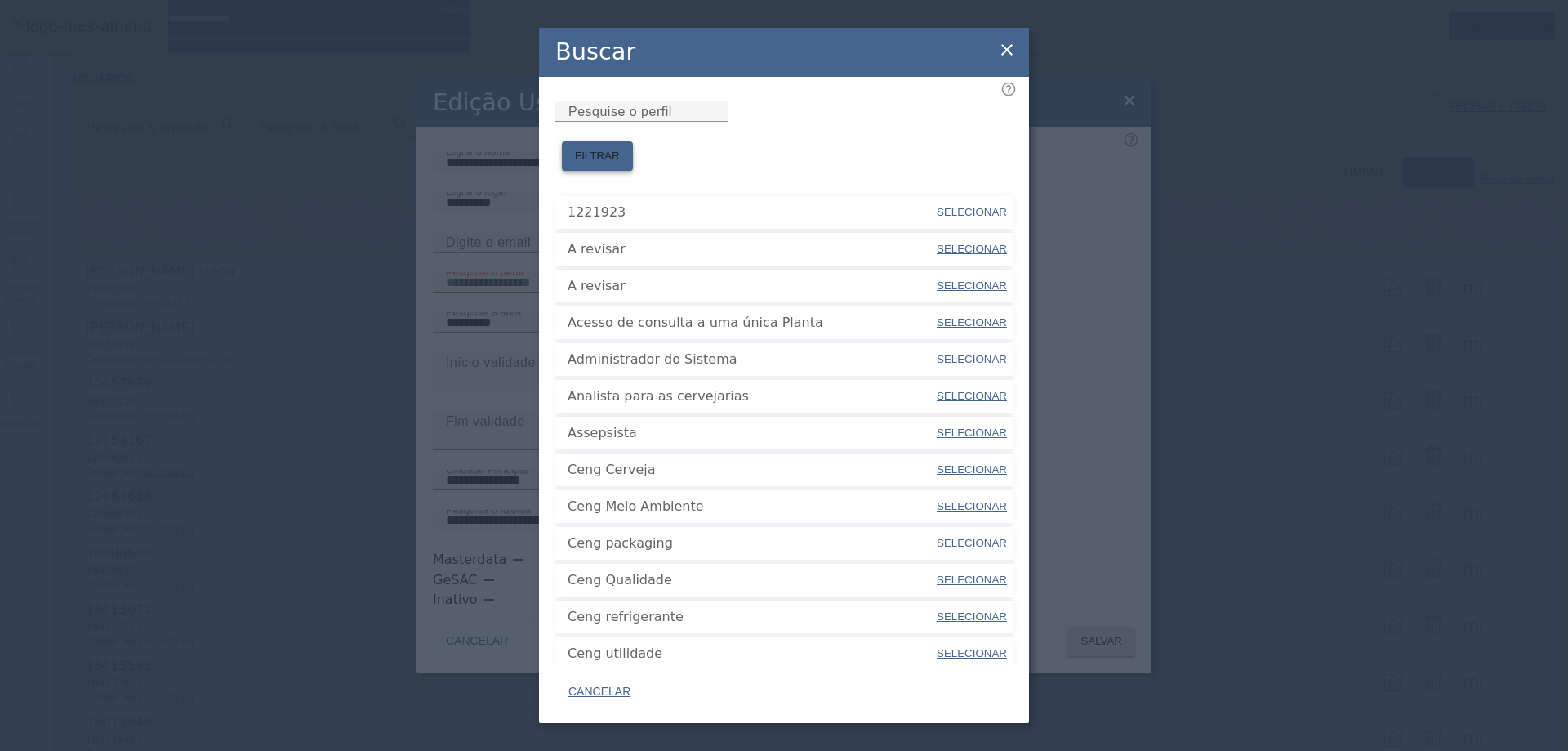
click at [620, 148] on span "FILTRAR" at bounding box center [597, 156] width 45 height 17
click at [693, 122] on input "Pesquise o perfil" at bounding box center [642, 112] width 147 height 20
type input "***"
click at [620, 148] on span "FILTRAR" at bounding box center [597, 156] width 45 height 17
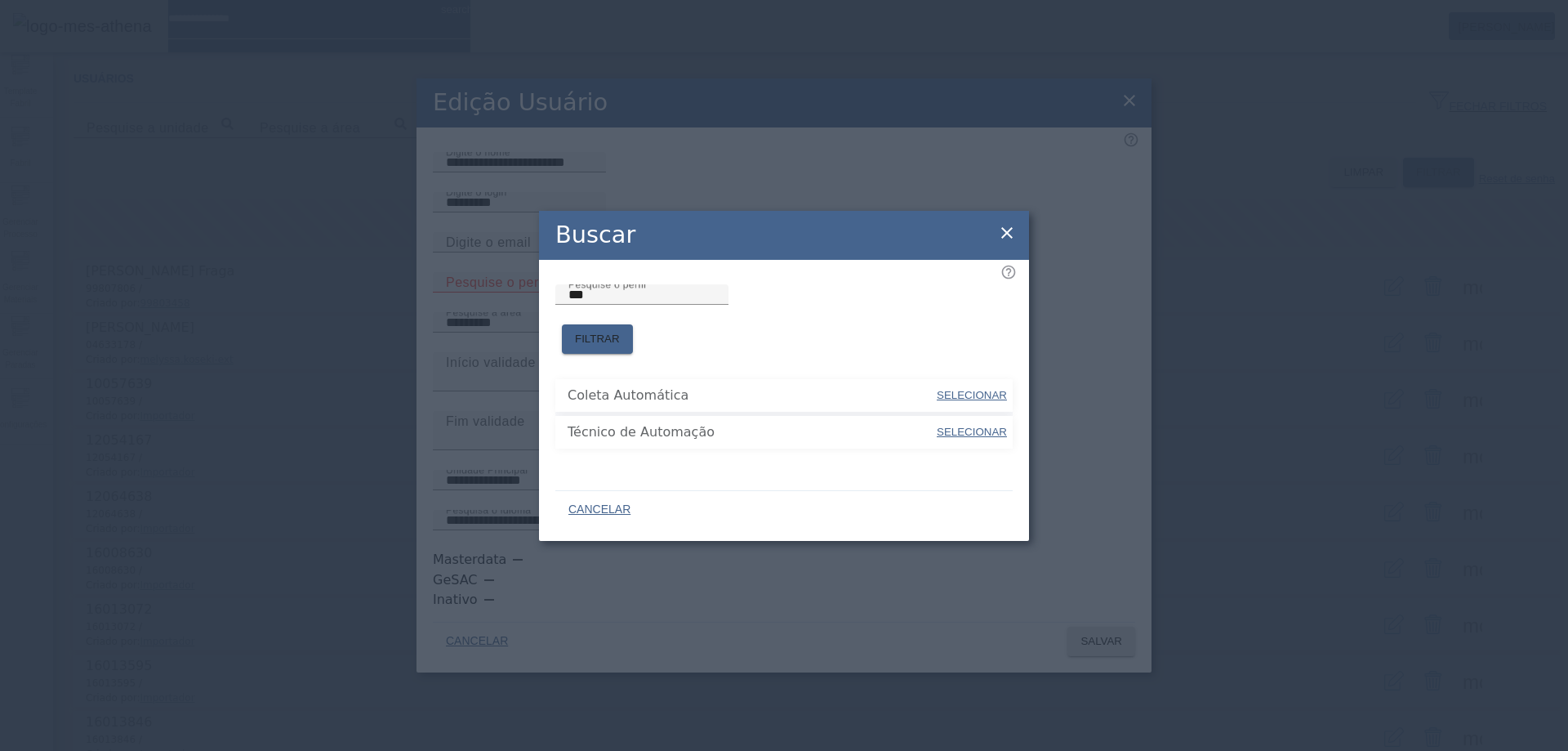
drag, startPoint x: 1007, startPoint y: 235, endPoint x: 1103, endPoint y: 163, distance: 120.0
click at [1008, 235] on icon at bounding box center [1007, 233] width 20 height 20
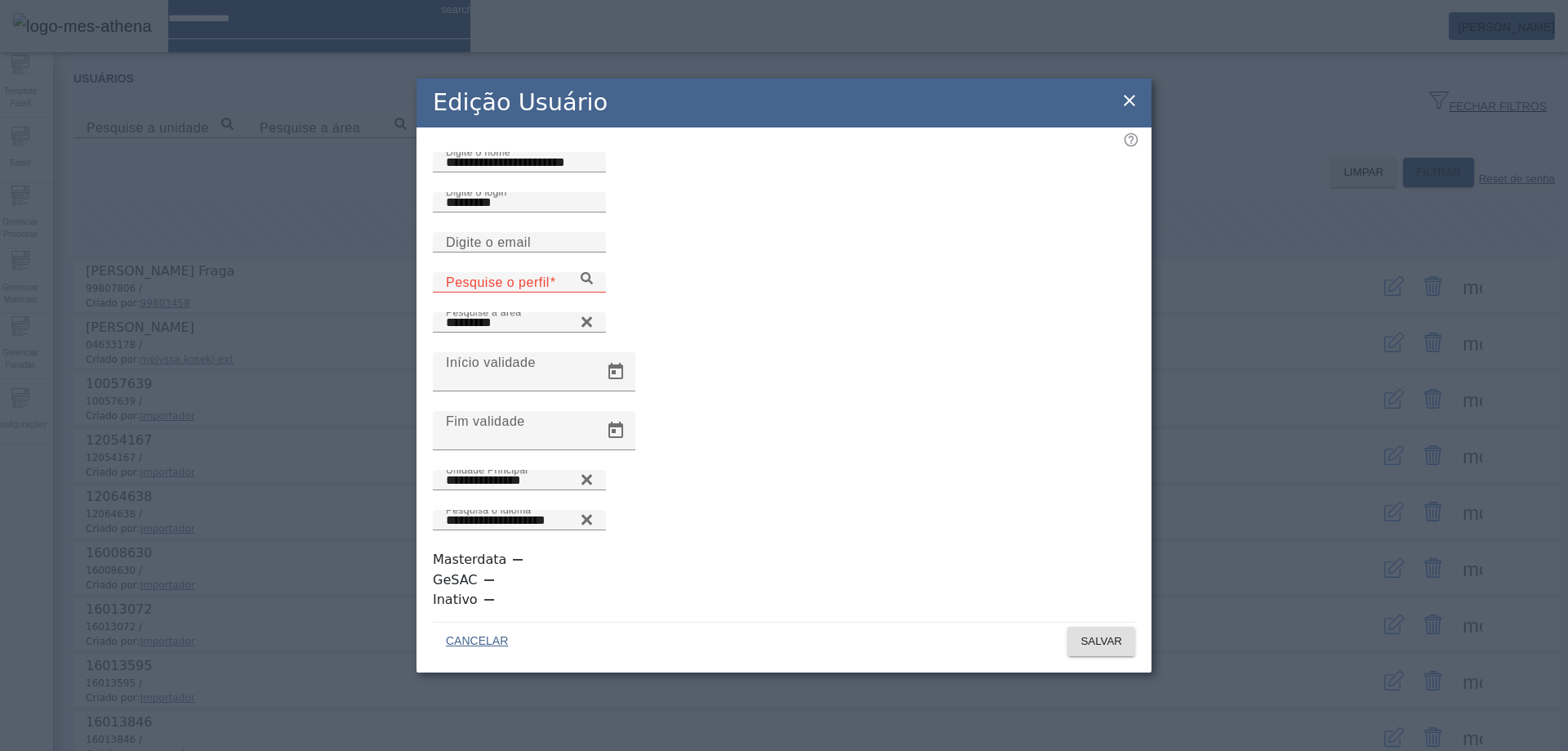
click at [1124, 111] on icon at bounding box center [1130, 101] width 20 height 20
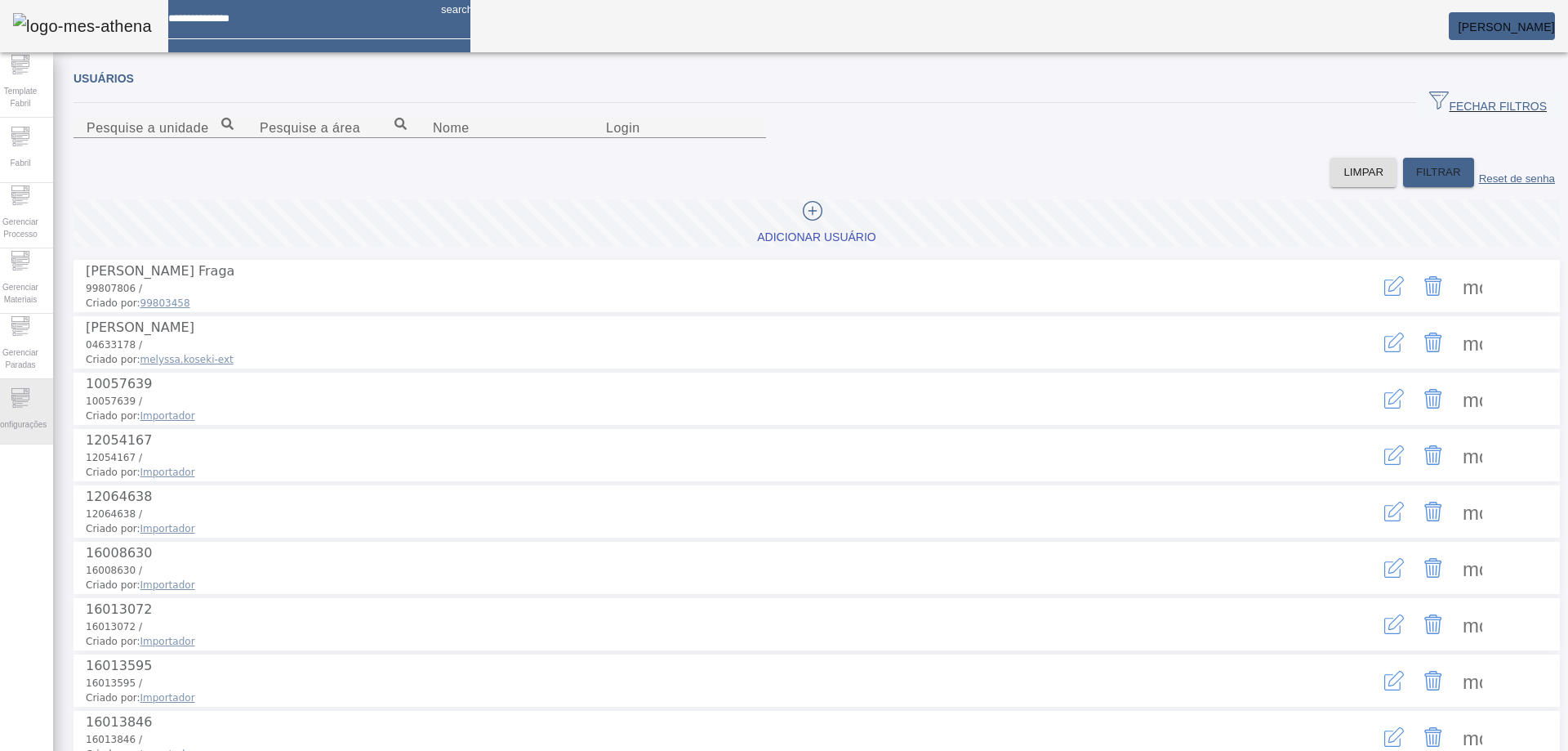
click at [44, 392] on div "Configurações" at bounding box center [20, 411] width 65 height 65
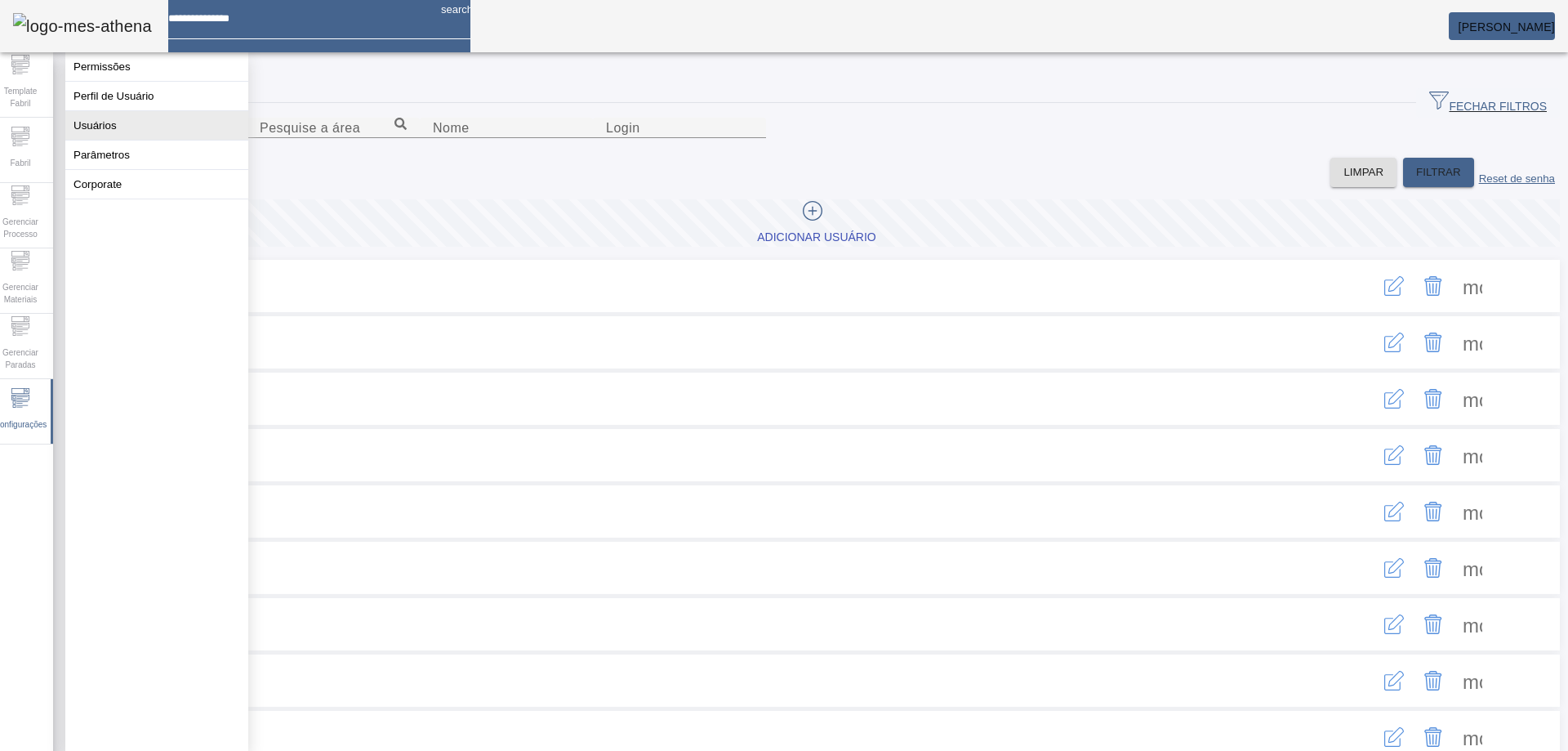
click at [143, 132] on button "Usuários" at bounding box center [157, 125] width 183 height 29
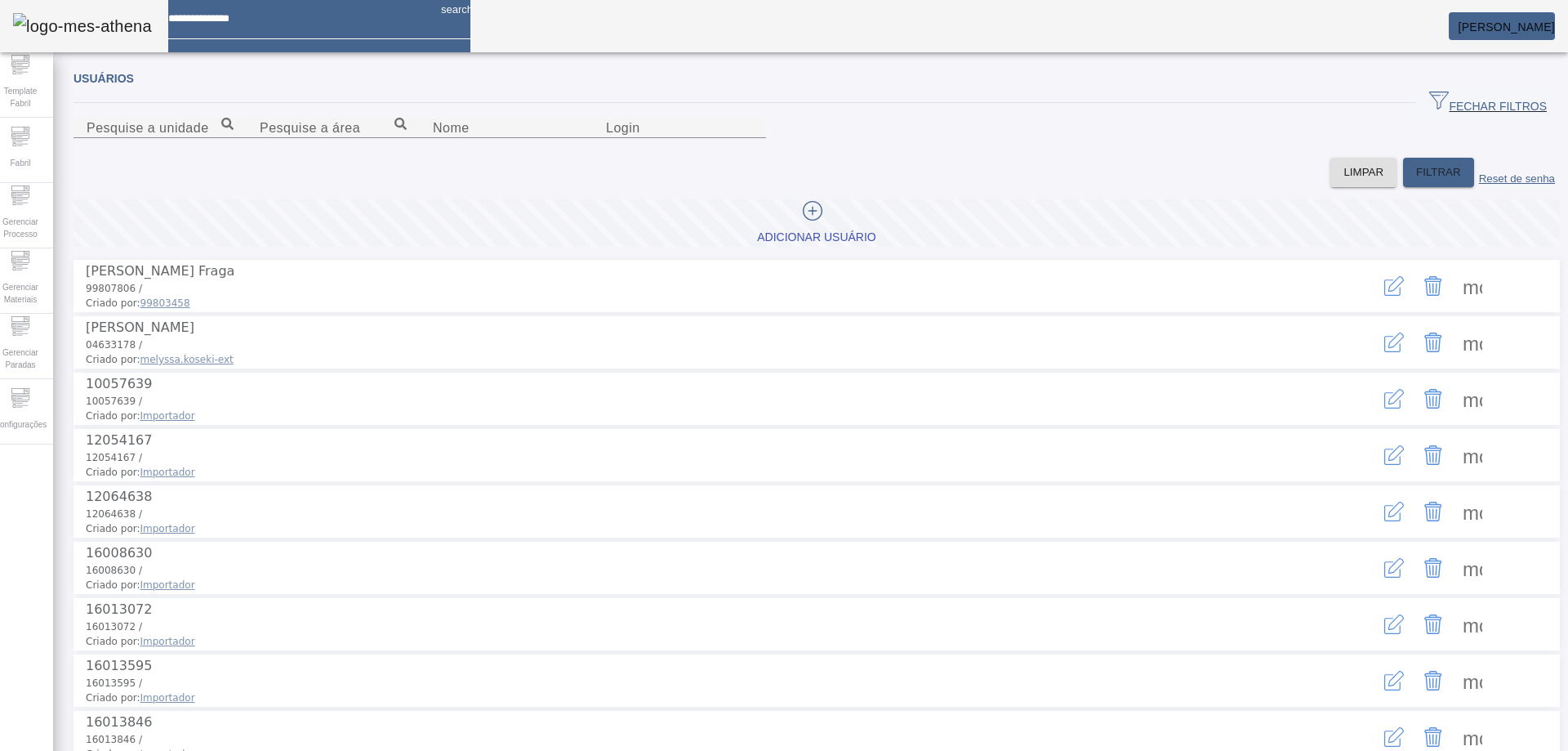
drag, startPoint x: 1392, startPoint y: 364, endPoint x: 1382, endPoint y: 369, distance: 11.2
click at [1392, 310] on div "more_vert" at bounding box center [1433, 286] width 245 height 49
click at [1384, 295] on icon "button" at bounding box center [1394, 286] width 20 height 20
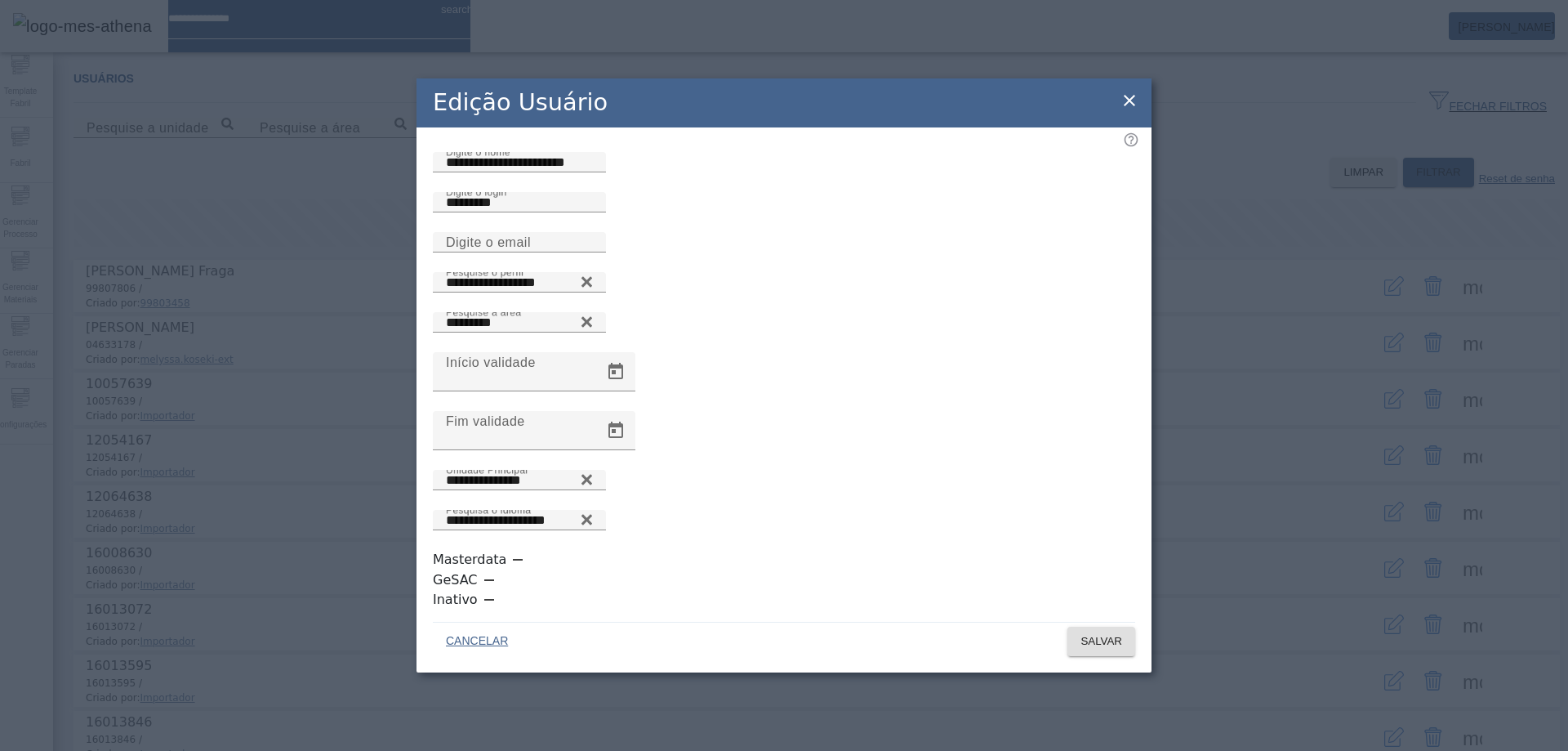
click at [772, 312] on div "**********" at bounding box center [784, 292] width 703 height 40
click at [592, 287] on icon at bounding box center [586, 281] width 11 height 11
click at [1126, 111] on icon at bounding box center [1130, 101] width 20 height 20
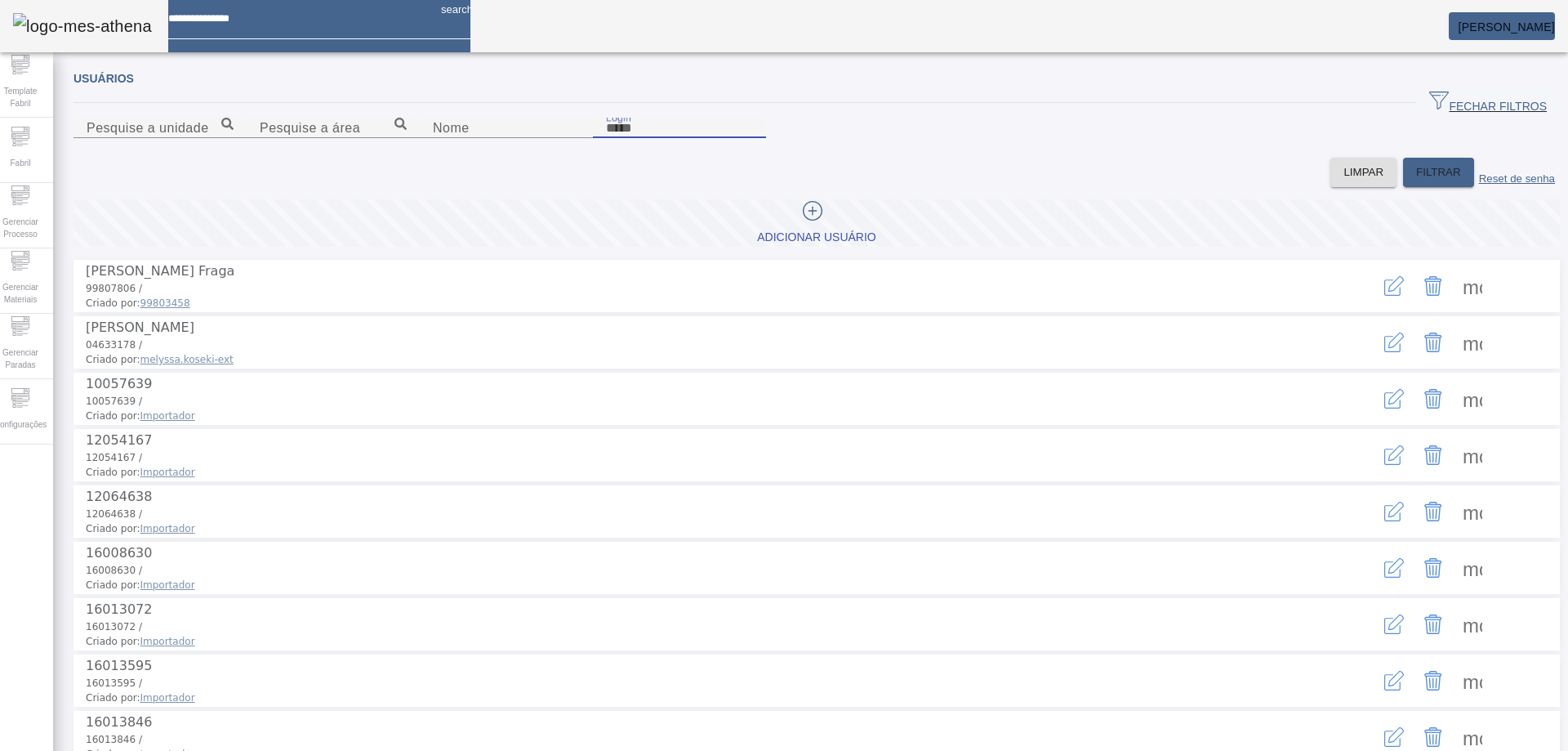
click at [753, 138] on input "Login" at bounding box center [680, 129] width 147 height 20
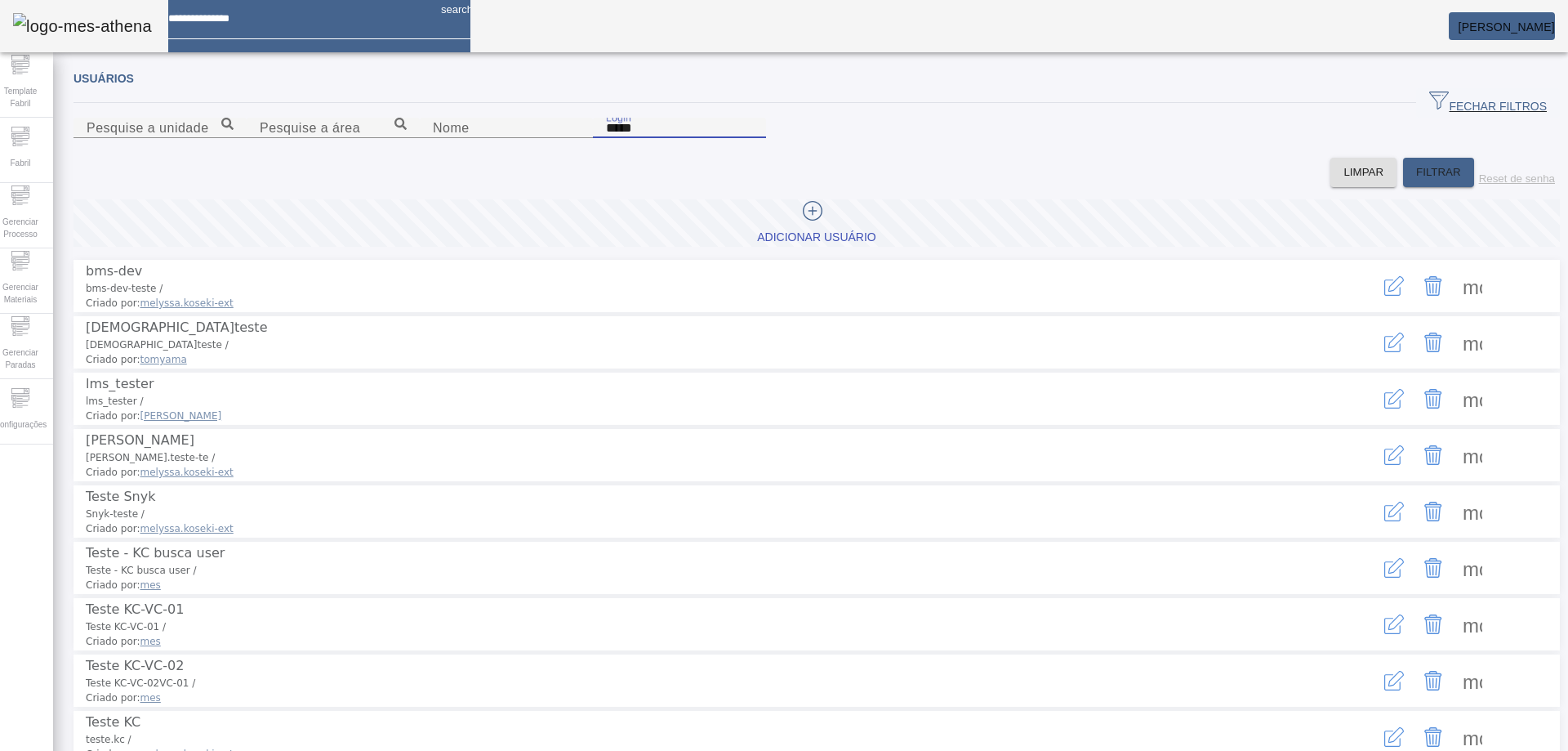
click at [753, 138] on input "*****" at bounding box center [680, 129] width 147 height 20
type input "**********"
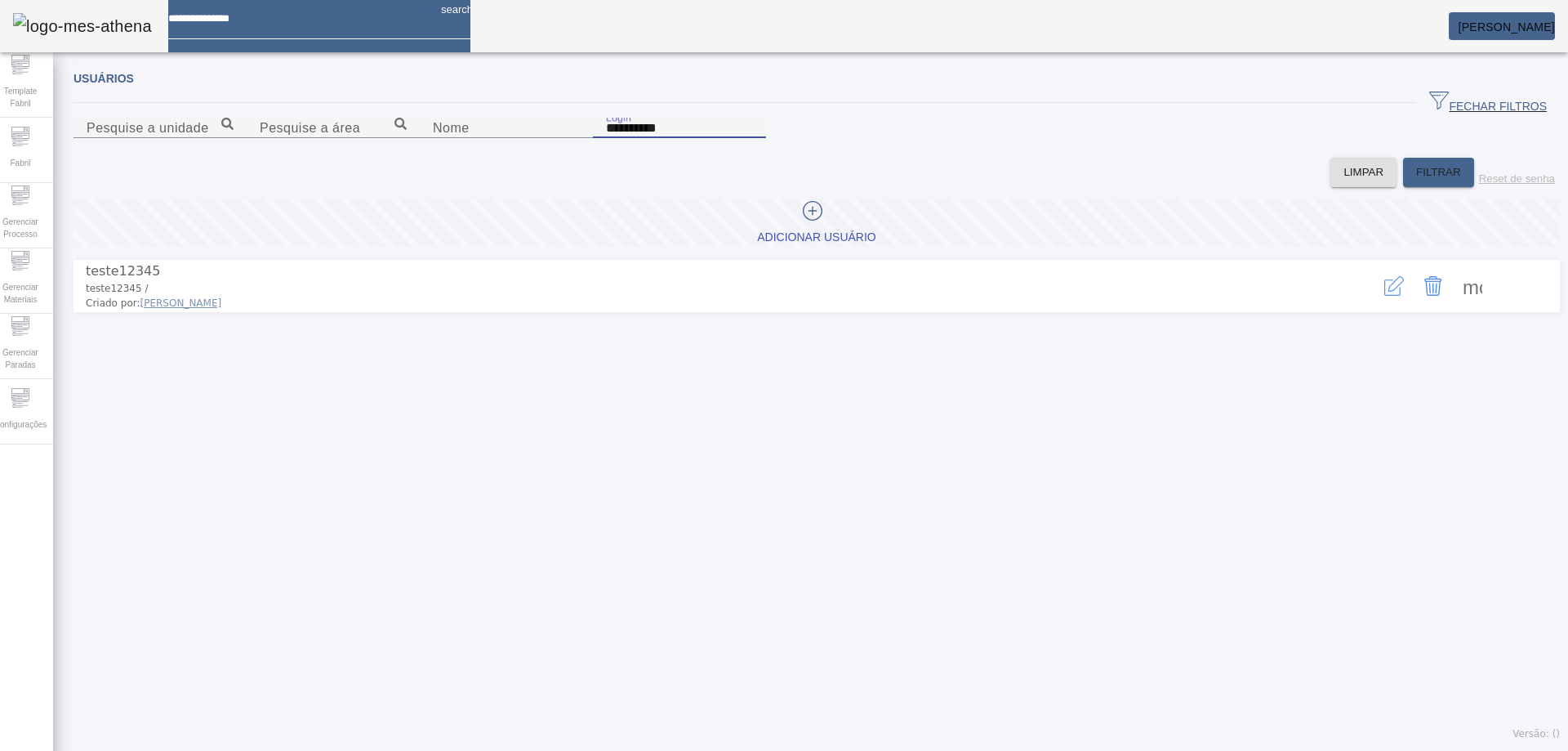
click at [1384, 295] on icon "button" at bounding box center [1394, 286] width 20 height 20
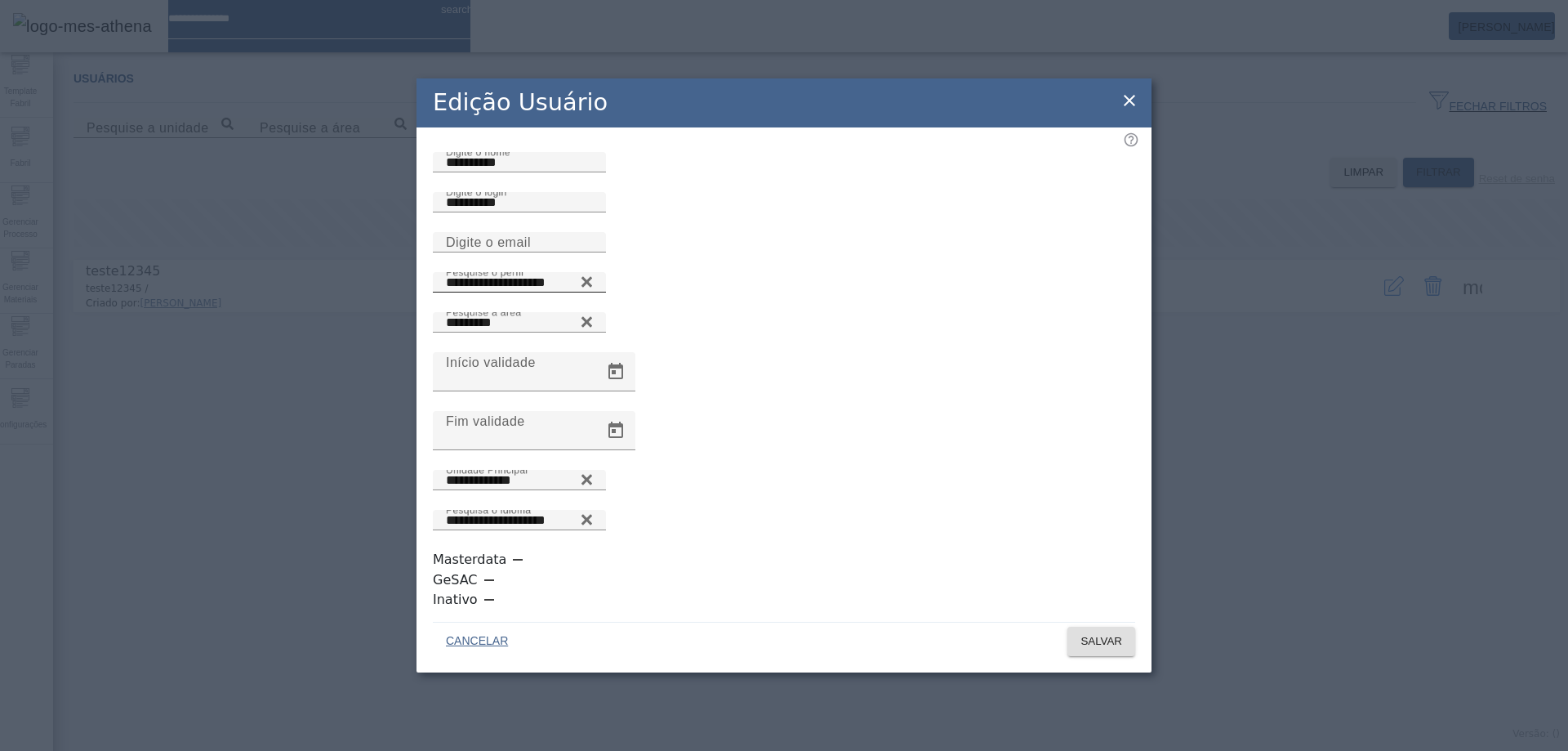
click at [592, 287] on icon at bounding box center [586, 281] width 11 height 11
click at [593, 293] on input "Pesquise o perfil" at bounding box center [520, 283] width 147 height 20
click at [593, 285] on icon at bounding box center [586, 278] width 12 height 12
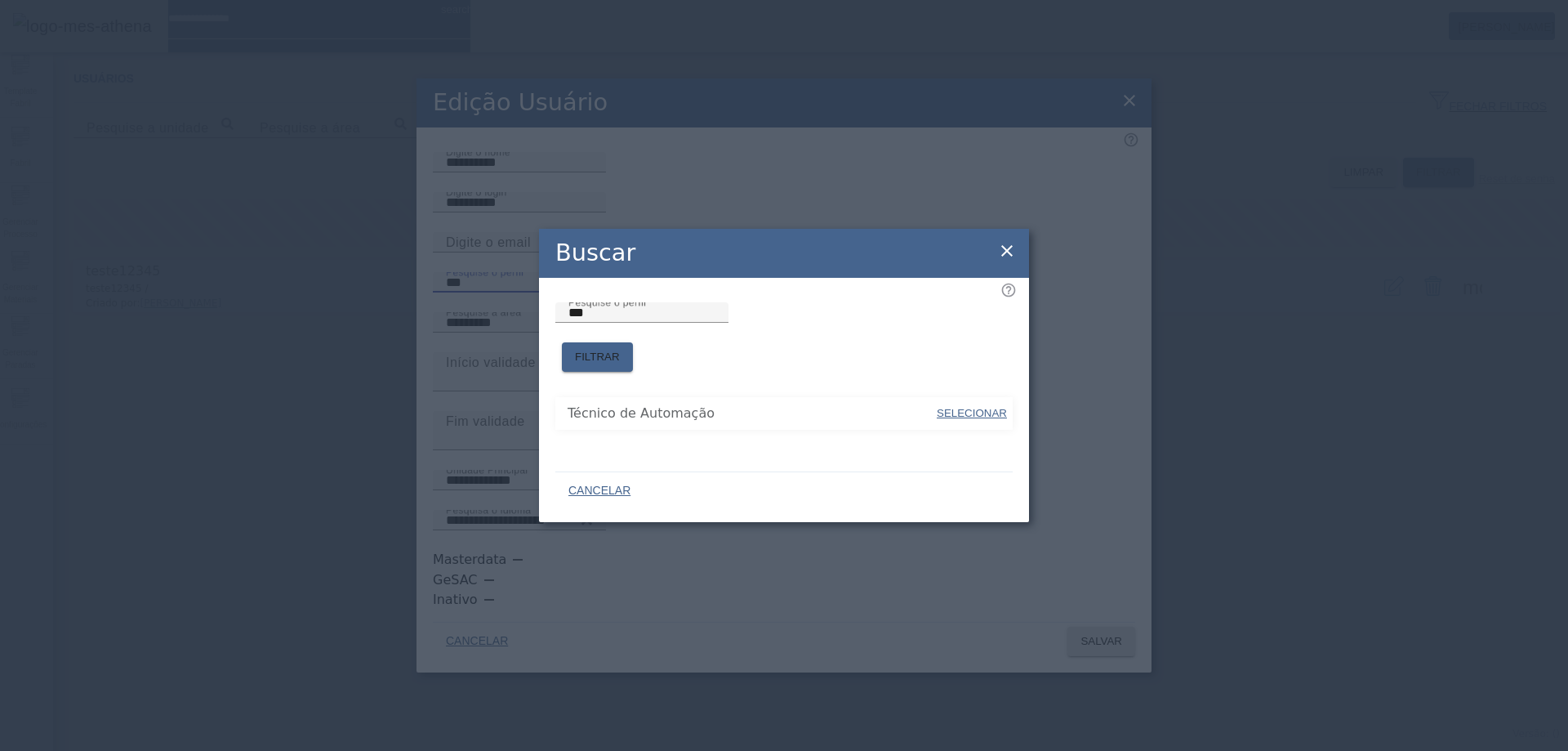
click at [671, 407] on span "Técnico de Automação" at bounding box center [751, 413] width 368 height 20
click at [937, 405] on span "SELECIONAR" at bounding box center [972, 413] width 70 height 17
type input "**********"
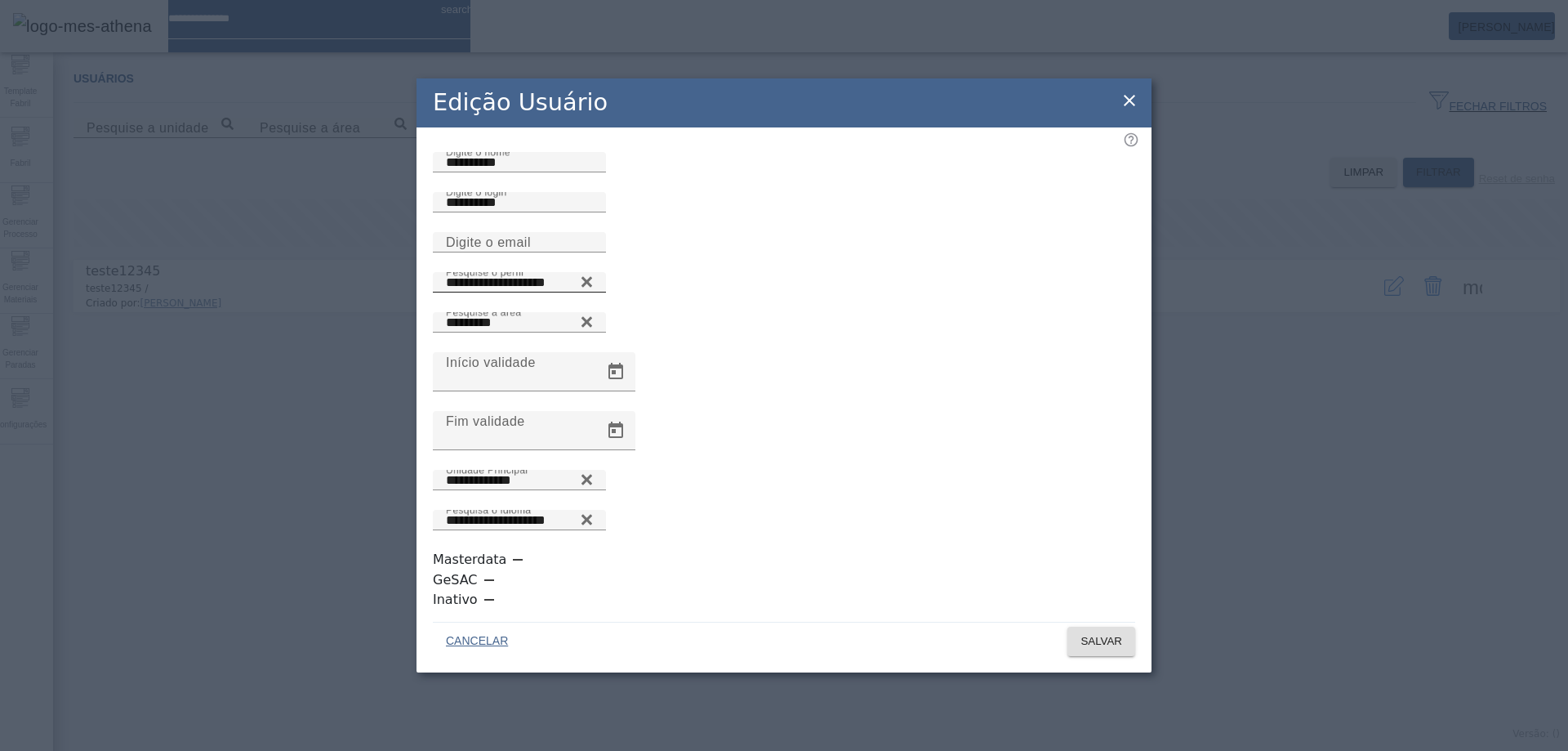
click at [1123, 111] on icon at bounding box center [1130, 101] width 20 height 20
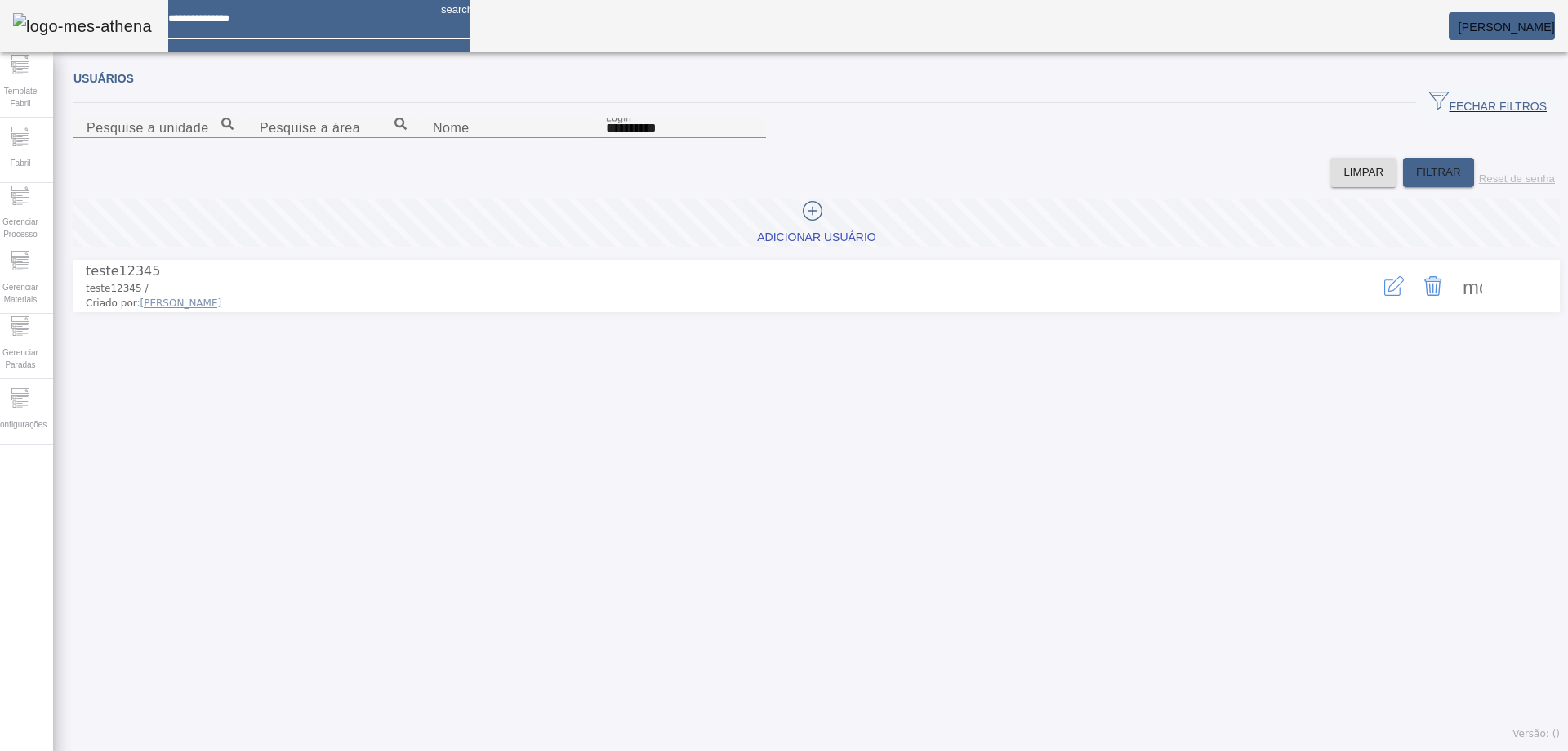
click at [1465, 35] on mat-card "[PERSON_NAME]" at bounding box center [1502, 26] width 106 height 28
click at [1555, 29] on em at bounding box center [1555, 27] width 0 height 13
